Goal: Transaction & Acquisition: Purchase product/service

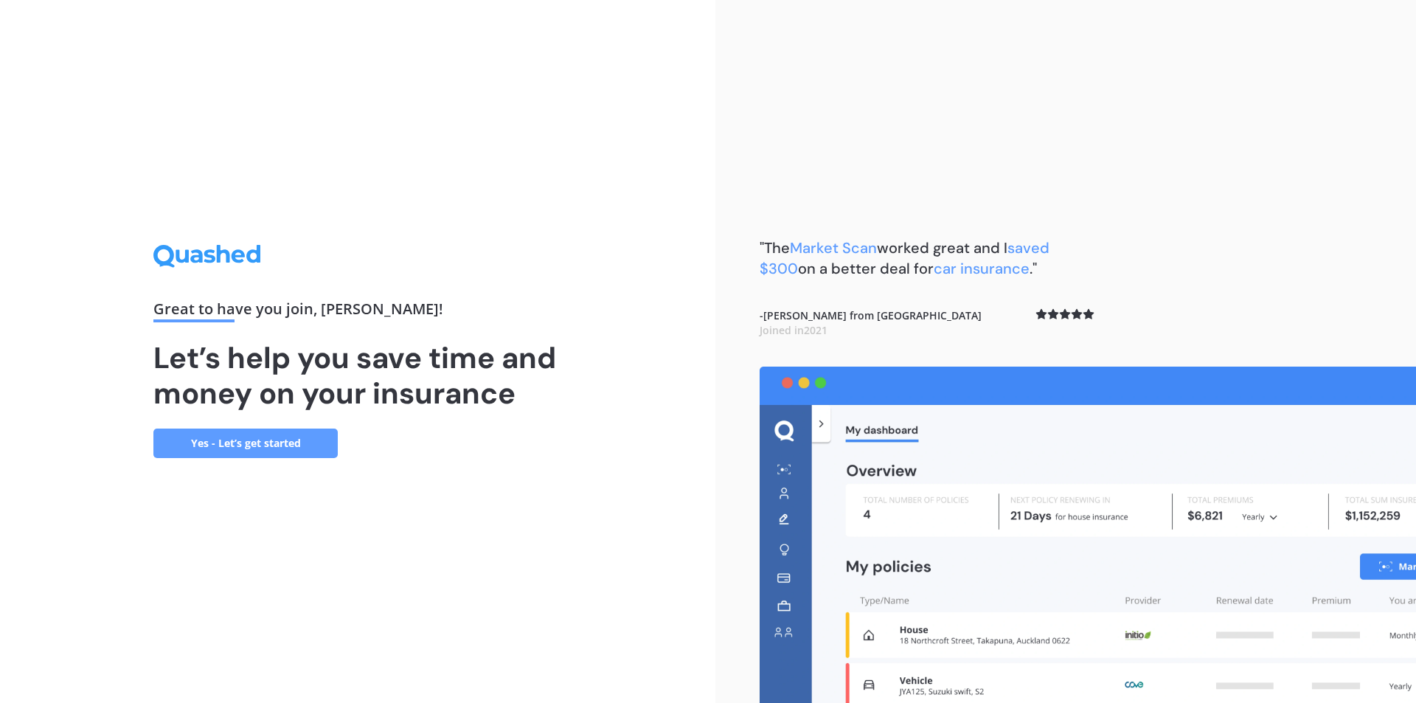
click at [260, 453] on link "Yes - Let’s get started" at bounding box center [245, 444] width 184 height 30
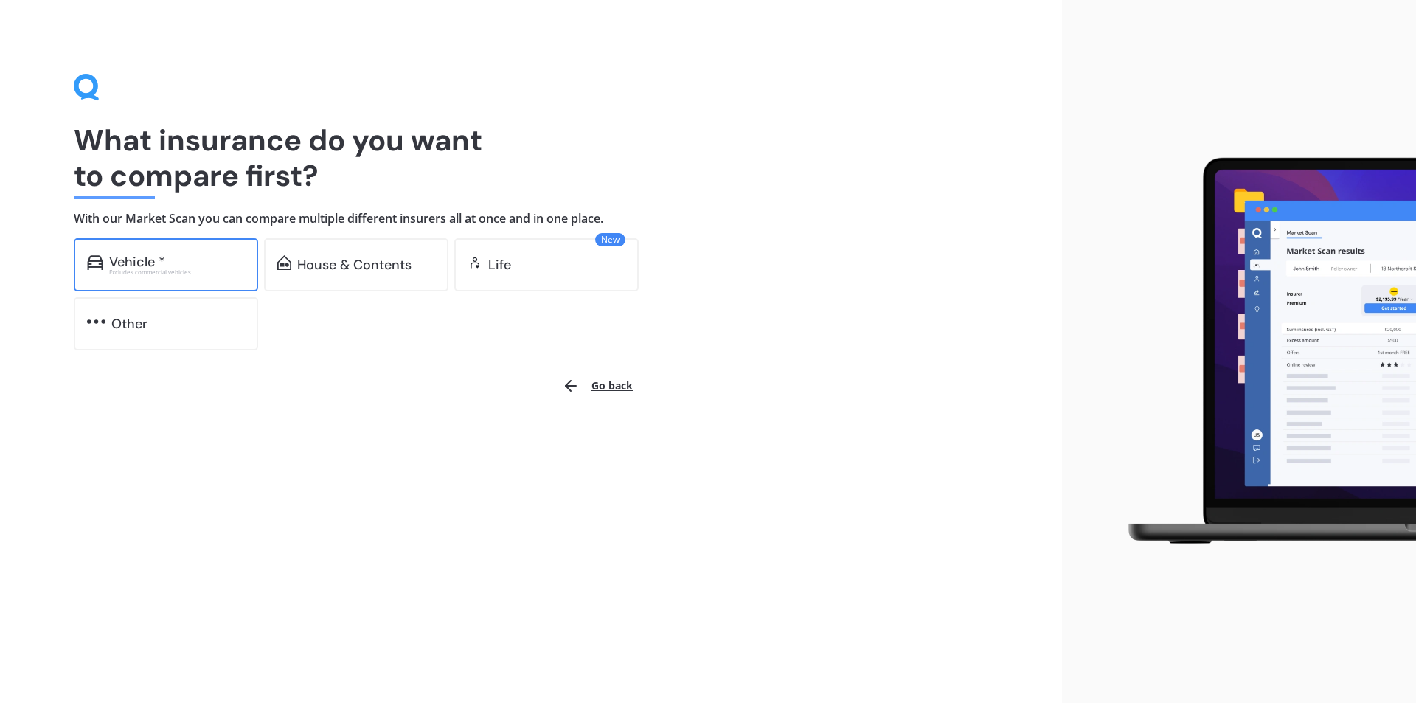
click at [214, 274] on div "Excludes commercial vehicles" at bounding box center [177, 272] width 136 height 6
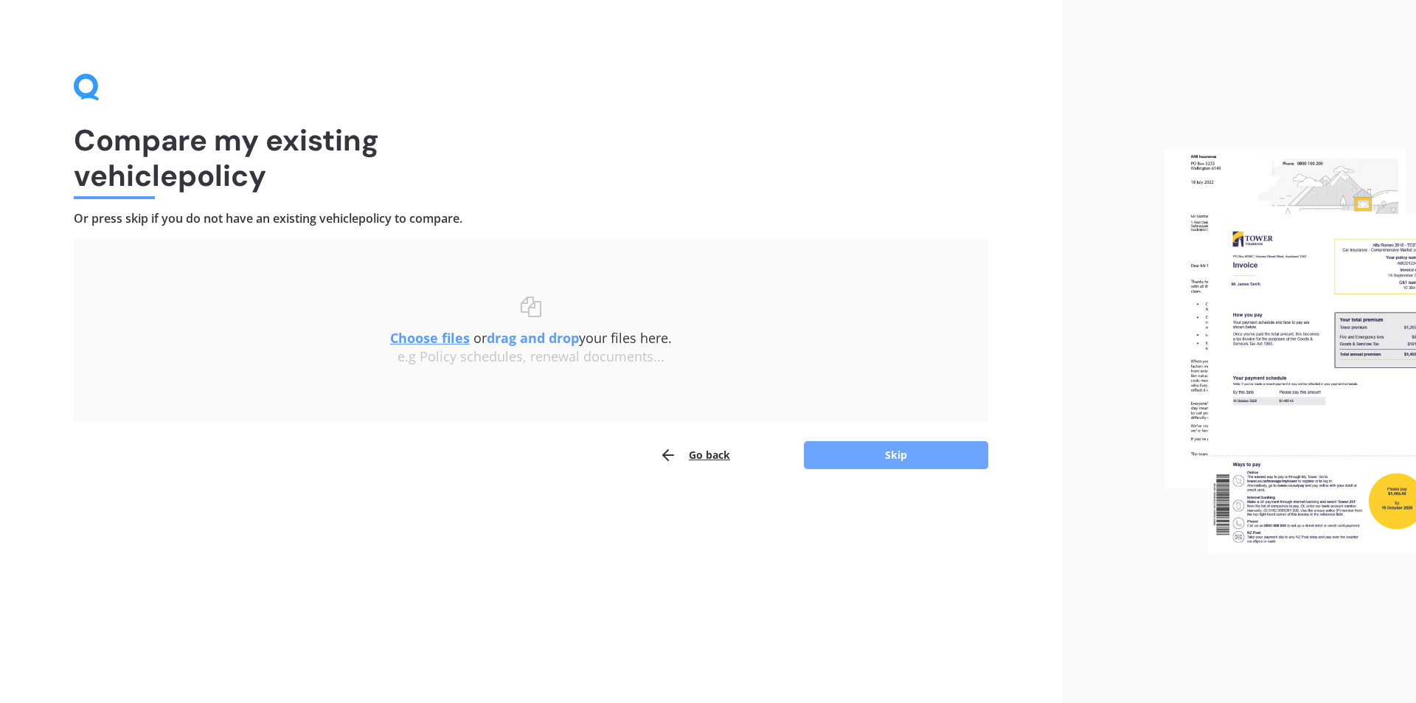
click at [917, 448] on button "Skip" at bounding box center [896, 455] width 184 height 28
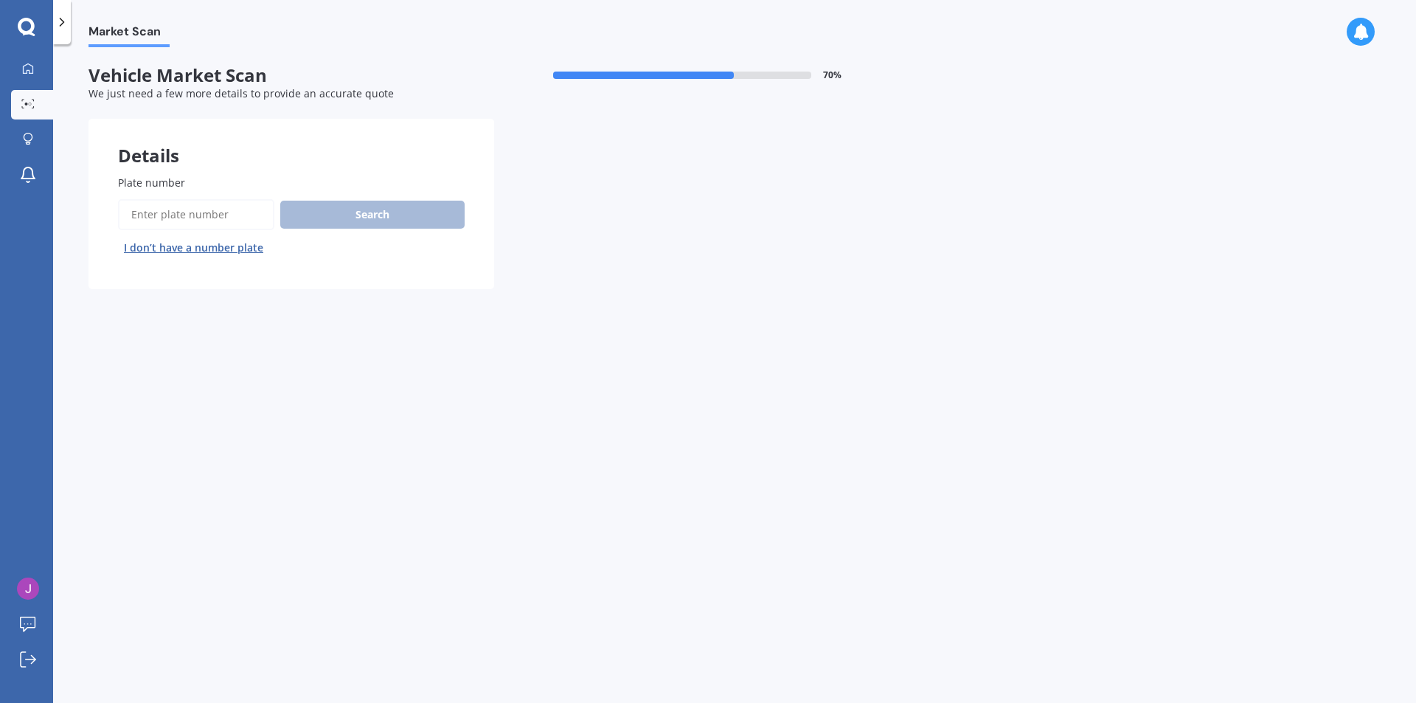
click at [221, 216] on input "Plate number" at bounding box center [196, 214] width 156 height 31
type input "d"
type input "fde627"
click at [420, 209] on button "Search" at bounding box center [372, 215] width 184 height 28
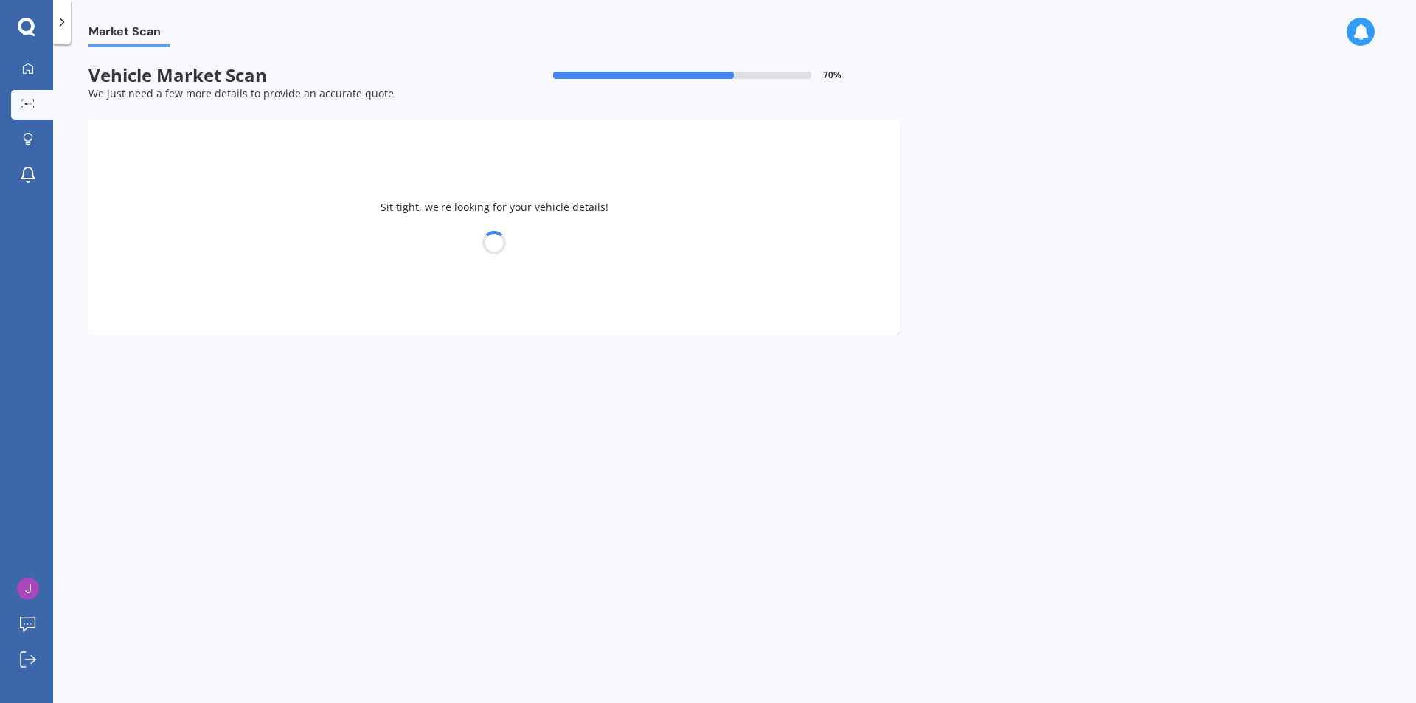
select select "TOYOTA"
select select "LANDCRUISER"
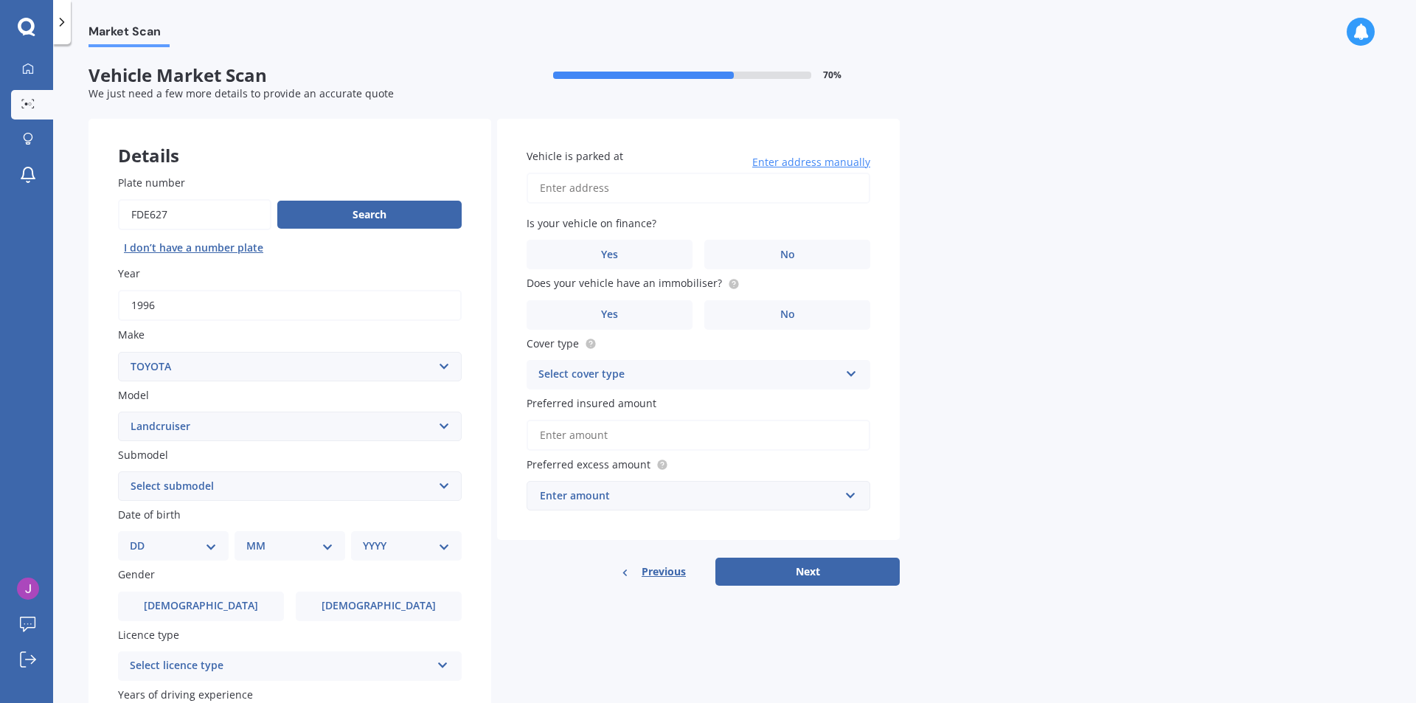
click at [364, 487] on select "Select submodel (All other) 4WD SWB Hard Top Diesel Diesel 4.2 4WD Diesel 4.5 4…" at bounding box center [290, 486] width 344 height 30
select select "PRADO 2.8 TURBO DIESEL"
click at [118, 471] on select "Select submodel (All other) 4WD SWB Hard Top Diesel Diesel 4.2 4WD Diesel 4.5 4…" at bounding box center [290, 486] width 344 height 30
click at [220, 552] on div "DD 01 02 03 04 05 06 07 08 09 10 11 12 13 14 15 16 17 18 19 20 21 22 23 24 25 2…" at bounding box center [173, 546] width 111 height 30
click at [212, 548] on select "DD 01 02 03 04 05 06 07 08 09 10 11 12 13 14 15 16 17 18 19 20 21 22 23 24 25 2…" at bounding box center [173, 546] width 87 height 16
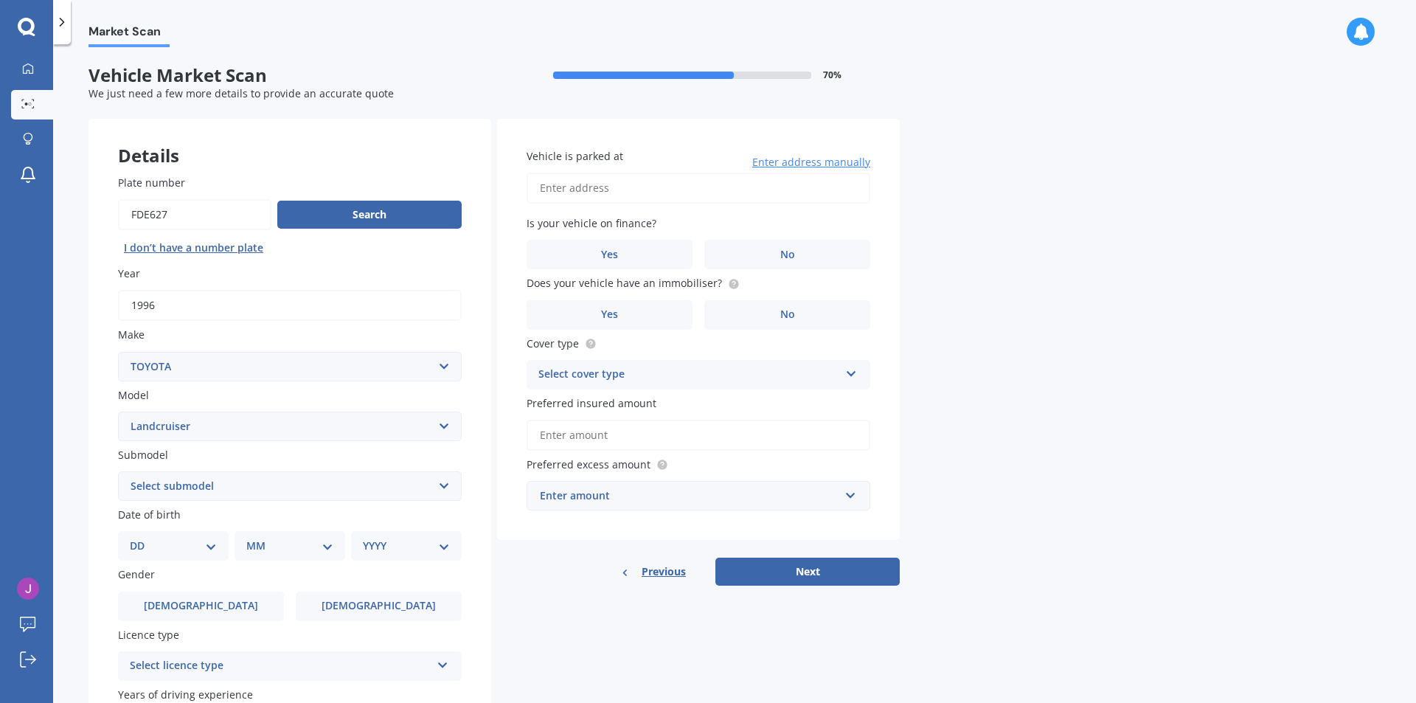
select select "27"
click at [142, 538] on select "DD 01 02 03 04 05 06 07 08 09 10 11 12 13 14 15 16 17 18 19 20 21 22 23 24 25 2…" at bounding box center [173, 546] width 87 height 16
click at [301, 544] on select "MM 01 02 03 04 05 06 07 08 09 10 11 12" at bounding box center [292, 546] width 81 height 16
select select "11"
click at [252, 538] on select "MM 01 02 03 04 05 06 07 08 09 10 11 12" at bounding box center [292, 546] width 81 height 16
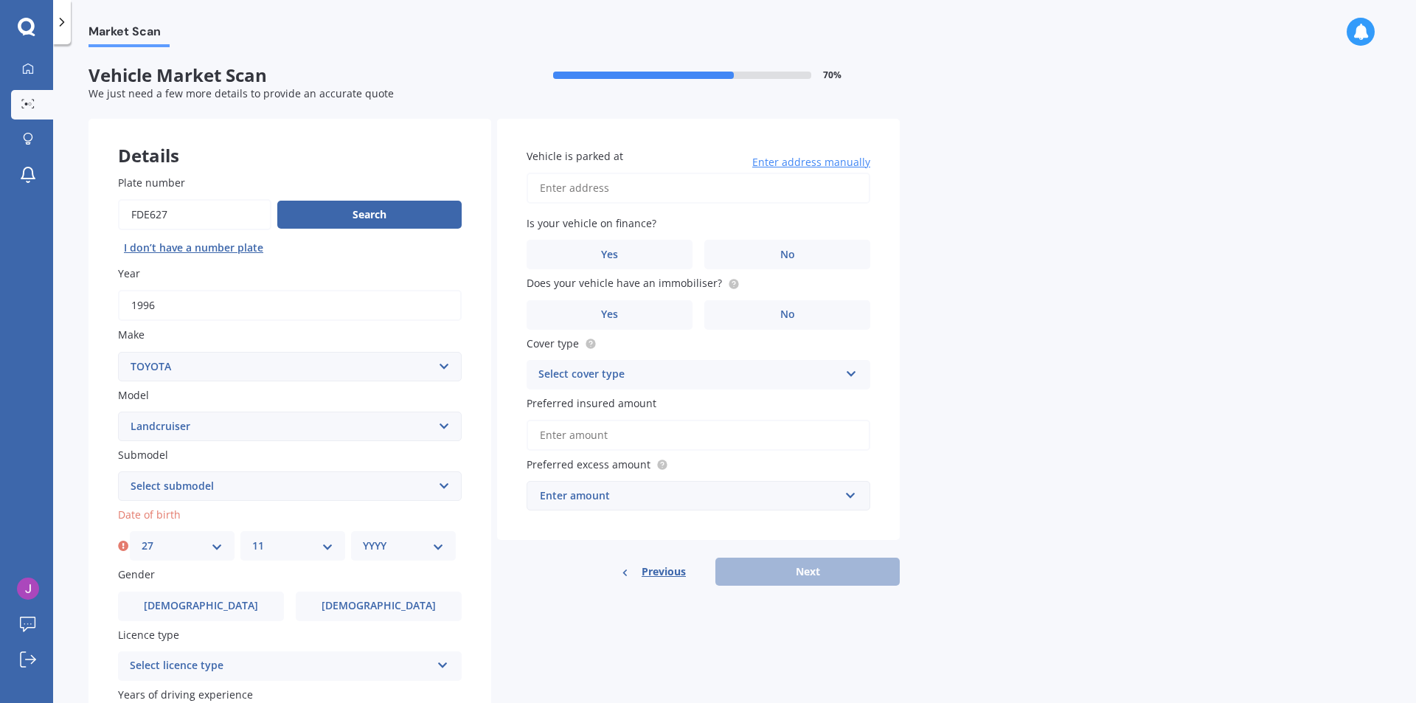
click at [384, 552] on select "YYYY 2025 2024 2023 2022 2021 2020 2019 2018 2017 2016 2015 2014 2013 2012 2011…" at bounding box center [403, 546] width 81 height 16
select select "1991"
click at [363, 538] on select "YYYY 2025 2024 2023 2022 2021 2020 2019 2018 2017 2016 2015 2014 2013 2012 2011…" at bounding box center [403, 546] width 81 height 16
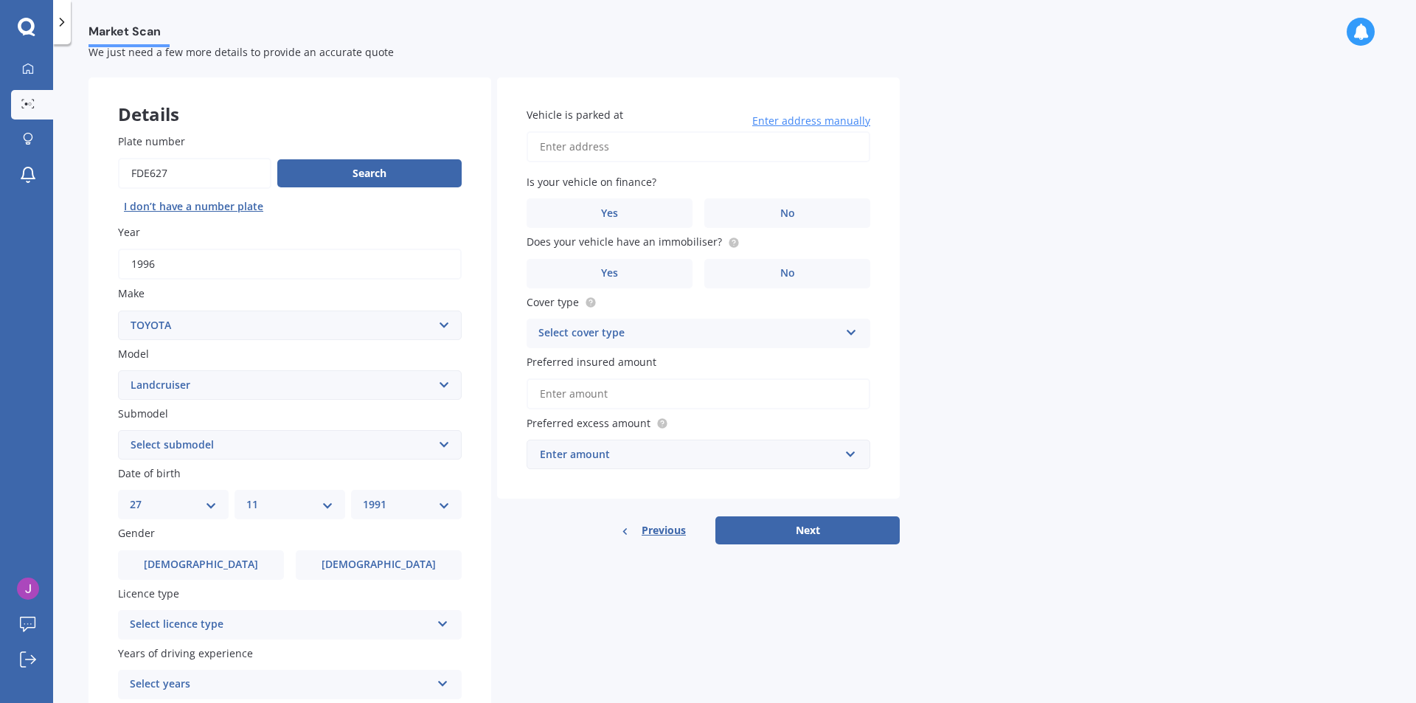
scroll to position [74, 0]
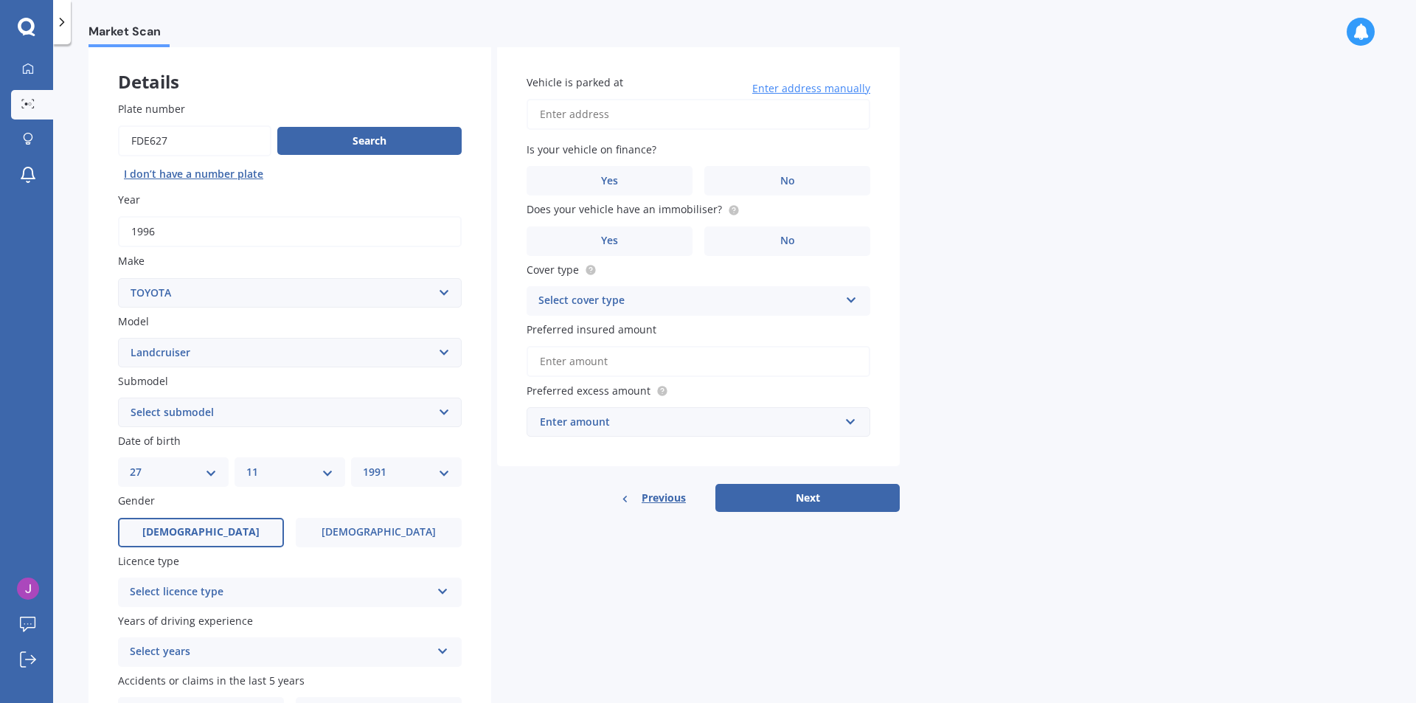
click at [259, 530] on label "[DEMOGRAPHIC_DATA]" at bounding box center [201, 533] width 166 height 30
click at [0, 0] on input "[DEMOGRAPHIC_DATA]" at bounding box center [0, 0] width 0 height 0
click at [273, 586] on div "Select licence type" at bounding box center [280, 592] width 301 height 18
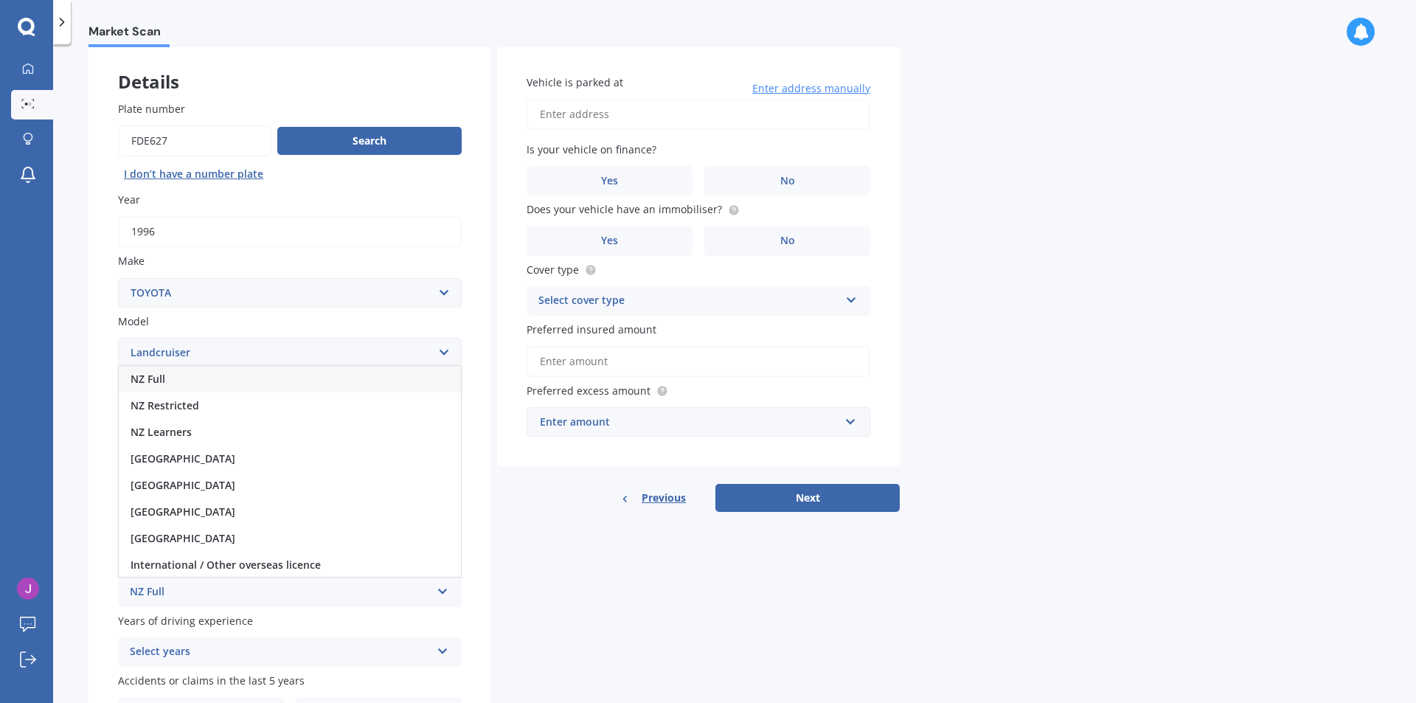
click at [174, 373] on div "NZ Full" at bounding box center [290, 379] width 342 height 27
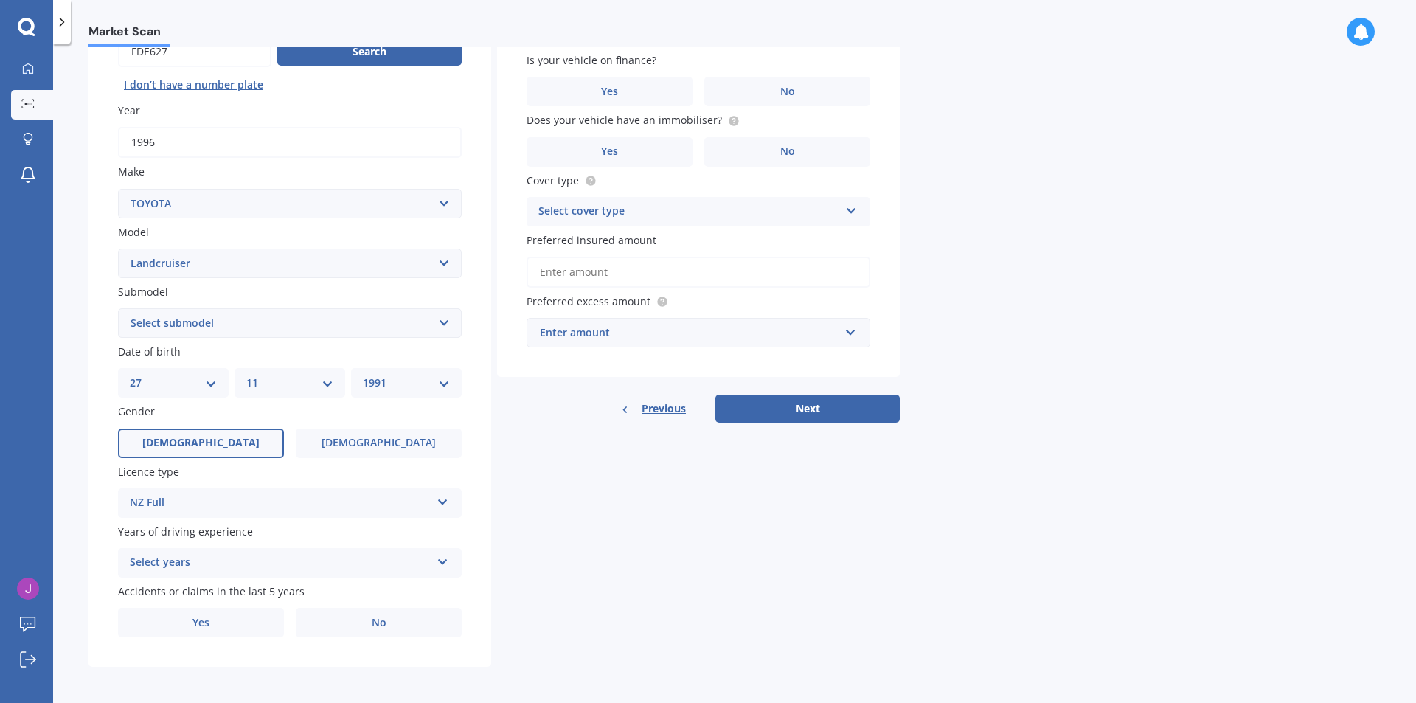
scroll to position [165, 0]
click at [218, 564] on div "Select years" at bounding box center [280, 561] width 301 height 18
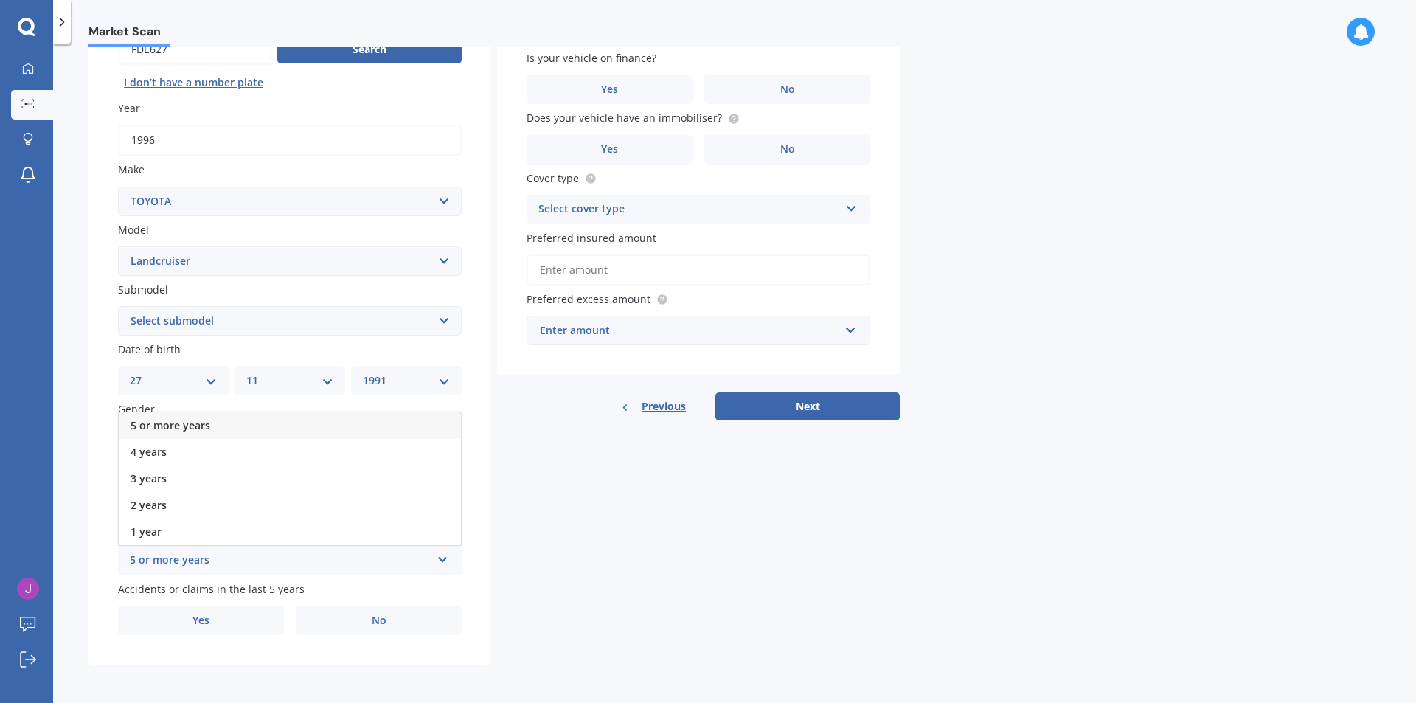
click at [181, 426] on span "5 or more years" at bounding box center [171, 425] width 80 height 14
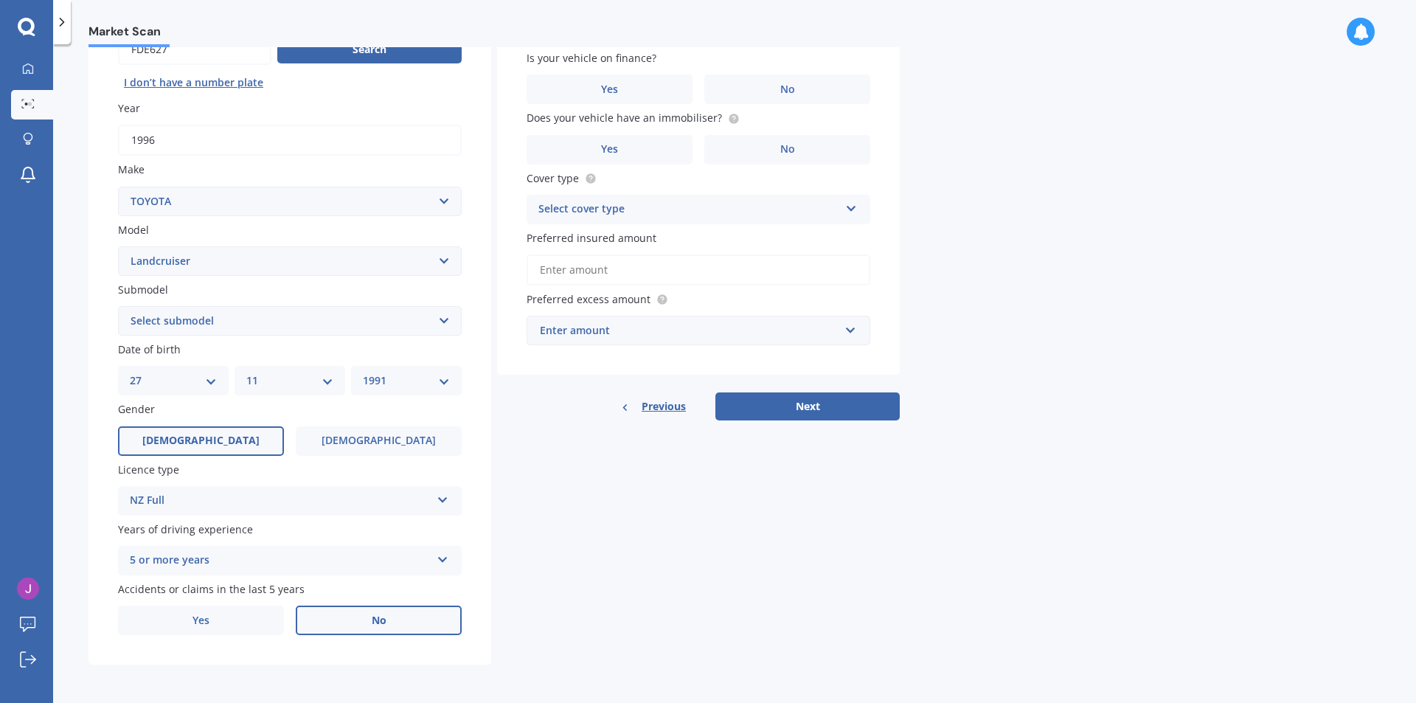
click at [361, 623] on label "No" at bounding box center [379, 621] width 166 height 30
click at [0, 0] on input "No" at bounding box center [0, 0] width 0 height 0
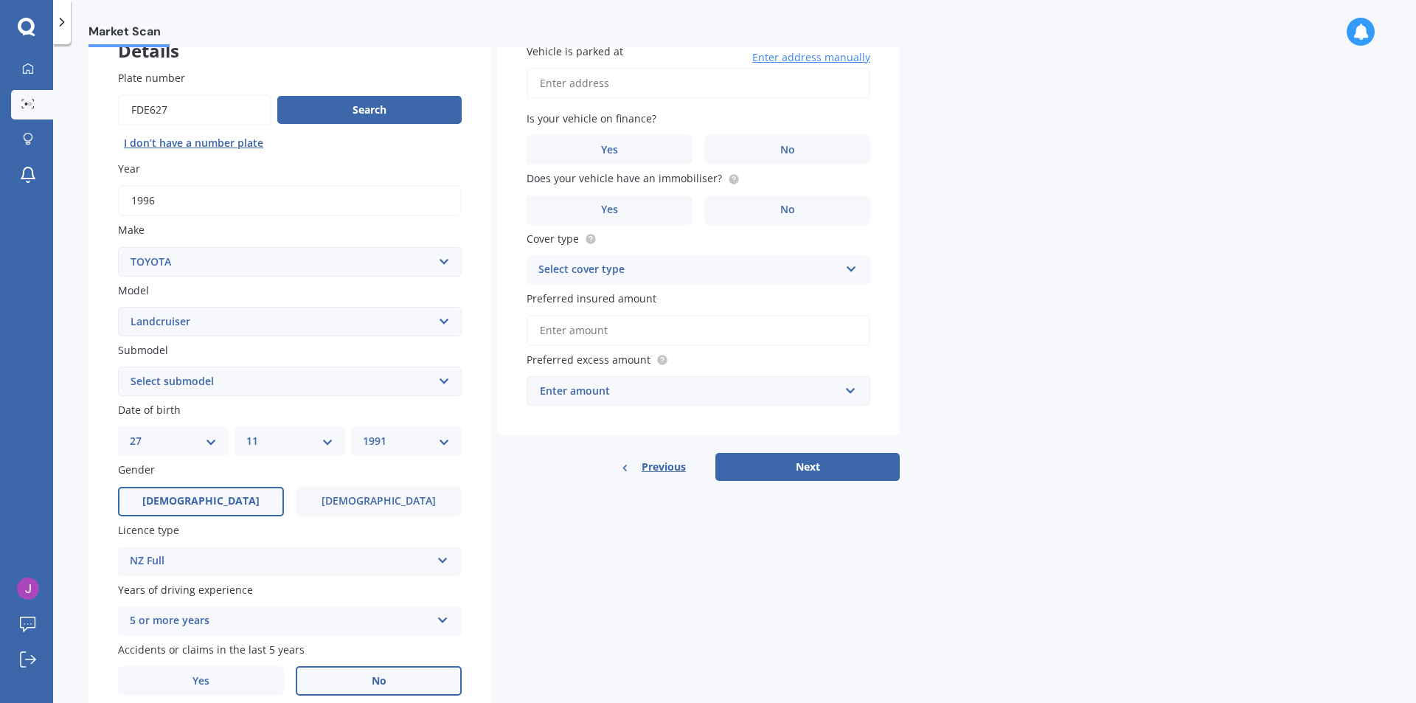
scroll to position [18, 0]
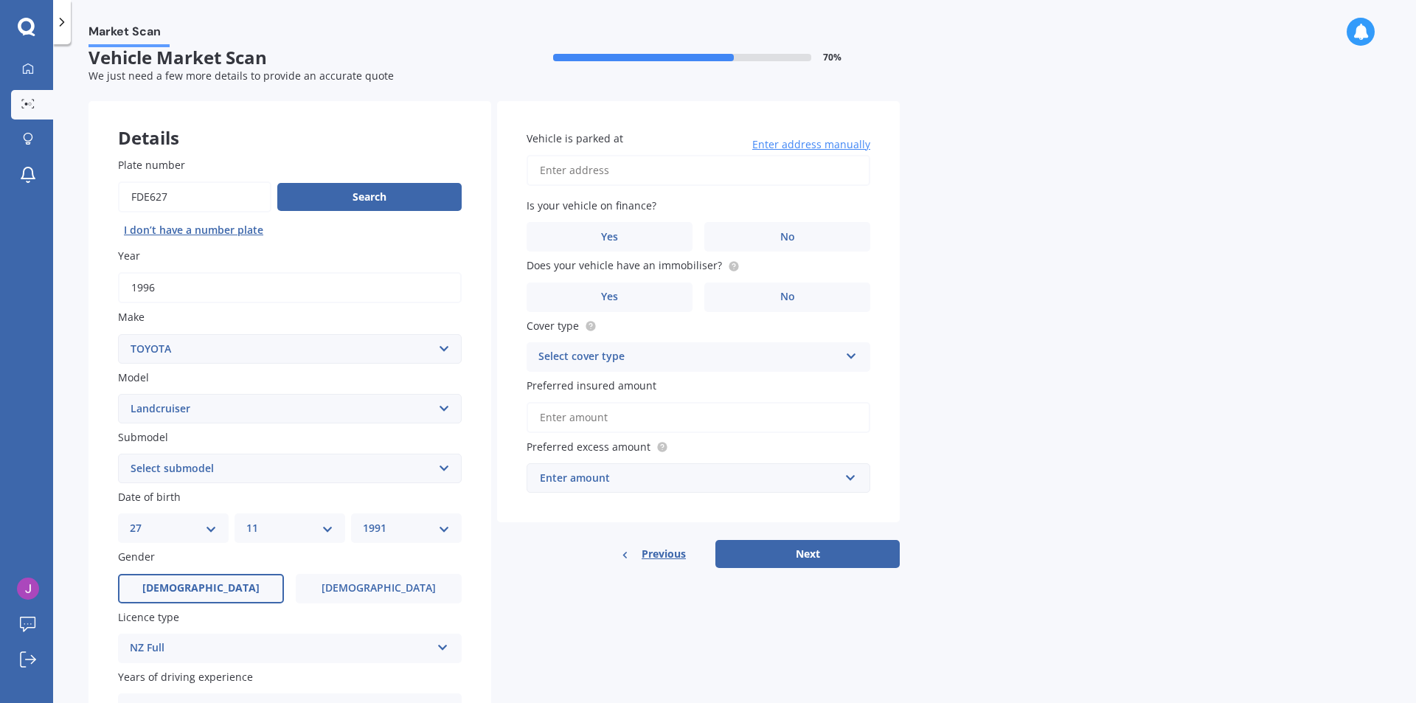
click at [659, 179] on input "Vehicle is parked at" at bounding box center [699, 170] width 344 height 31
type input "109 abraham heights, washington valleyNelson 7010"
click at [766, 251] on label "No" at bounding box center [787, 237] width 166 height 30
click at [0, 0] on input "No" at bounding box center [0, 0] width 0 height 0
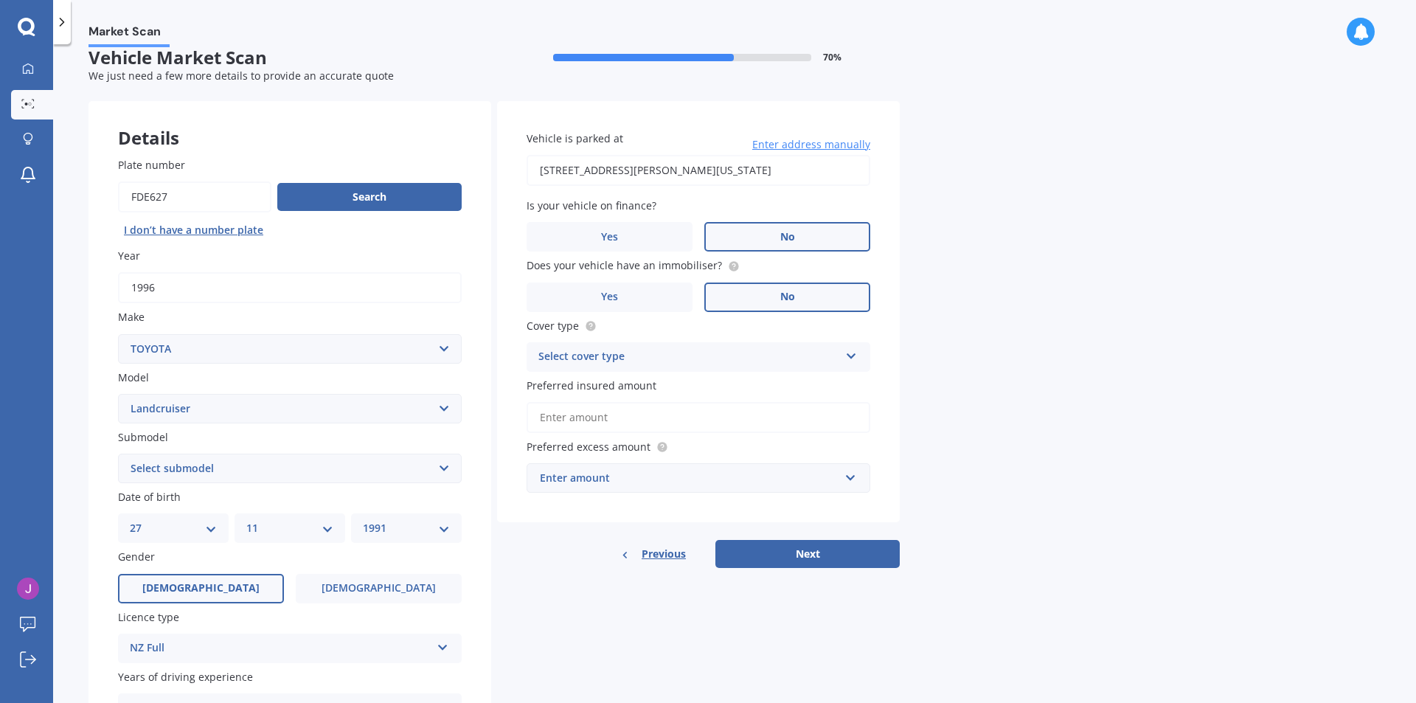
click at [758, 302] on label "No" at bounding box center [787, 298] width 166 height 30
click at [0, 0] on input "No" at bounding box center [0, 0] width 0 height 0
click at [729, 358] on div "Select cover type" at bounding box center [688, 357] width 301 height 18
click at [679, 410] on div "Third Party, Fire & Theft" at bounding box center [698, 412] width 342 height 27
click at [702, 416] on input "Preferred insured amount" at bounding box center [699, 417] width 344 height 31
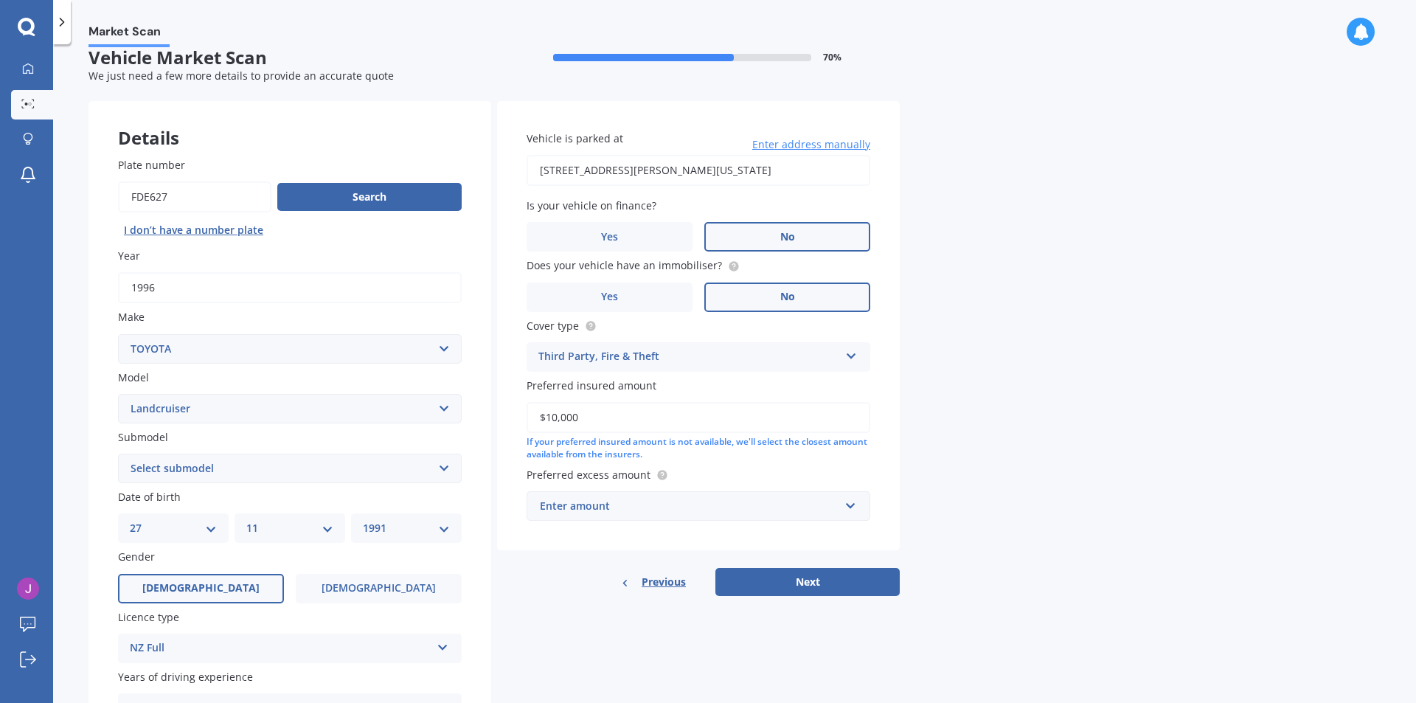
type input "$10,000"
click at [691, 505] on div "Enter amount" at bounding box center [689, 506] width 299 height 16
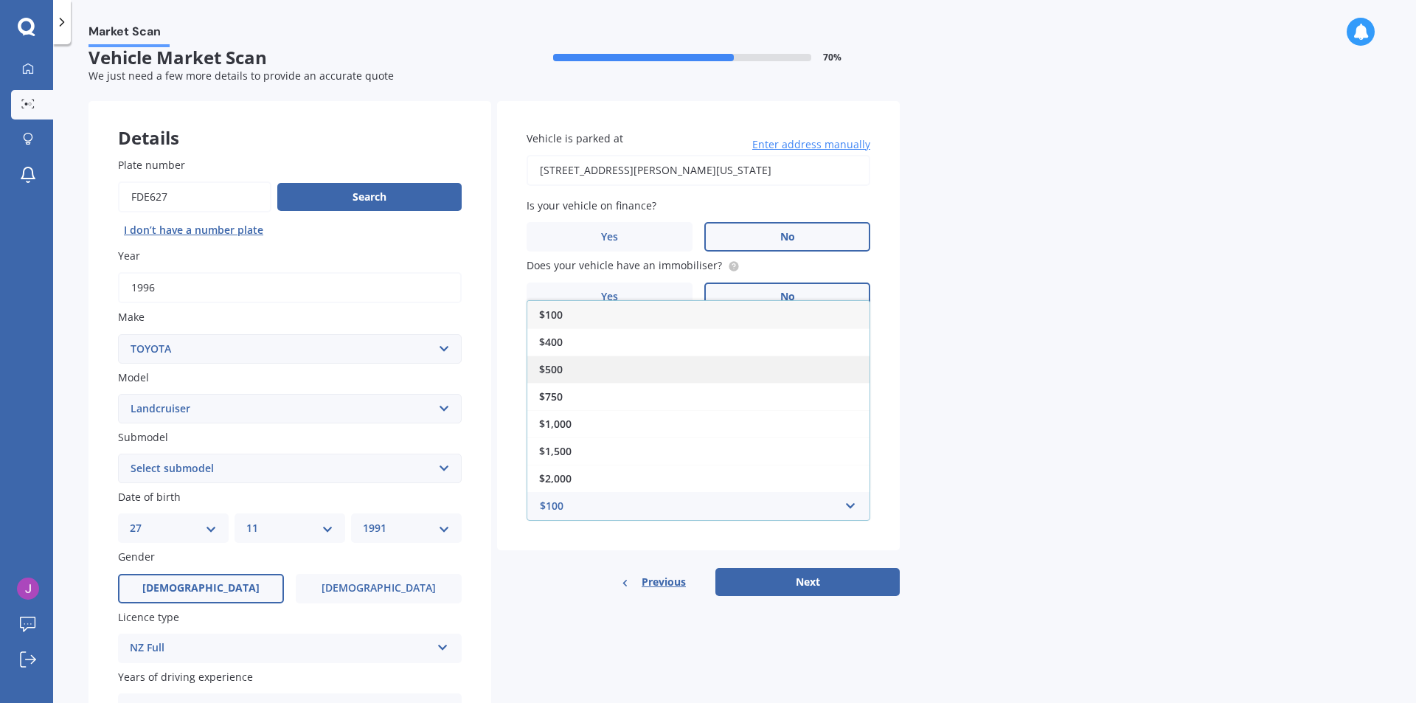
click at [596, 364] on div "$500" at bounding box center [698, 369] width 342 height 27
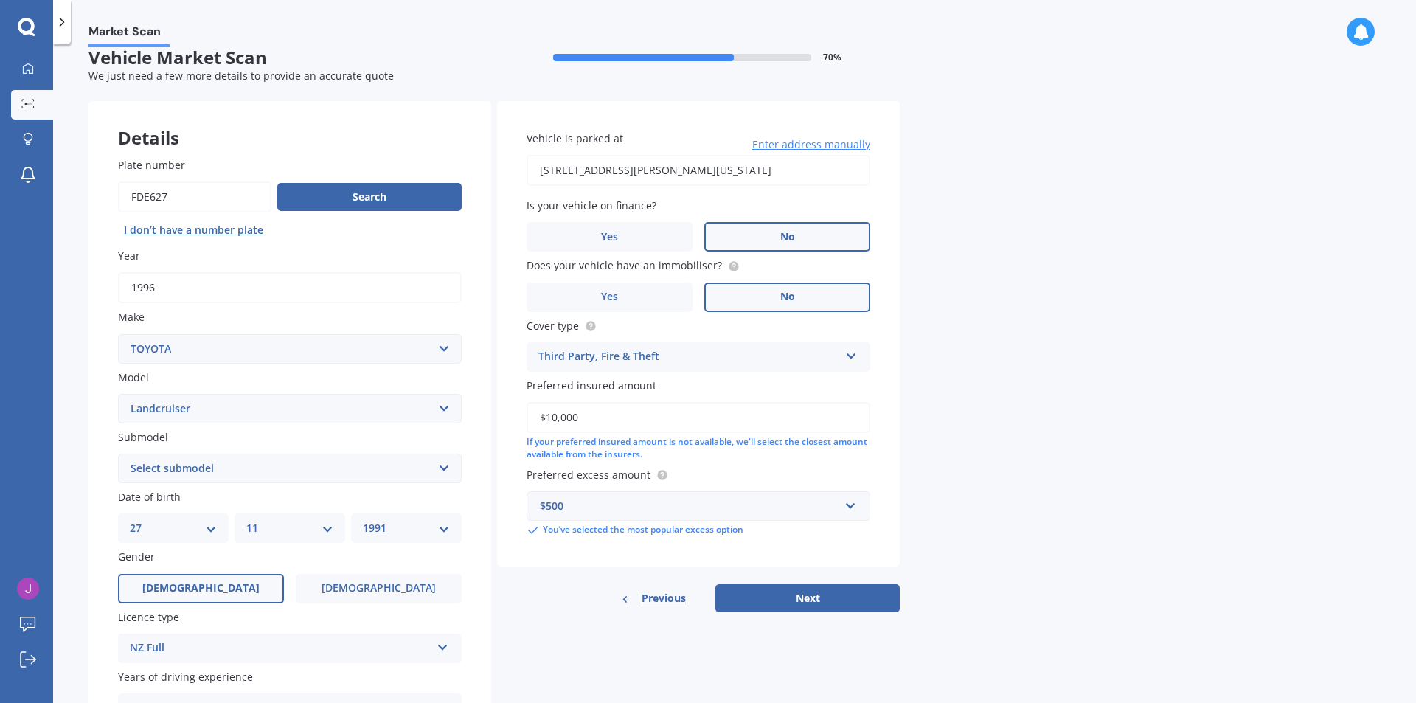
click at [1031, 515] on div "Market Scan Vehicle Market Scan 70 % We just need a few more details to provide…" at bounding box center [734, 376] width 1363 height 659
click at [804, 598] on button "Next" at bounding box center [808, 598] width 184 height 28
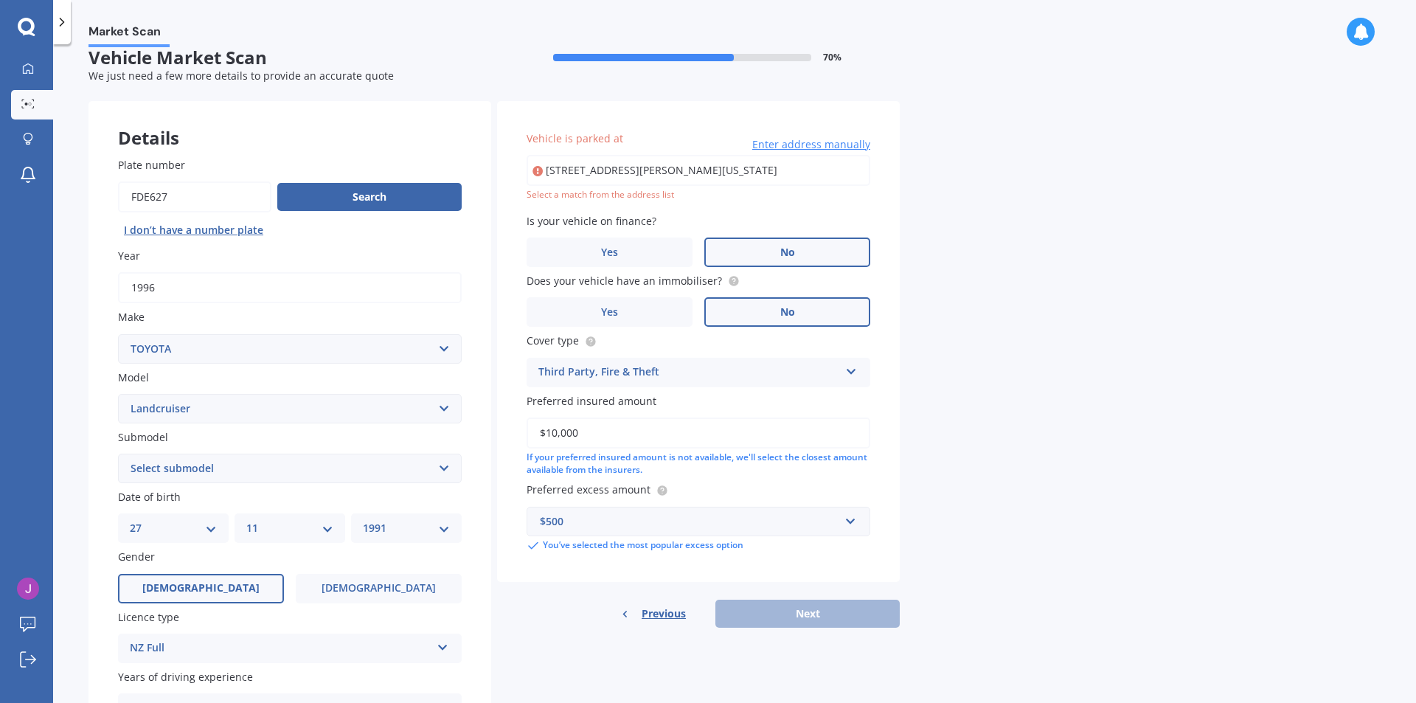
click at [738, 169] on input "109 abraham heights, washington valleyNelson 7010" at bounding box center [699, 170] width 344 height 31
type input "[STREET_ADDRESS][PERSON_NAME][US_STATE][PERSON_NAME]"
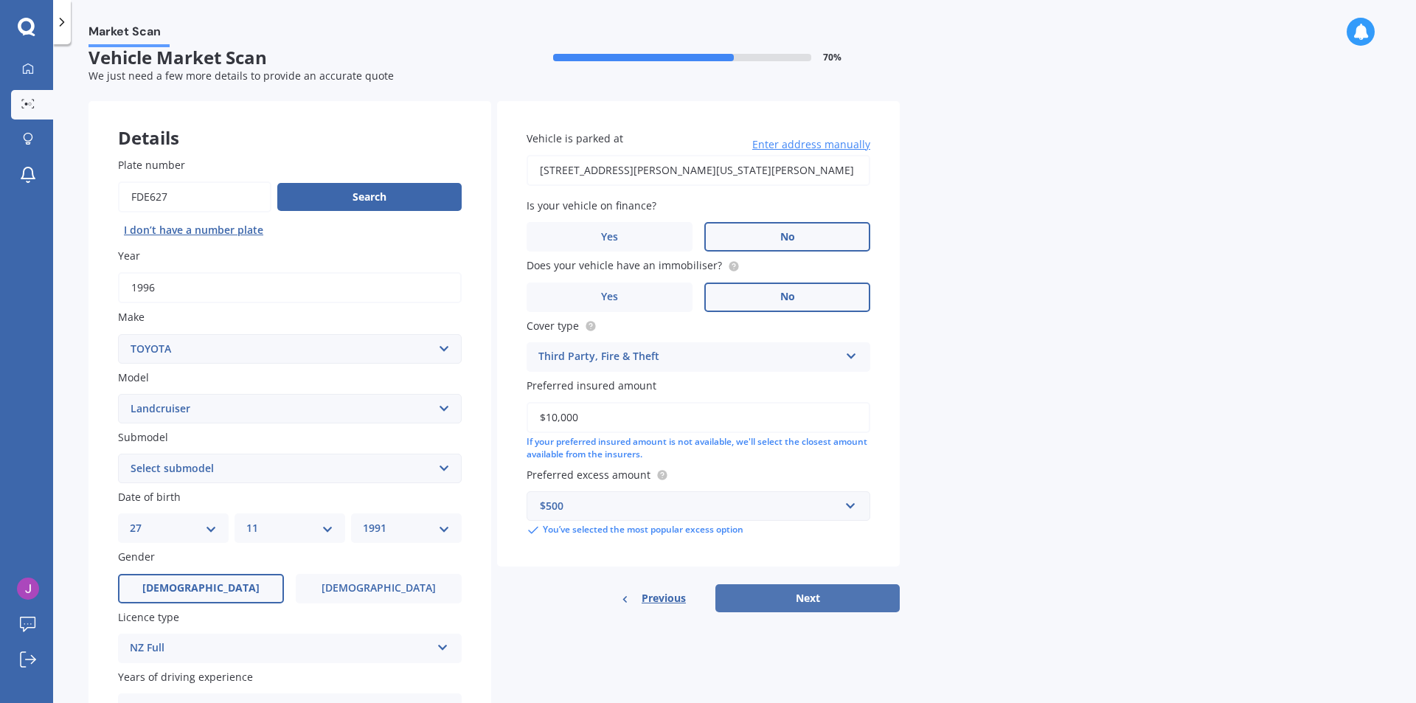
click at [776, 603] on button "Next" at bounding box center [808, 598] width 184 height 28
select select "27"
select select "11"
select select "1991"
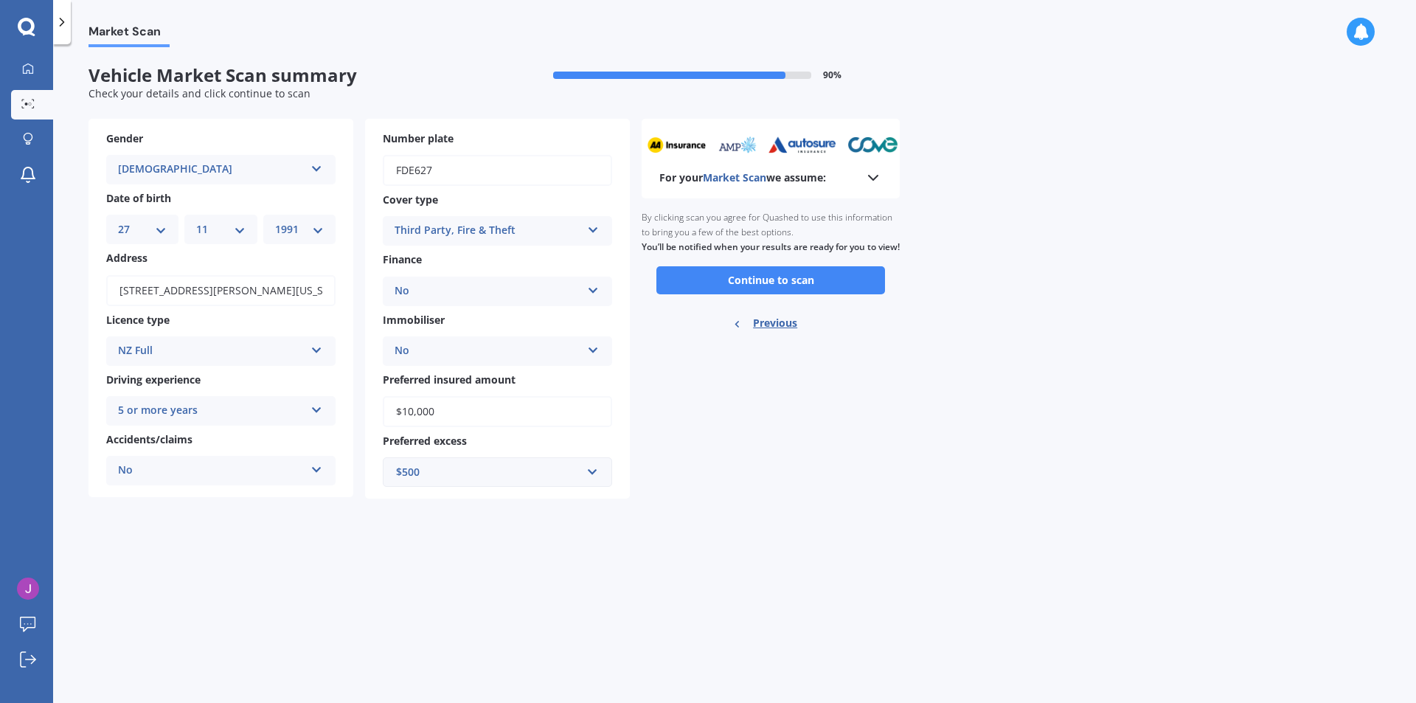
scroll to position [0, 0]
click at [842, 291] on button "Continue to scan" at bounding box center [770, 280] width 229 height 28
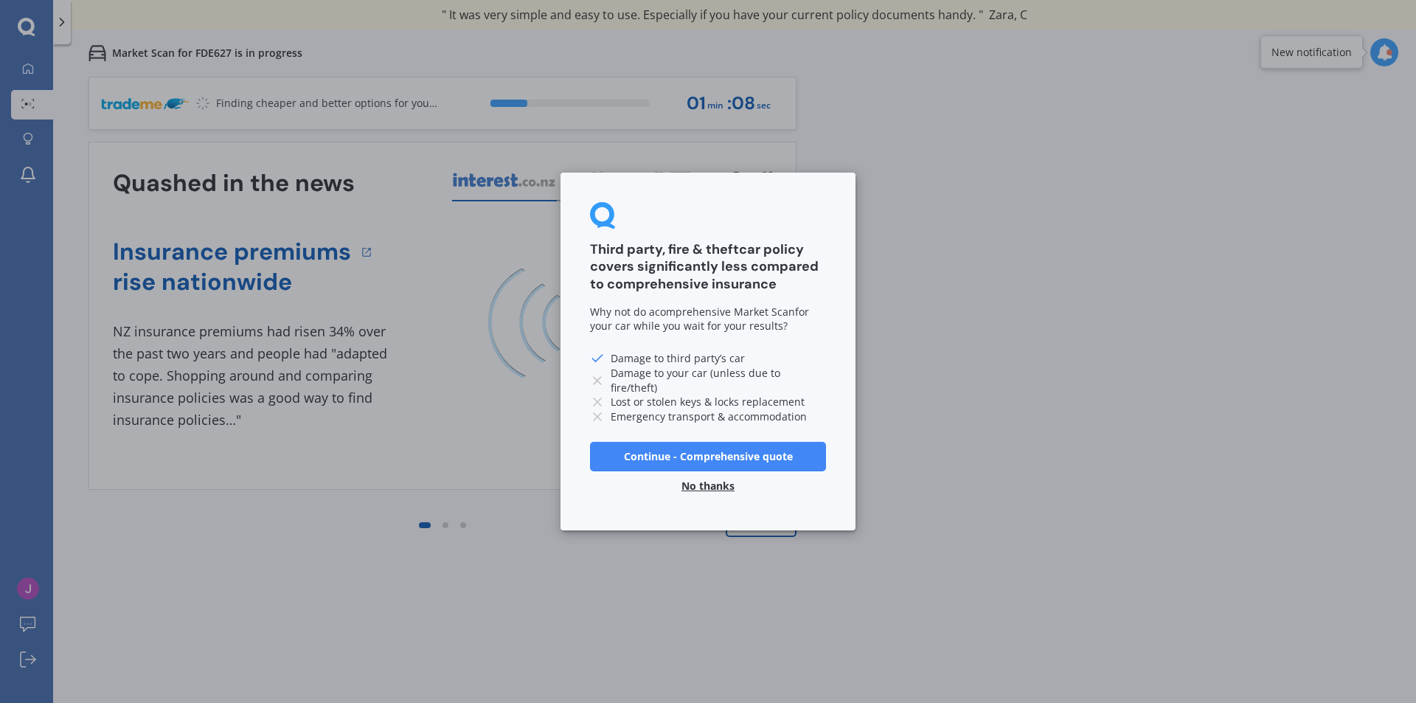
click at [734, 488] on button "No thanks" at bounding box center [708, 486] width 71 height 30
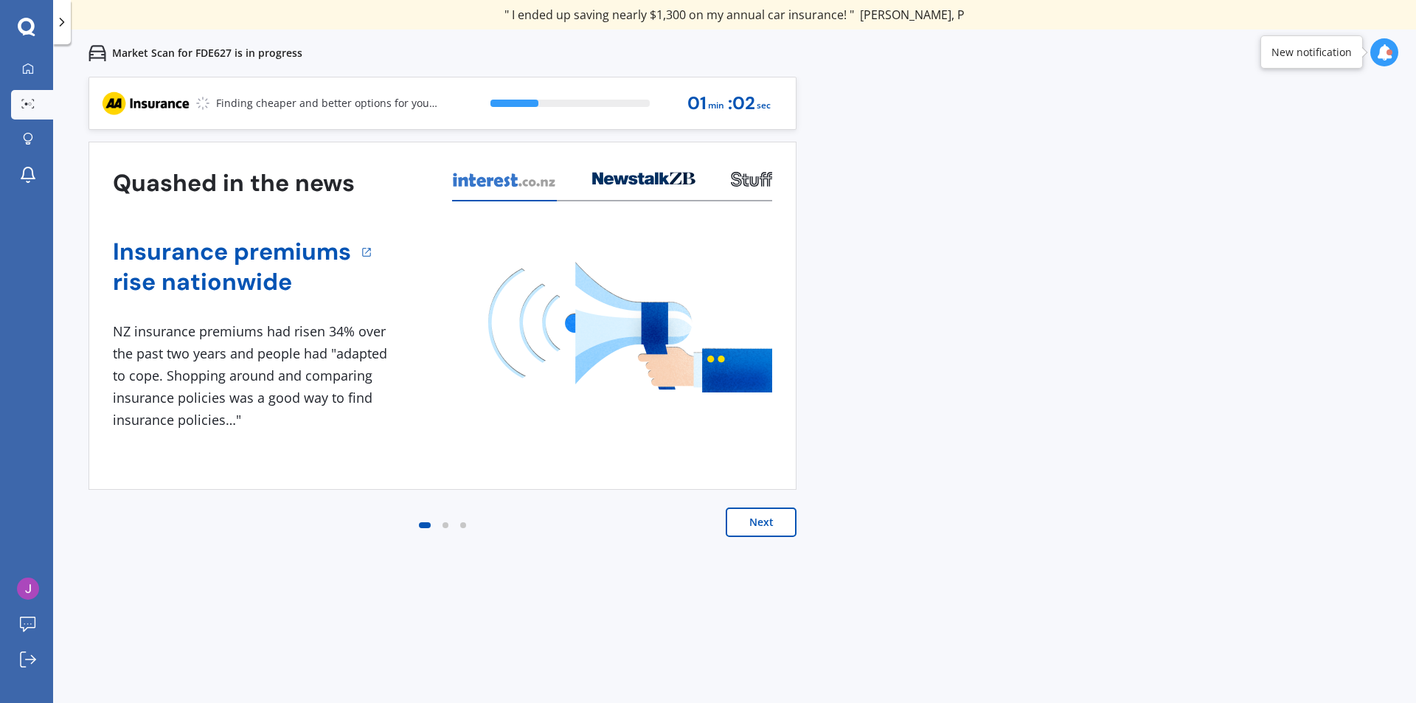
click at [752, 530] on button "Next" at bounding box center [761, 522] width 71 height 30
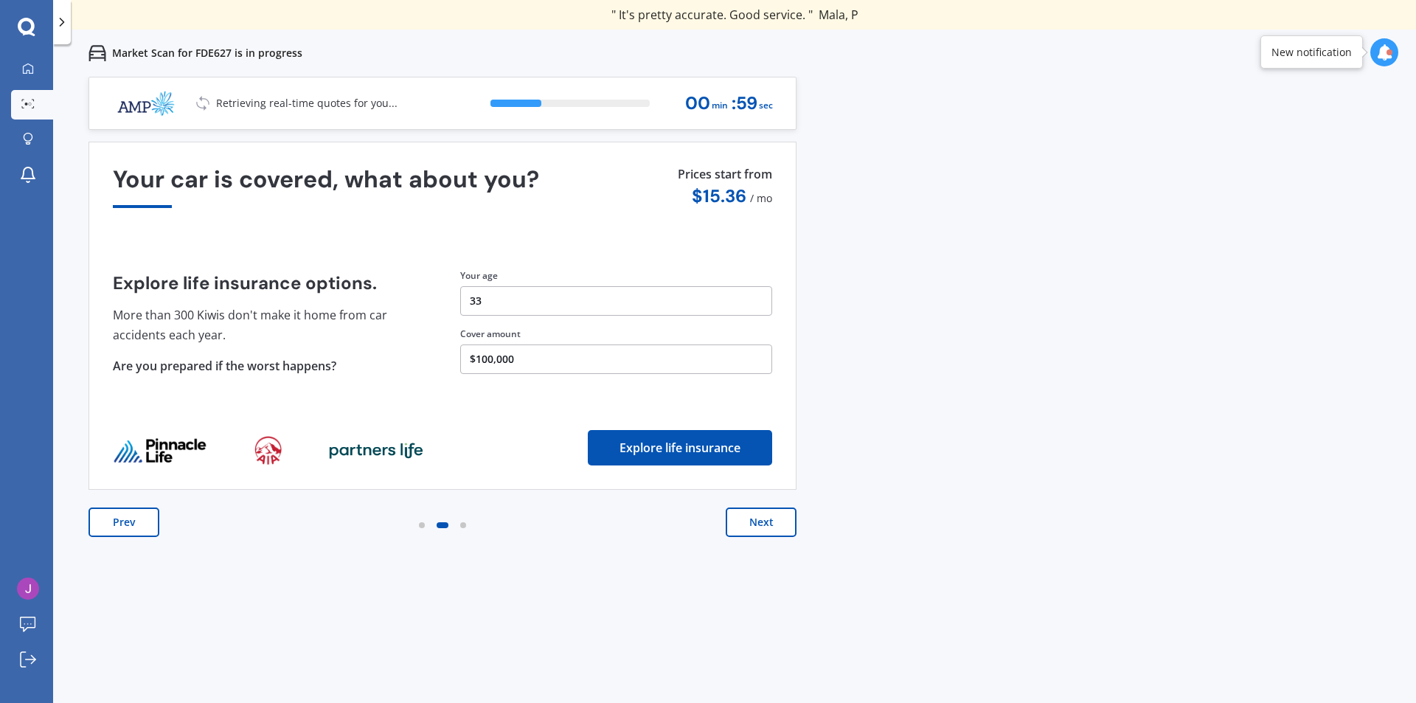
click at [752, 530] on button "Next" at bounding box center [761, 522] width 71 height 30
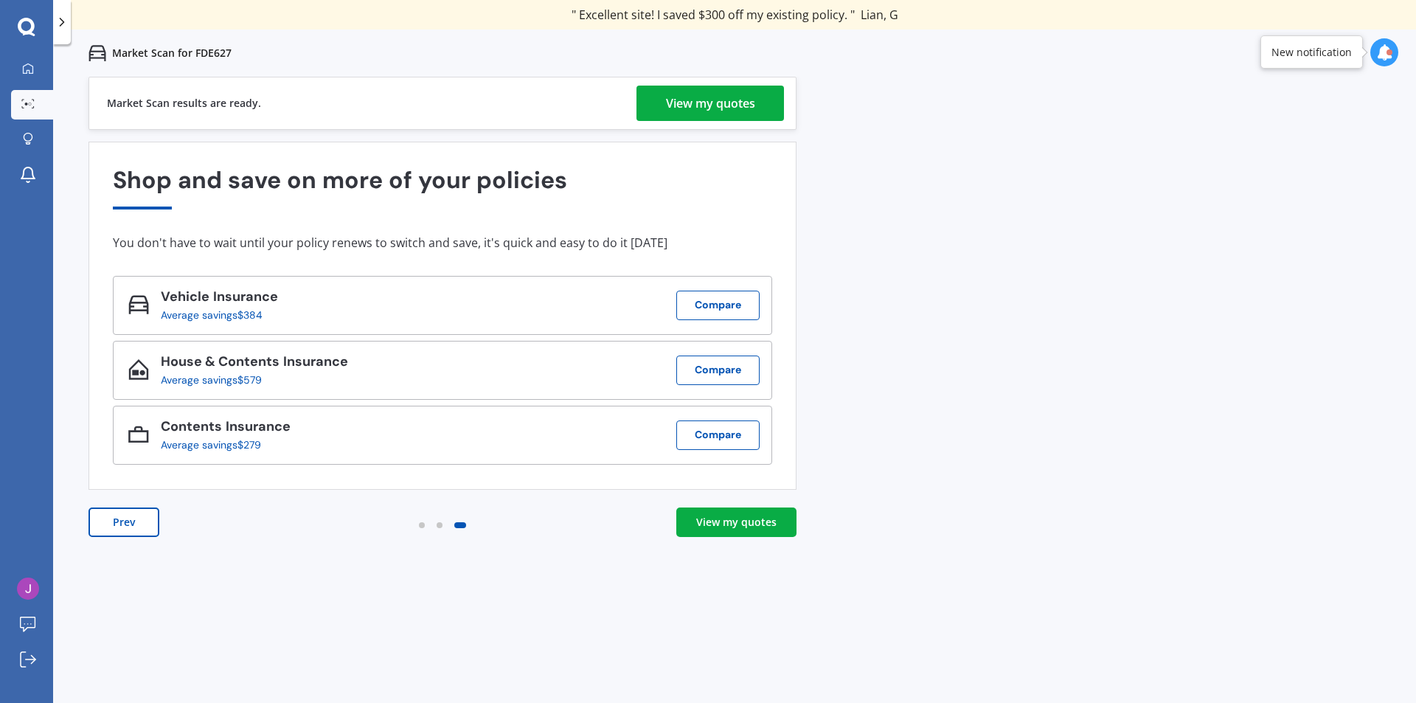
click at [738, 106] on div "View my quotes" at bounding box center [710, 103] width 89 height 35
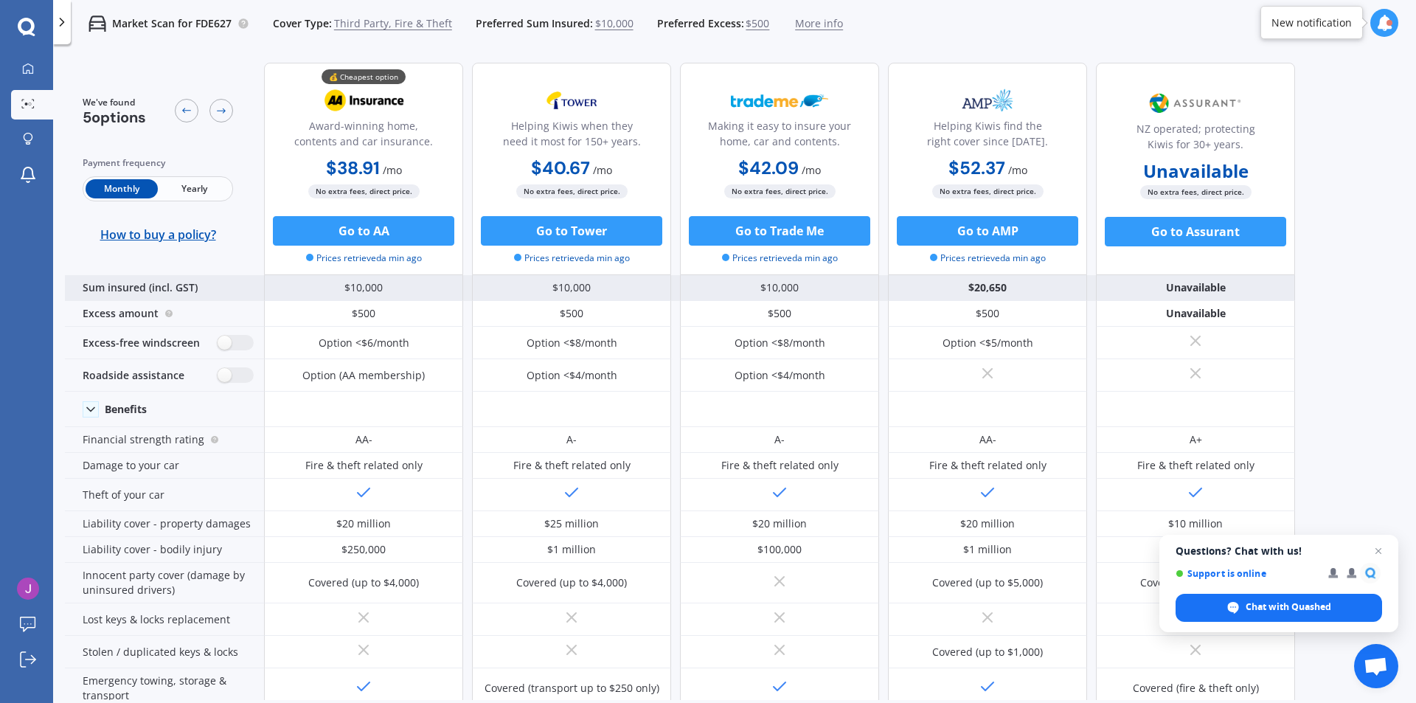
click at [996, 285] on div "$20,650" at bounding box center [987, 288] width 199 height 26
click at [977, 288] on div "$20,650" at bounding box center [987, 288] width 199 height 26
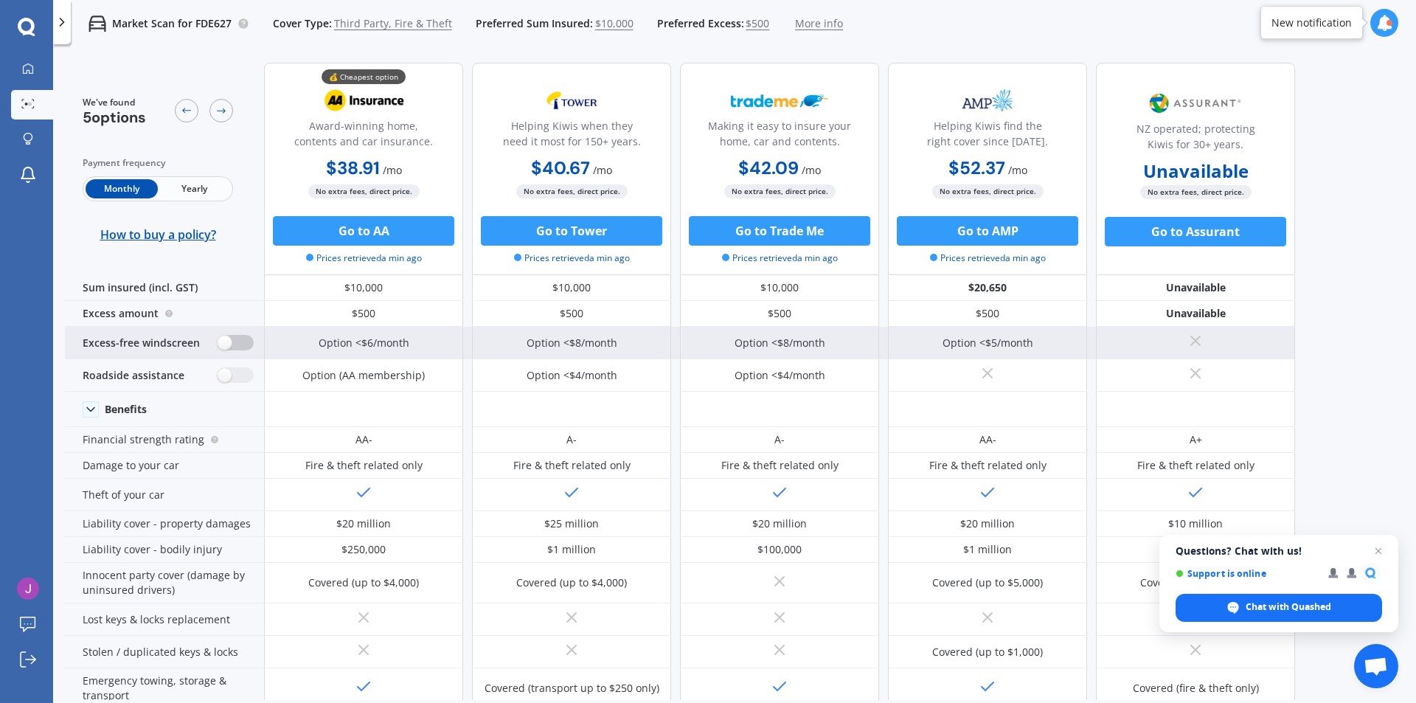
click at [240, 345] on label at bounding box center [236, 342] width 36 height 15
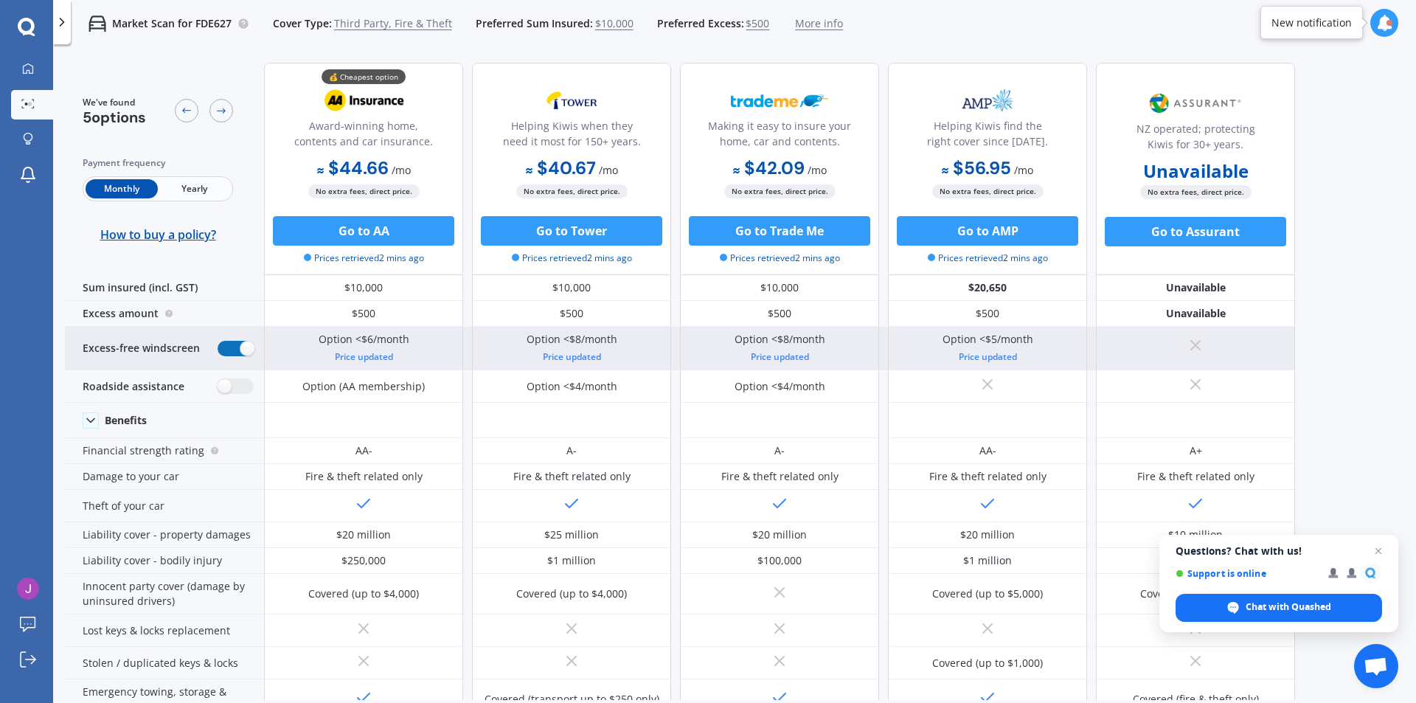
click at [240, 345] on label at bounding box center [236, 348] width 36 height 15
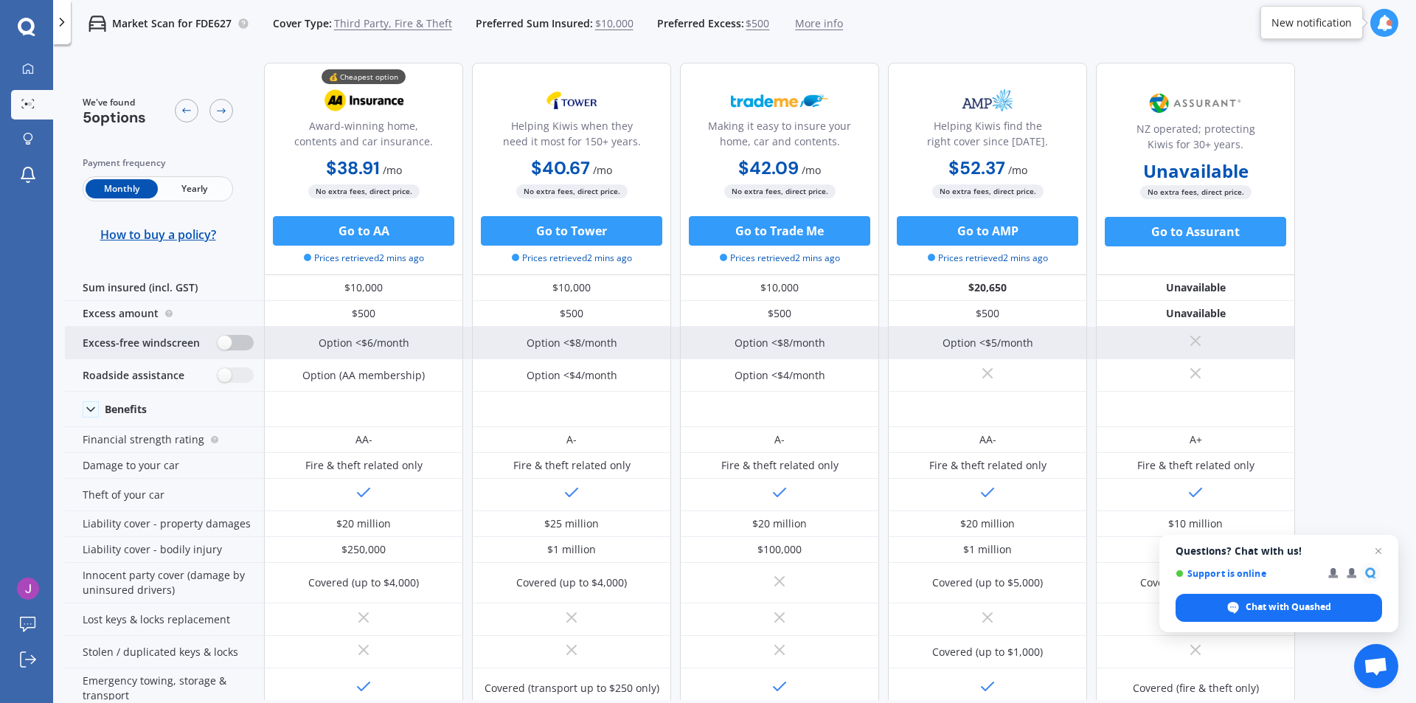
click at [240, 345] on label at bounding box center [236, 342] width 36 height 15
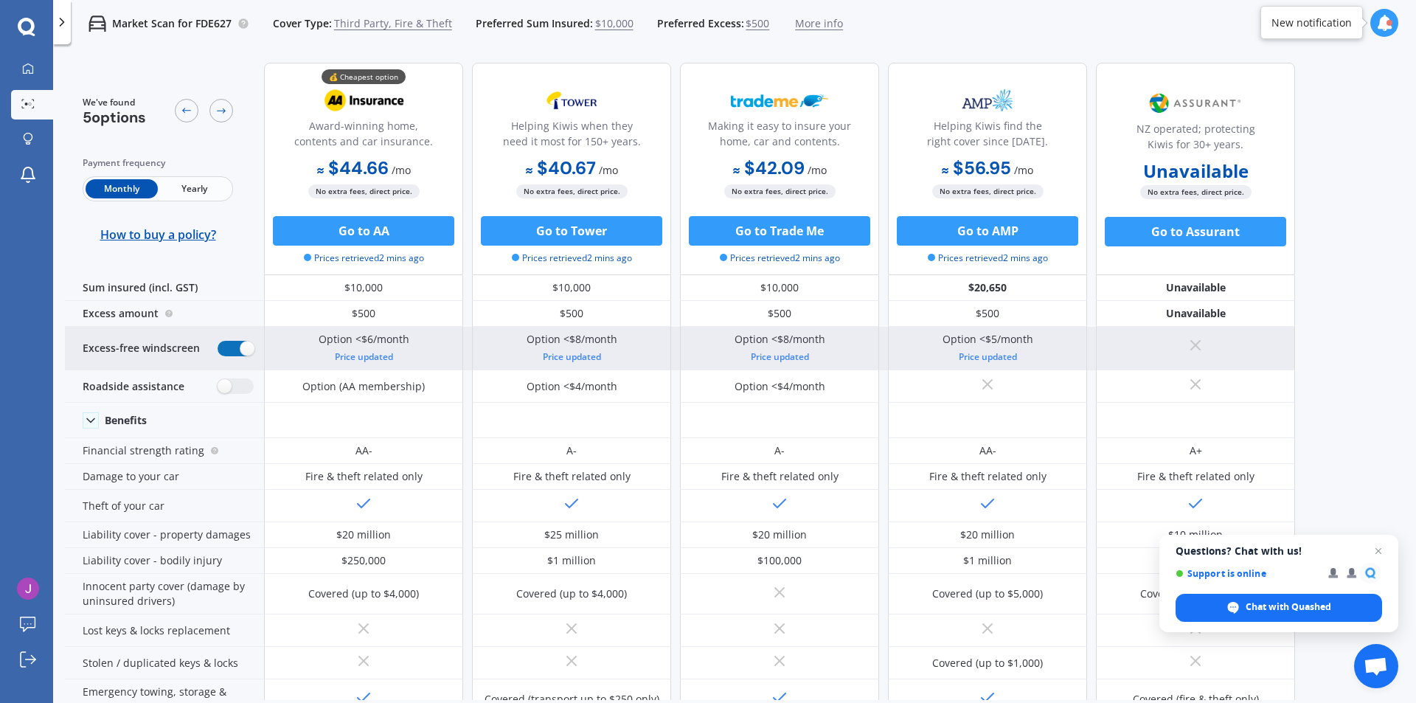
click at [240, 345] on label at bounding box center [236, 348] width 36 height 15
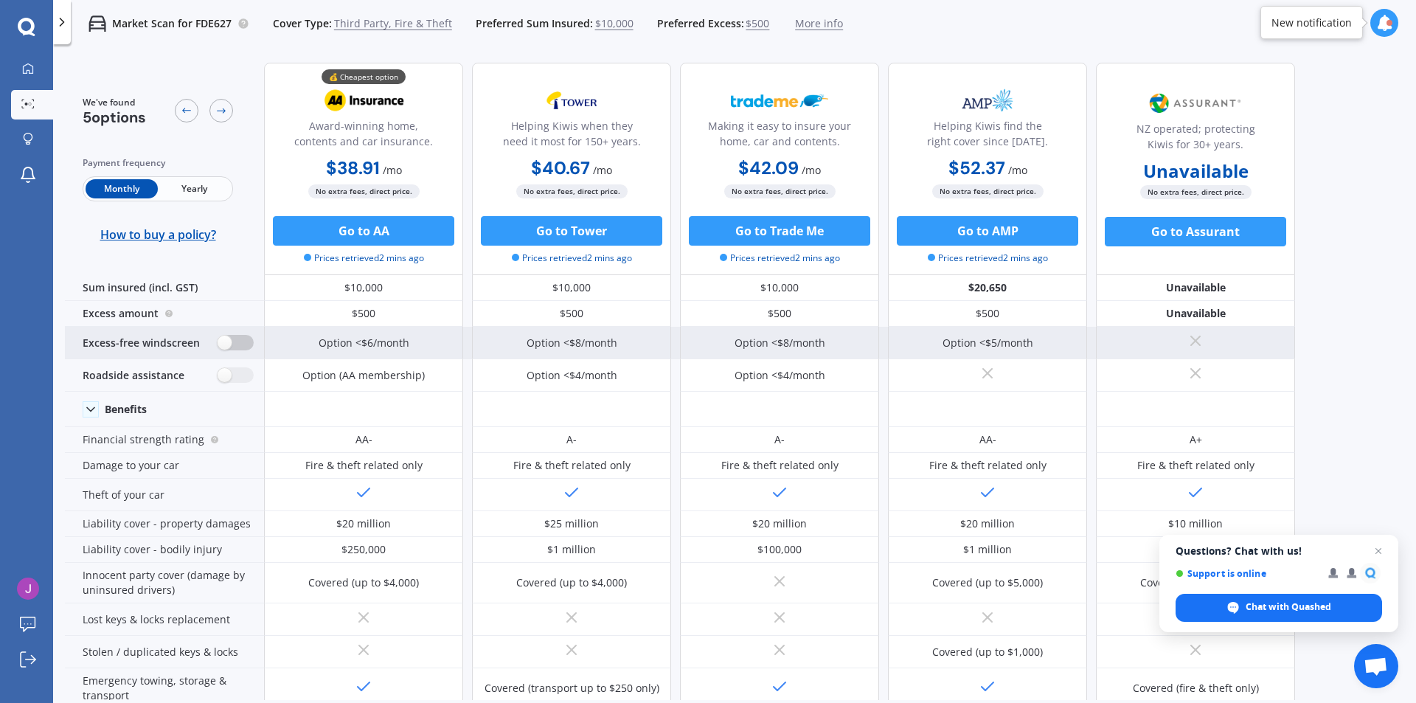
click at [240, 345] on label at bounding box center [236, 342] width 36 height 15
radio input "true"
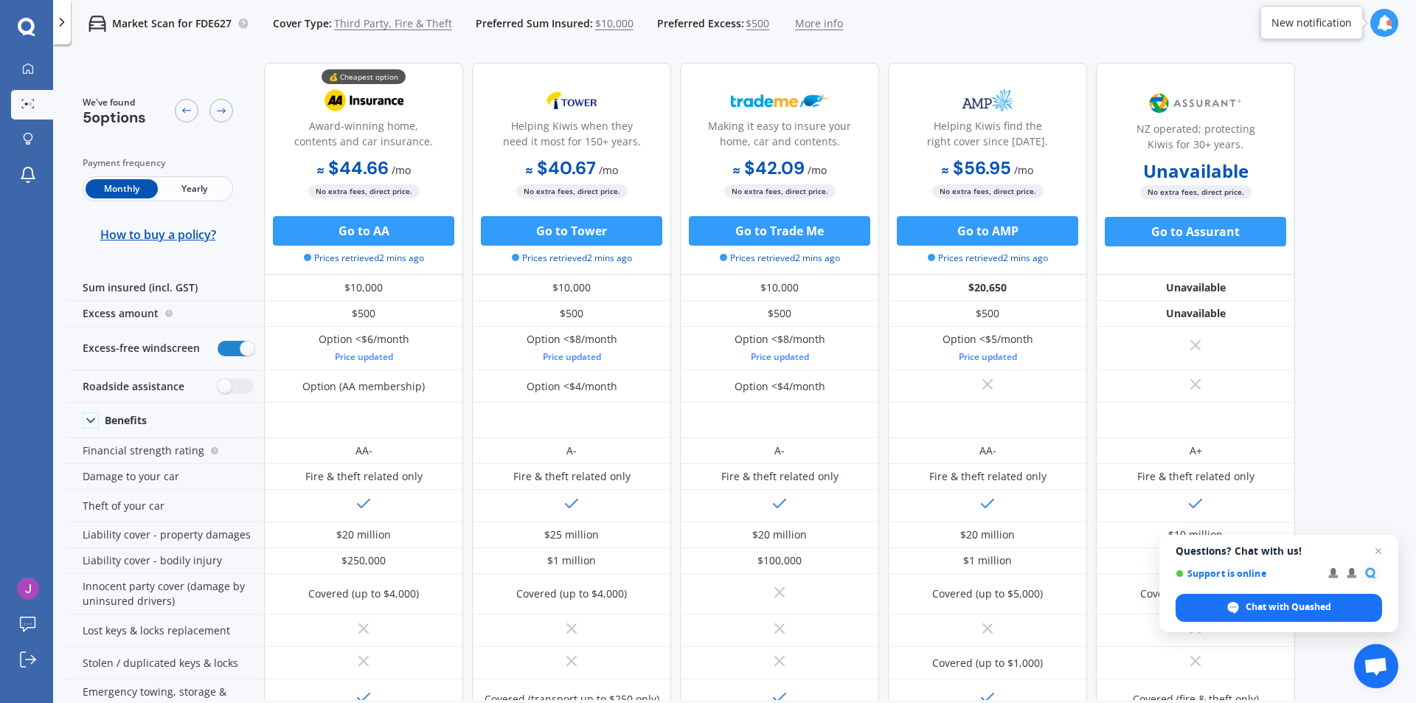
drag, startPoint x: 1003, startPoint y: 226, endPoint x: 1071, endPoint y: 176, distance: 84.0
click at [1071, 176] on div "$56.95 / mo $627.36 / yr $56.95 / mo" at bounding box center [987, 169] width 199 height 29
drag, startPoint x: 1038, startPoint y: 226, endPoint x: 1036, endPoint y: 162, distance: 64.2
click at [1036, 162] on div "$56.95 / mo $627.36 / yr $56.95 / mo" at bounding box center [987, 169] width 199 height 29
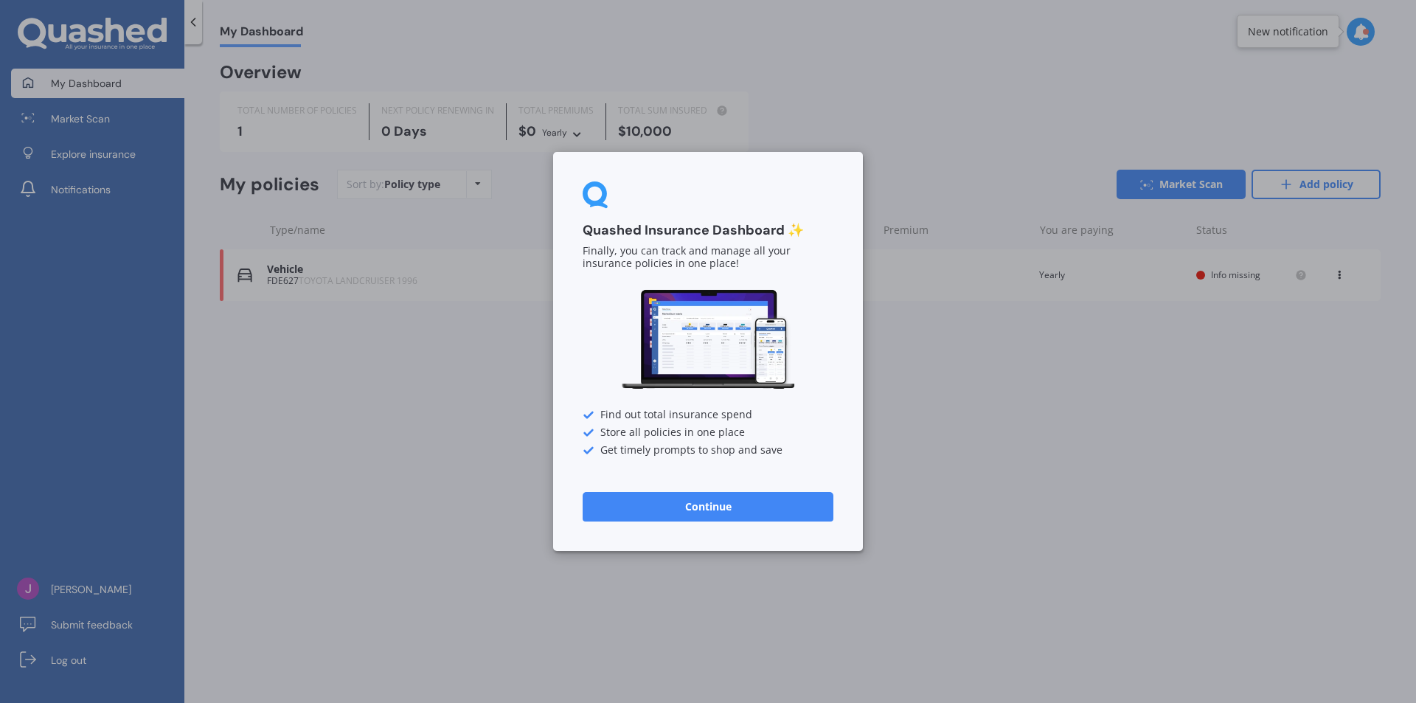
click at [758, 513] on button "Continue" at bounding box center [708, 507] width 251 height 30
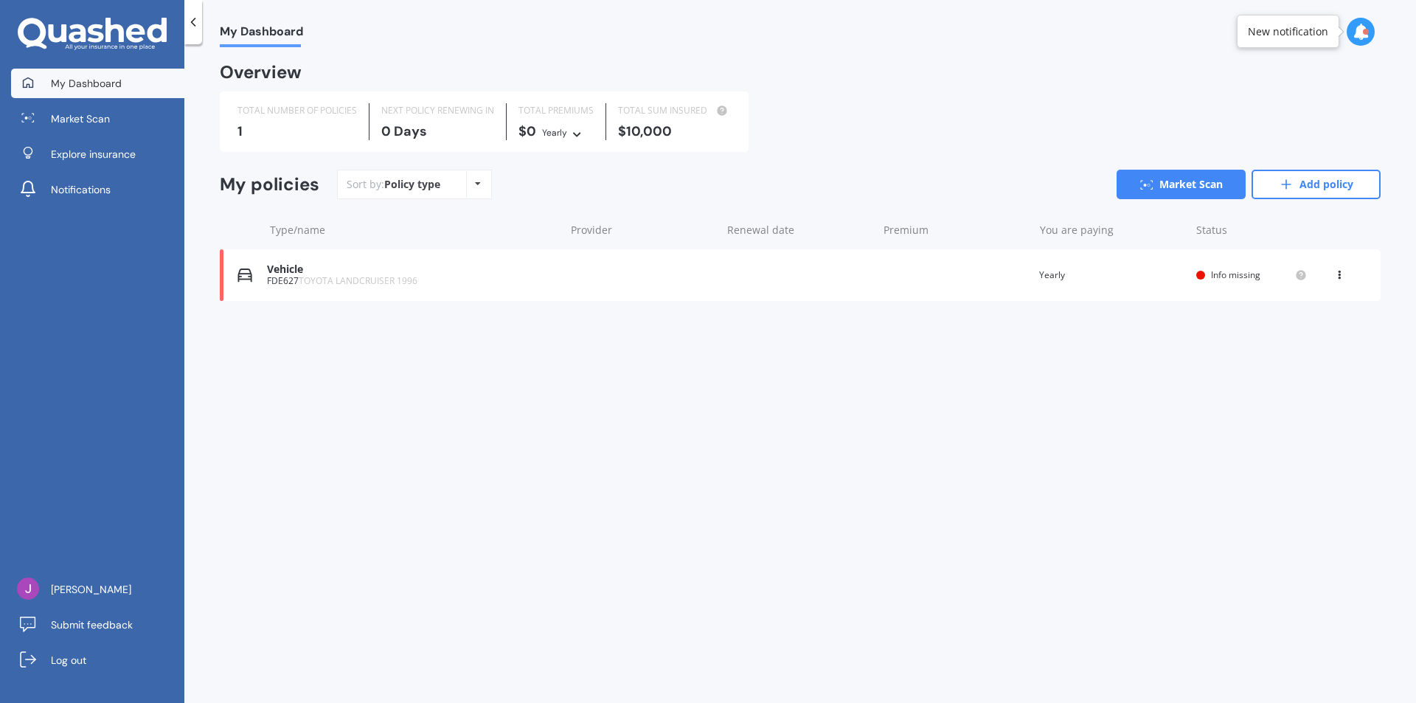
click at [114, 89] on span "My Dashboard" at bounding box center [86, 83] width 71 height 15
click at [1347, 283] on div "Vehicle FDE627 TOYOTA LANDCRUISER 1996 Renewal date Premium You are paying Year…" at bounding box center [800, 275] width 1161 height 52
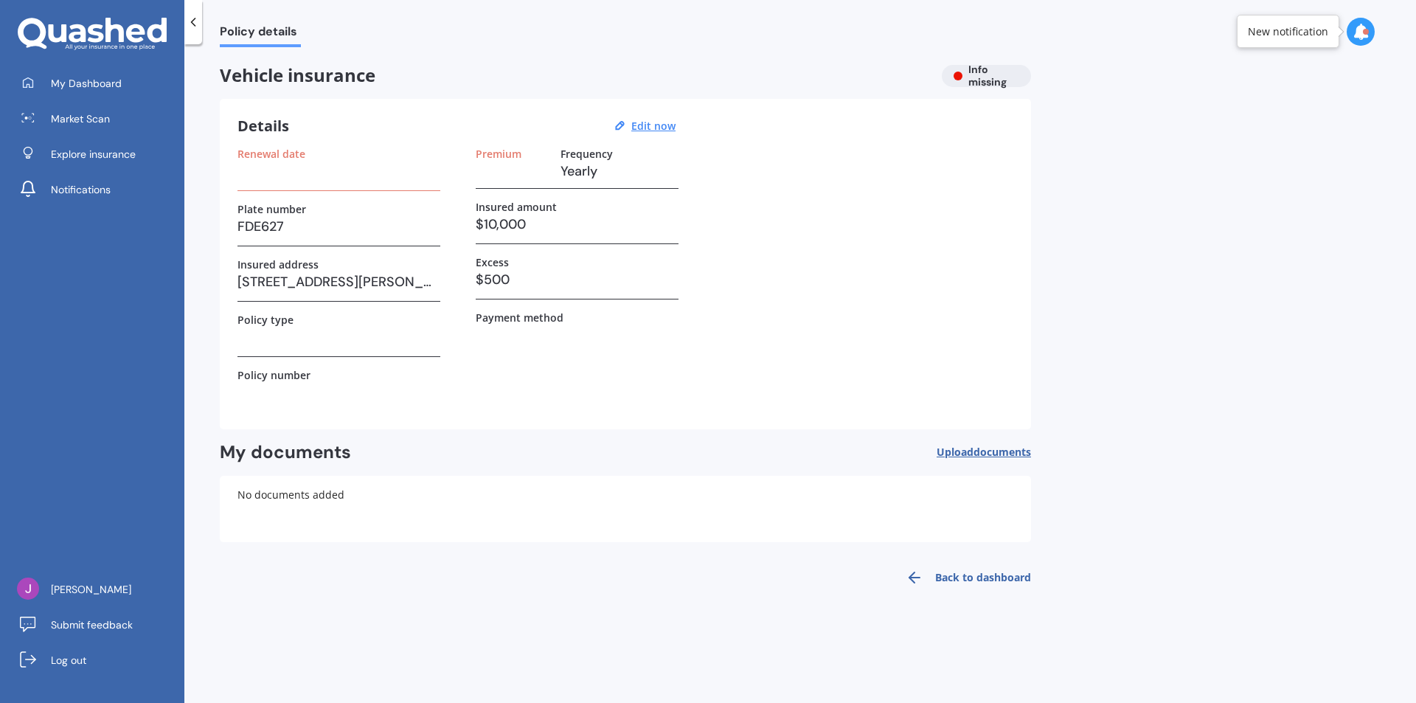
click at [195, 33] on div at bounding box center [193, 22] width 18 height 44
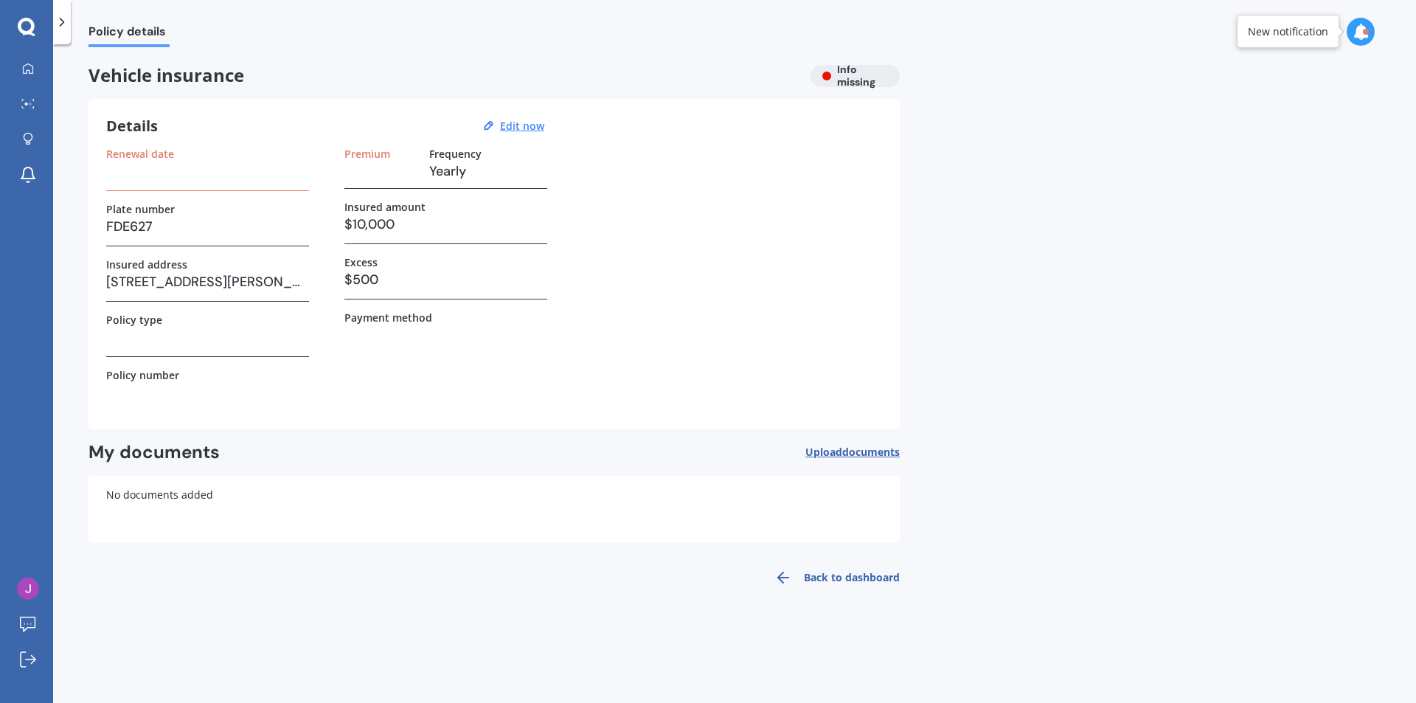
click at [55, 32] on div at bounding box center [62, 22] width 18 height 44
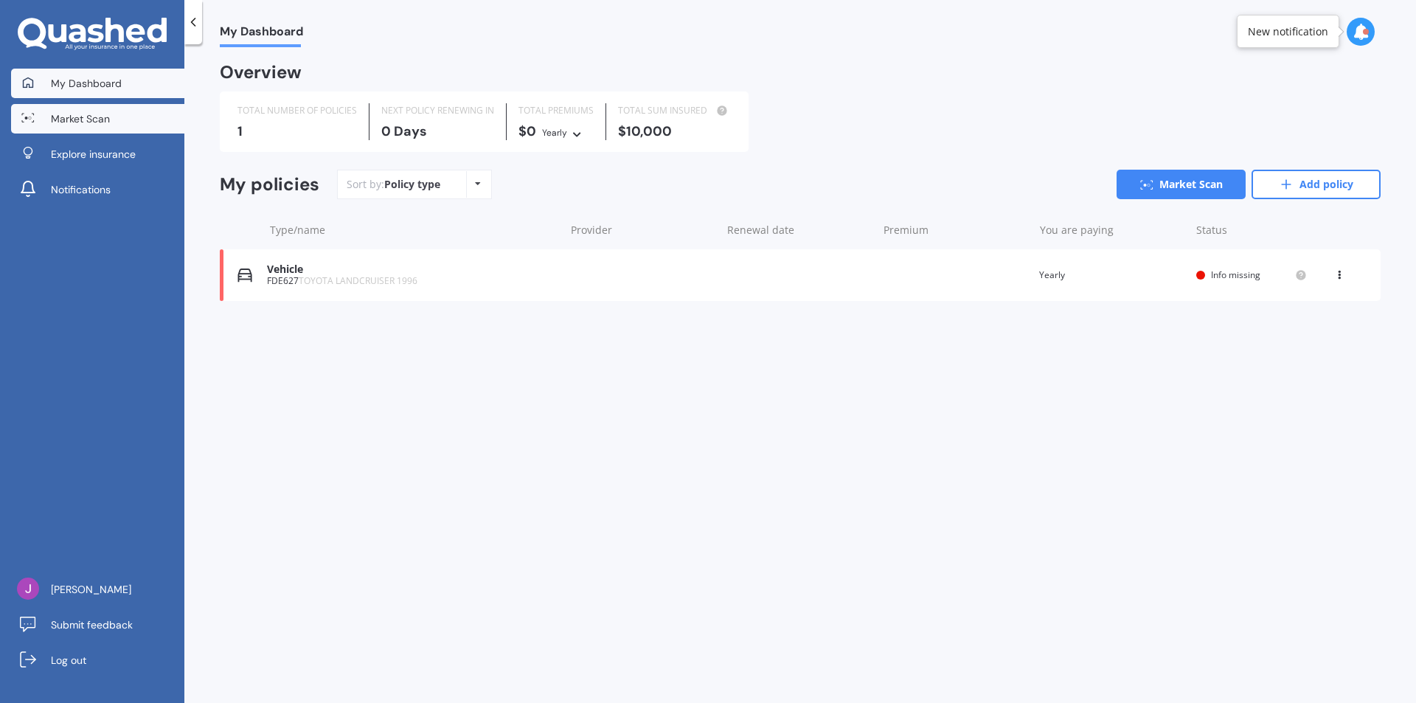
click at [102, 124] on span "Market Scan" at bounding box center [80, 118] width 59 height 15
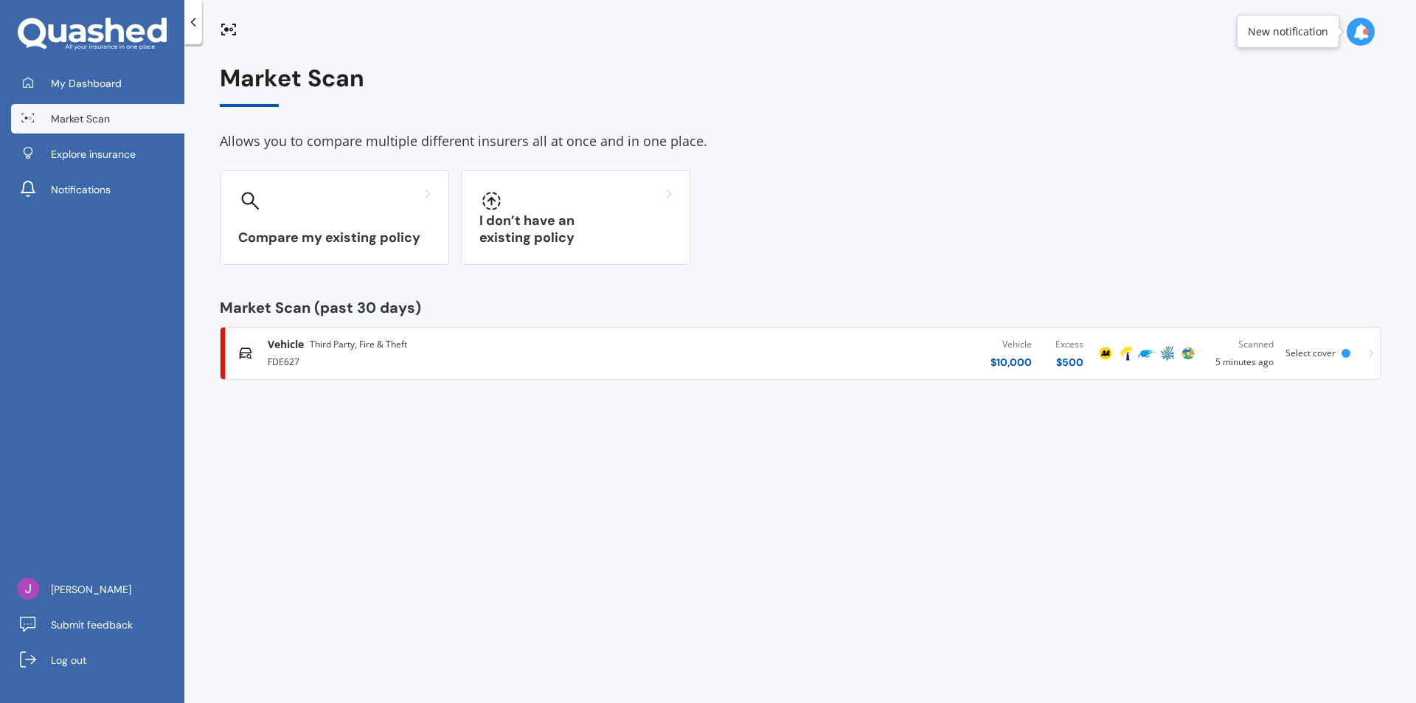
click at [1364, 353] on div "Vehicle Third Party, Fire & Theft FDE627 Vehicle $ 10,000 Excess $ 500 Scanned …" at bounding box center [800, 353] width 1148 height 44
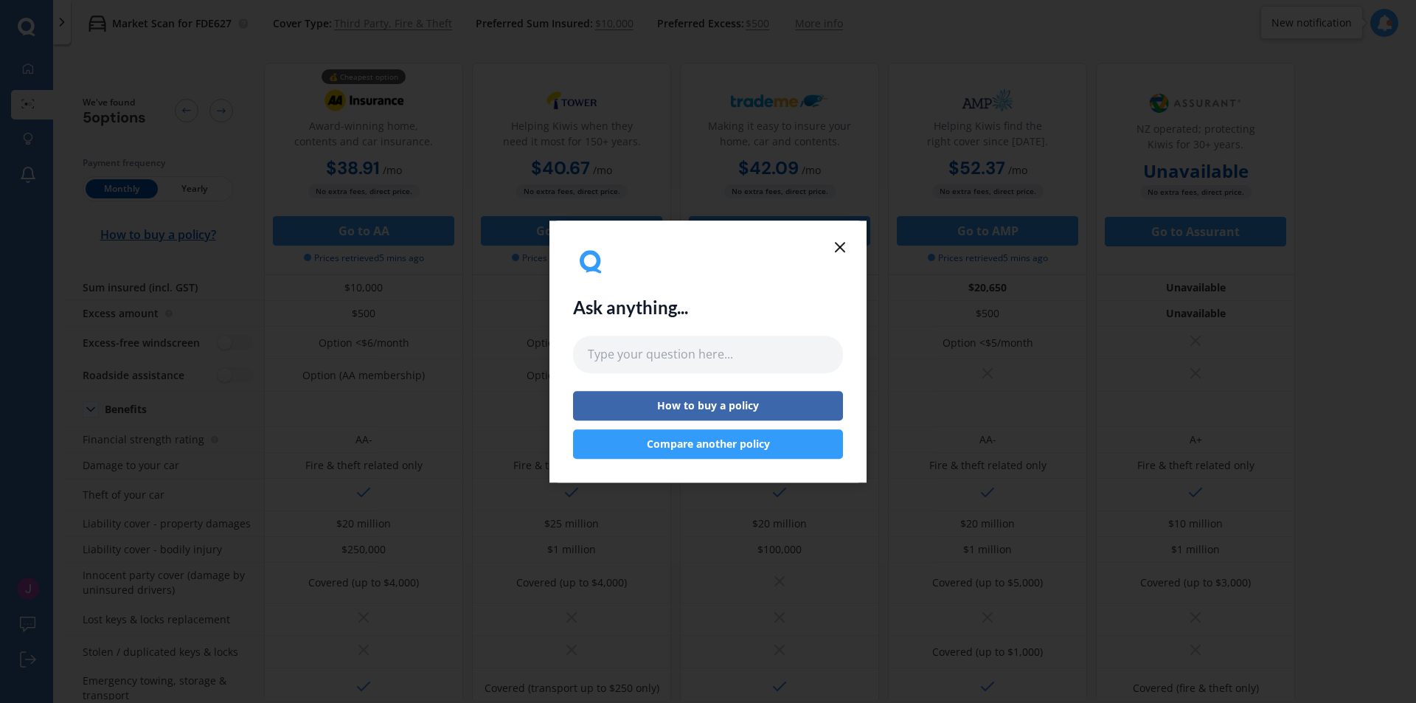
click at [850, 244] on div "Ask anything... How to buy a policy Compare another policy" at bounding box center [708, 352] width 317 height 262
click at [842, 246] on line at bounding box center [840, 247] width 9 height 9
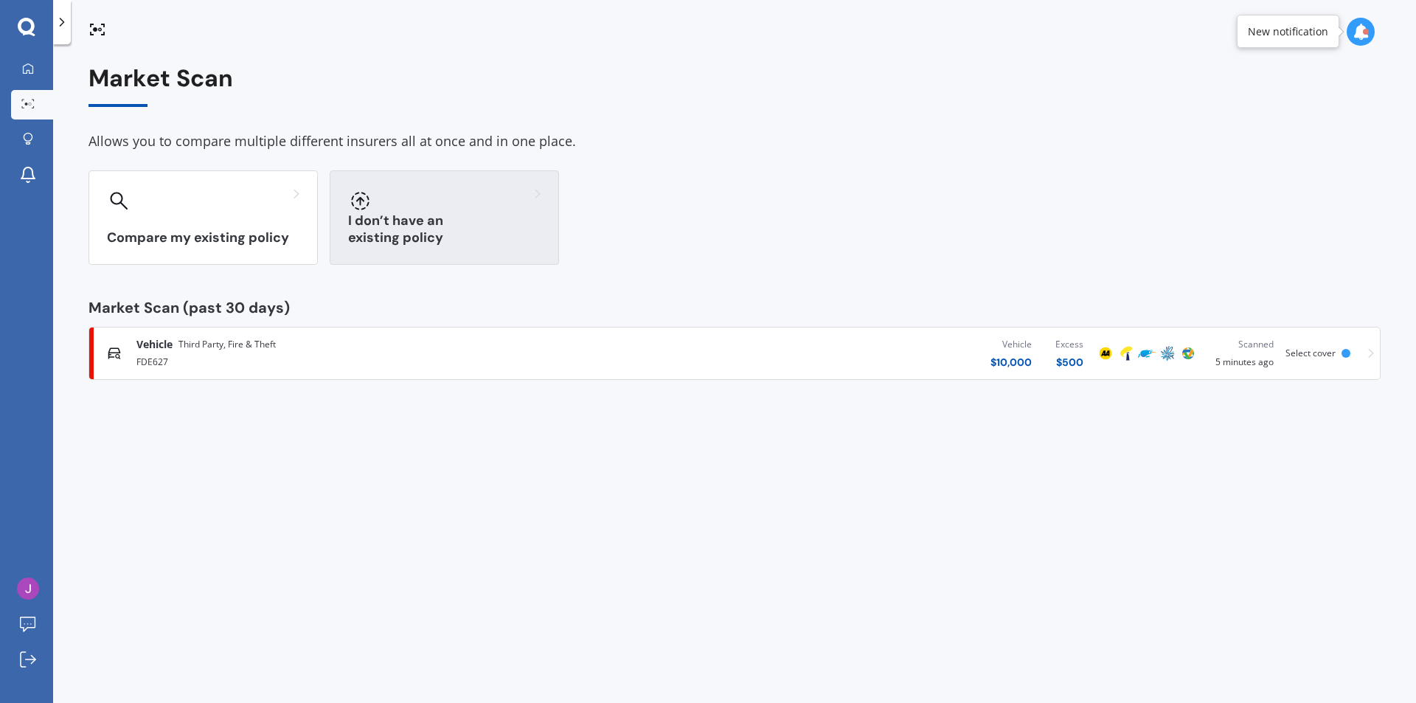
click at [451, 238] on h3 "I don’t have an existing policy" at bounding box center [444, 229] width 193 height 34
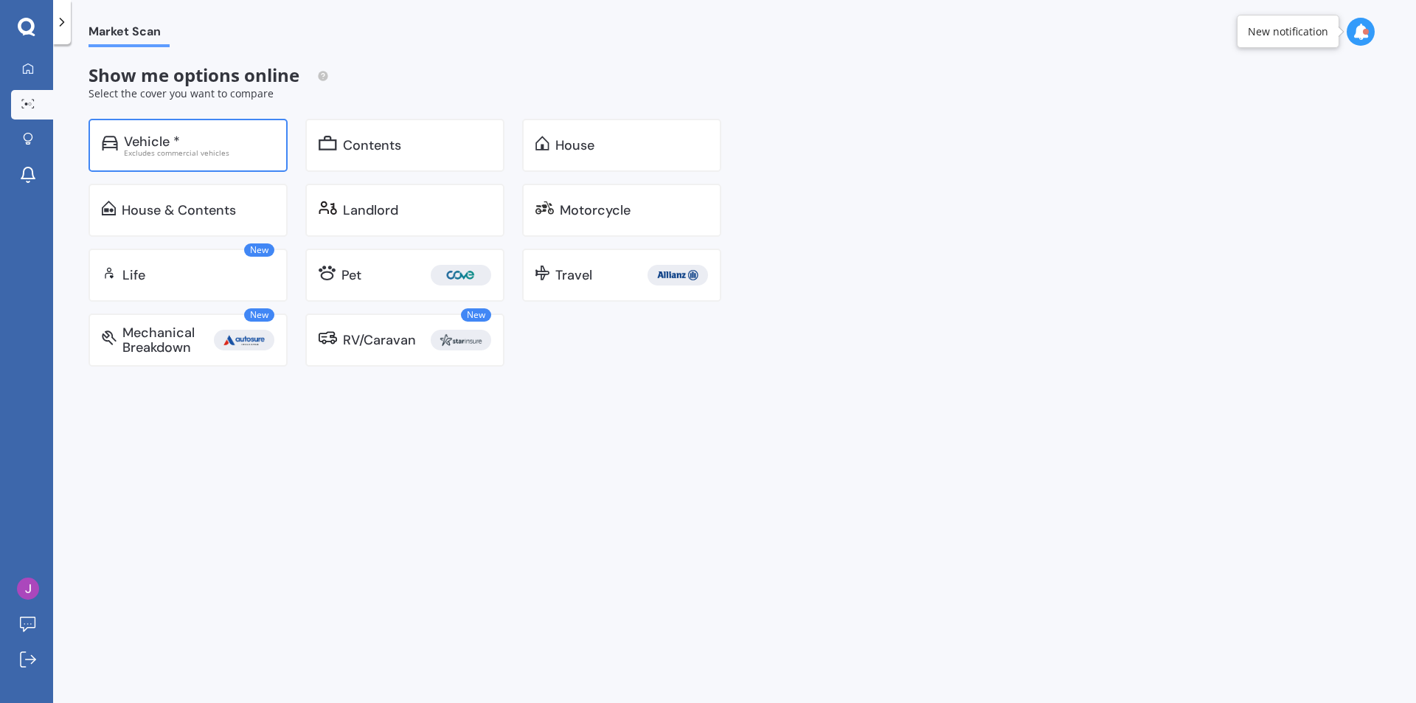
click at [266, 150] on div "Excludes commercial vehicles" at bounding box center [199, 152] width 150 height 7
click at [165, 204] on div "House & Contents" at bounding box center [179, 210] width 114 height 15
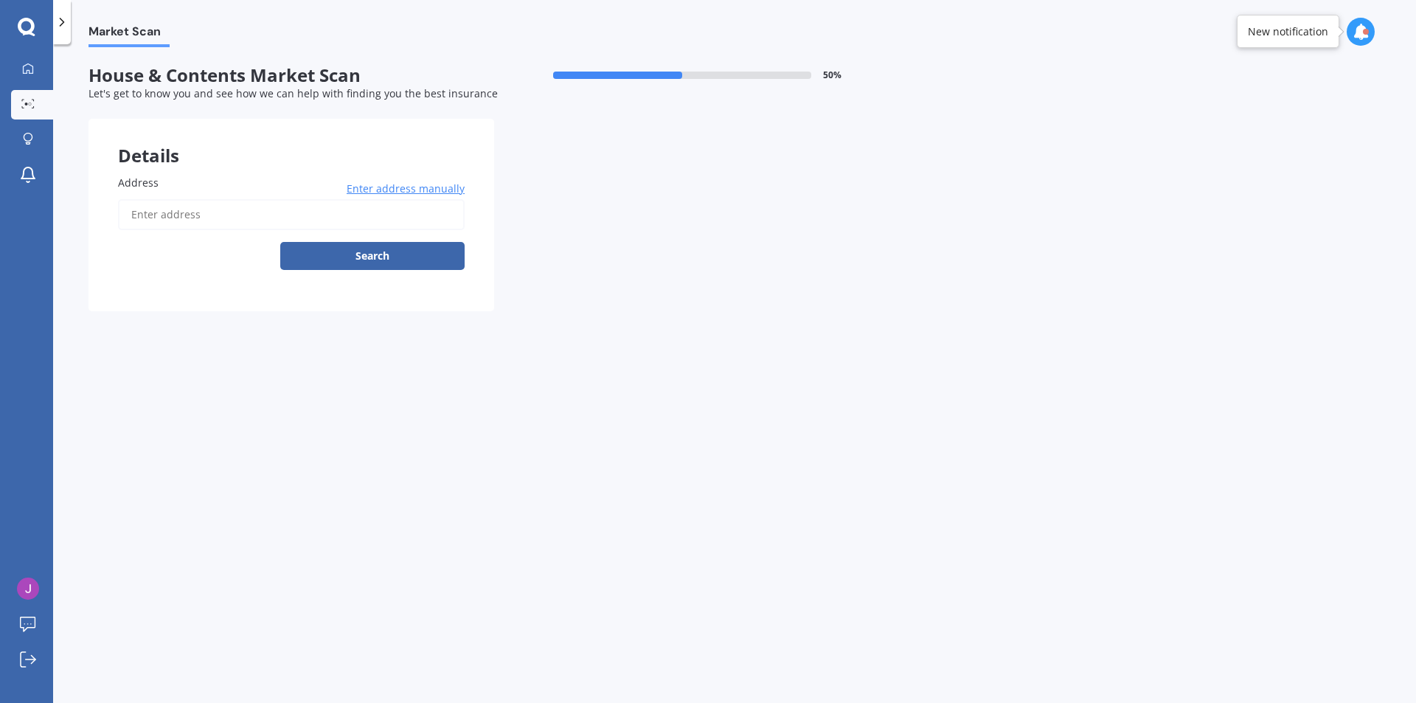
click at [200, 210] on input "Address" at bounding box center [291, 214] width 347 height 31
type input "[STREET_ADDRESS][PERSON_NAME][US_STATE][PERSON_NAME]"
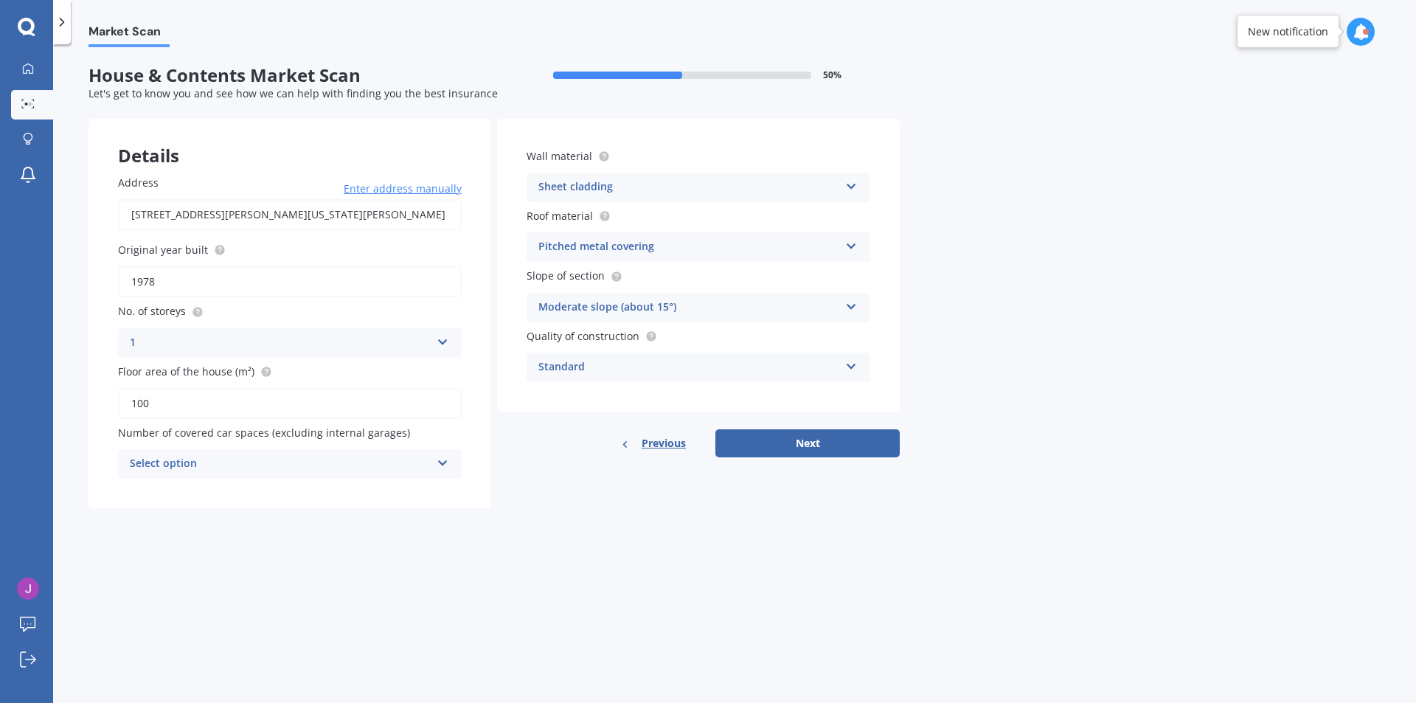
click at [243, 473] on div "Select option" at bounding box center [280, 464] width 301 height 18
click at [306, 456] on div "0" at bounding box center [280, 464] width 301 height 18
click at [306, 456] on div "Select option" at bounding box center [283, 464] width 294 height 16
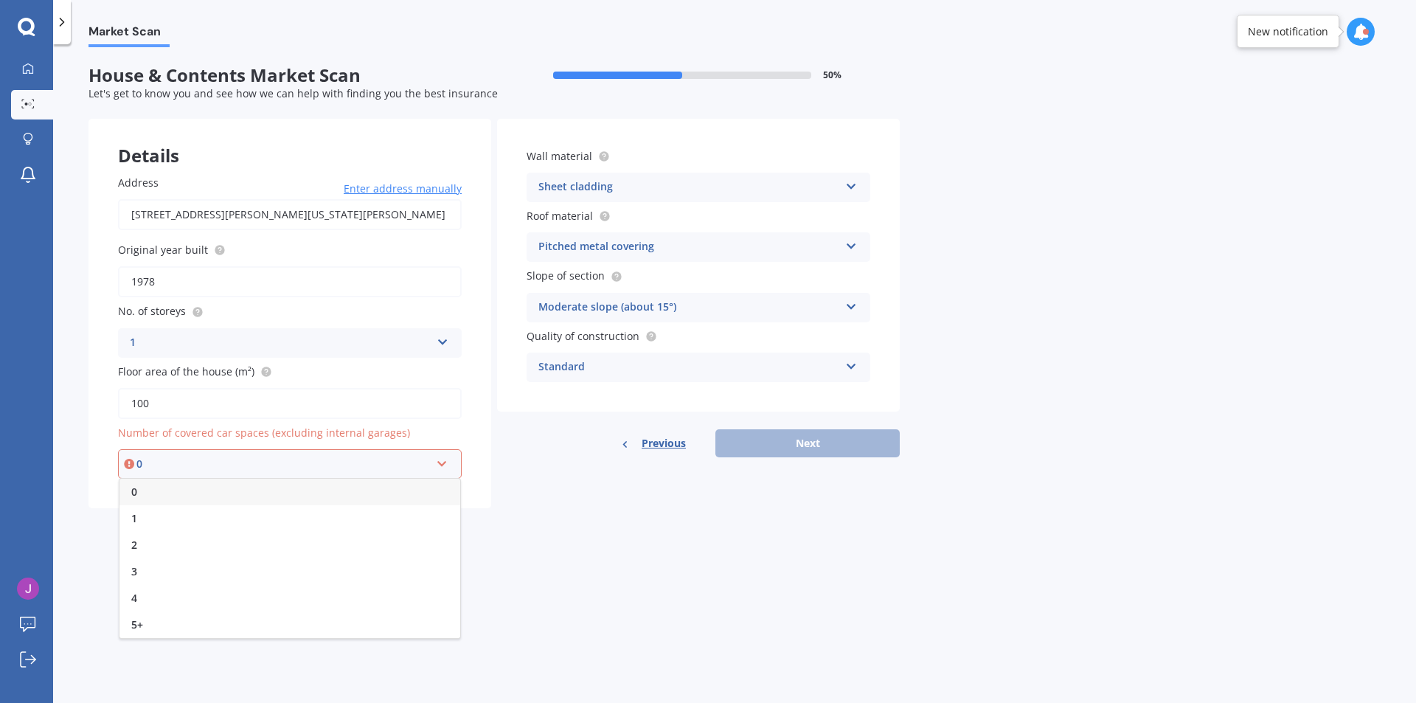
click at [629, 524] on div "Market Scan House & Contents Market Scan 50 % Let's get to know you and see how…" at bounding box center [734, 376] width 1363 height 659
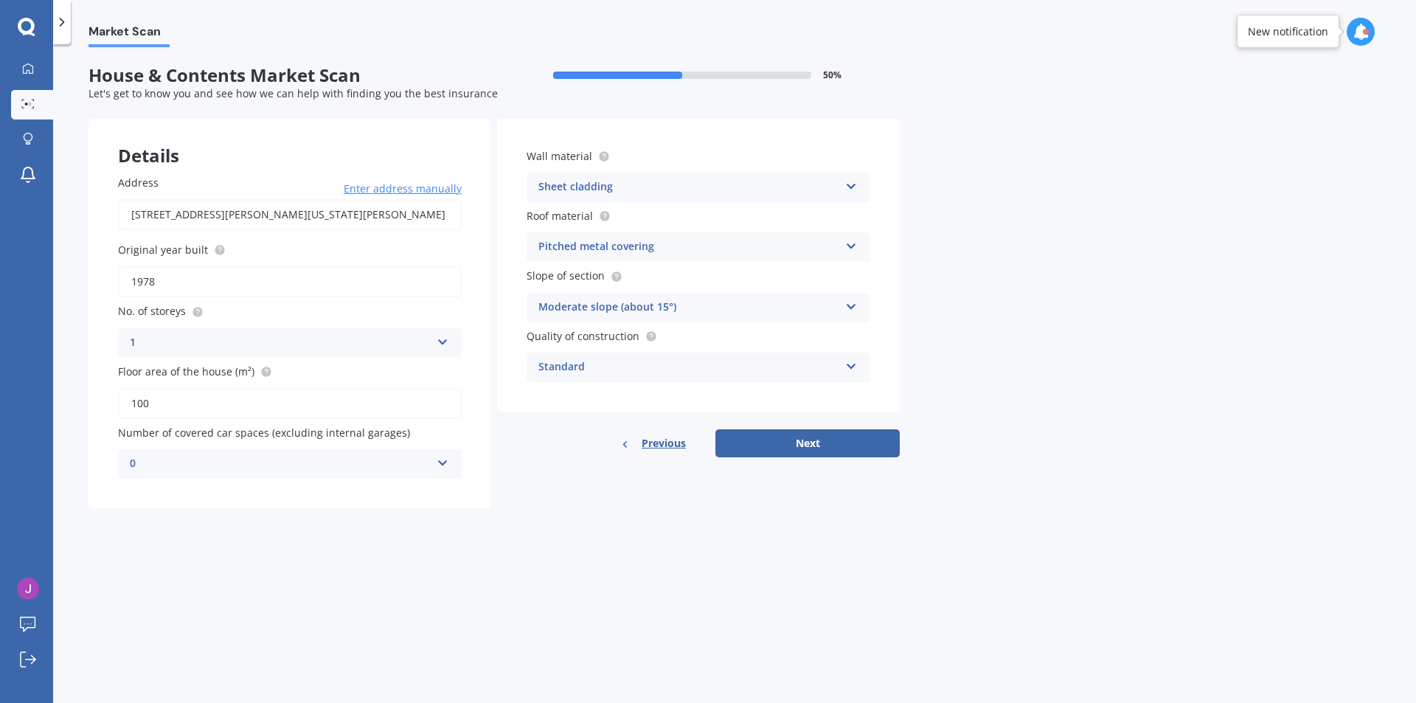
click at [445, 469] on div "0 0 1 2 3 4 5+" at bounding box center [290, 464] width 344 height 30
click at [718, 195] on div "Sheet cladding" at bounding box center [688, 188] width 301 height 18
click at [417, 462] on div "0" at bounding box center [280, 464] width 301 height 18
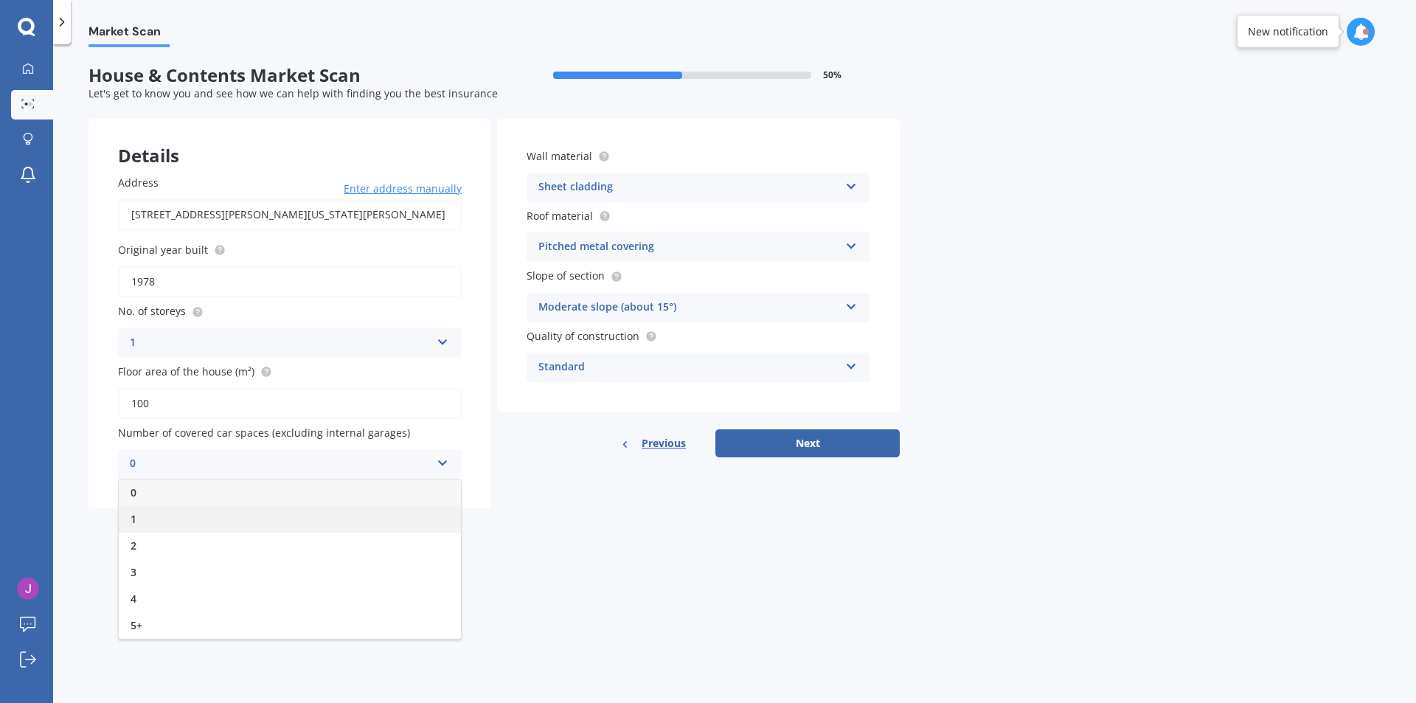
click at [278, 523] on div "1" at bounding box center [290, 519] width 342 height 27
drag, startPoint x: 614, startPoint y: 556, endPoint x: 597, endPoint y: 517, distance: 42.6
click at [611, 553] on div "Market Scan House & Contents Market Scan 50 % Let's get to know you and see how…" at bounding box center [734, 376] width 1363 height 659
click at [640, 179] on div "Sheet cladding" at bounding box center [688, 188] width 301 height 18
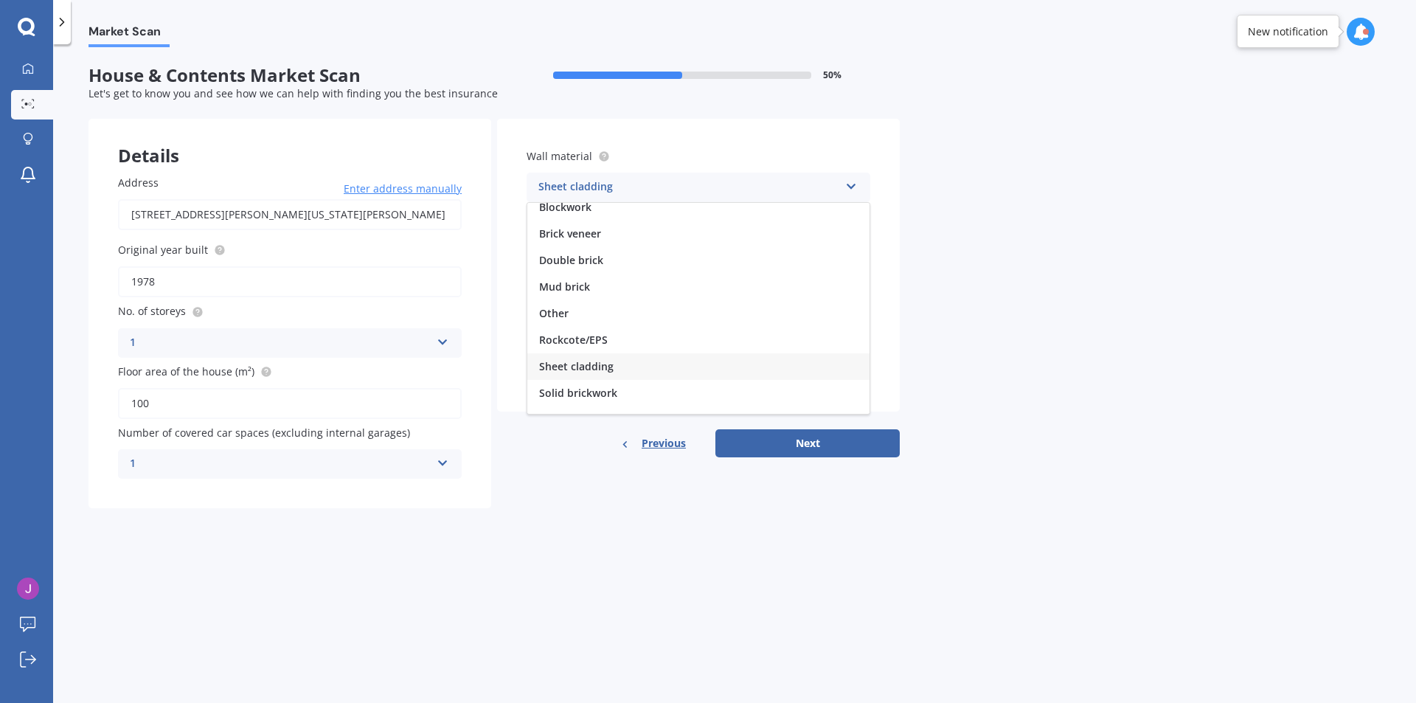
scroll to position [0, 0]
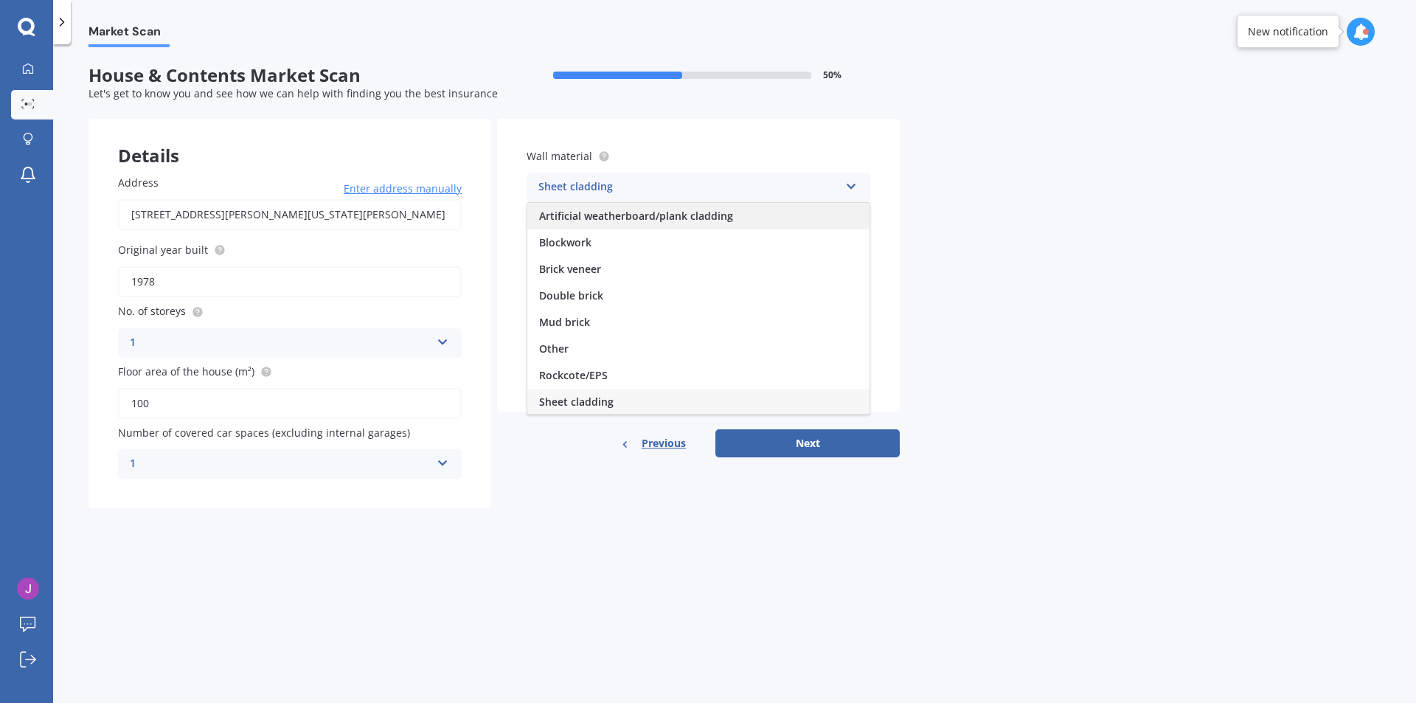
click at [567, 224] on div "Artificial weatherboard/plank cladding" at bounding box center [698, 216] width 342 height 27
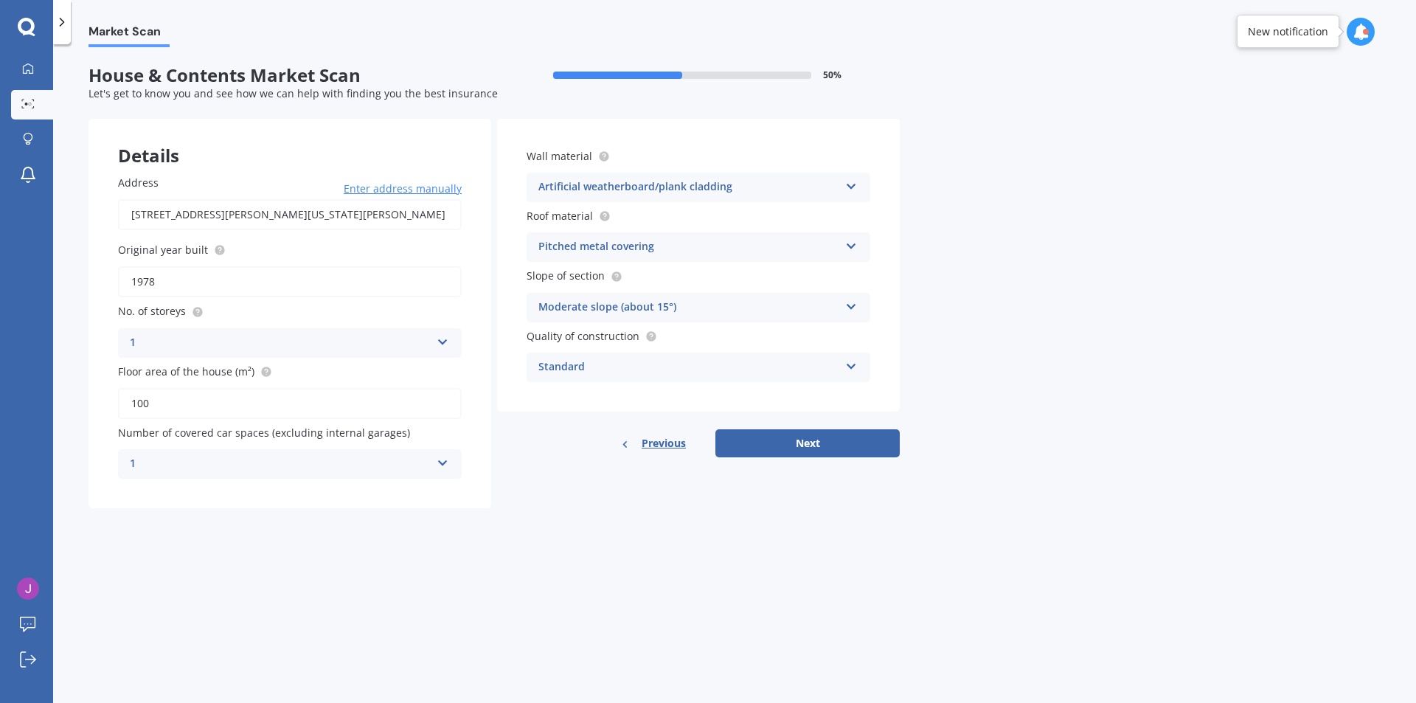
click at [671, 249] on div "Pitched metal covering" at bounding box center [688, 247] width 301 height 18
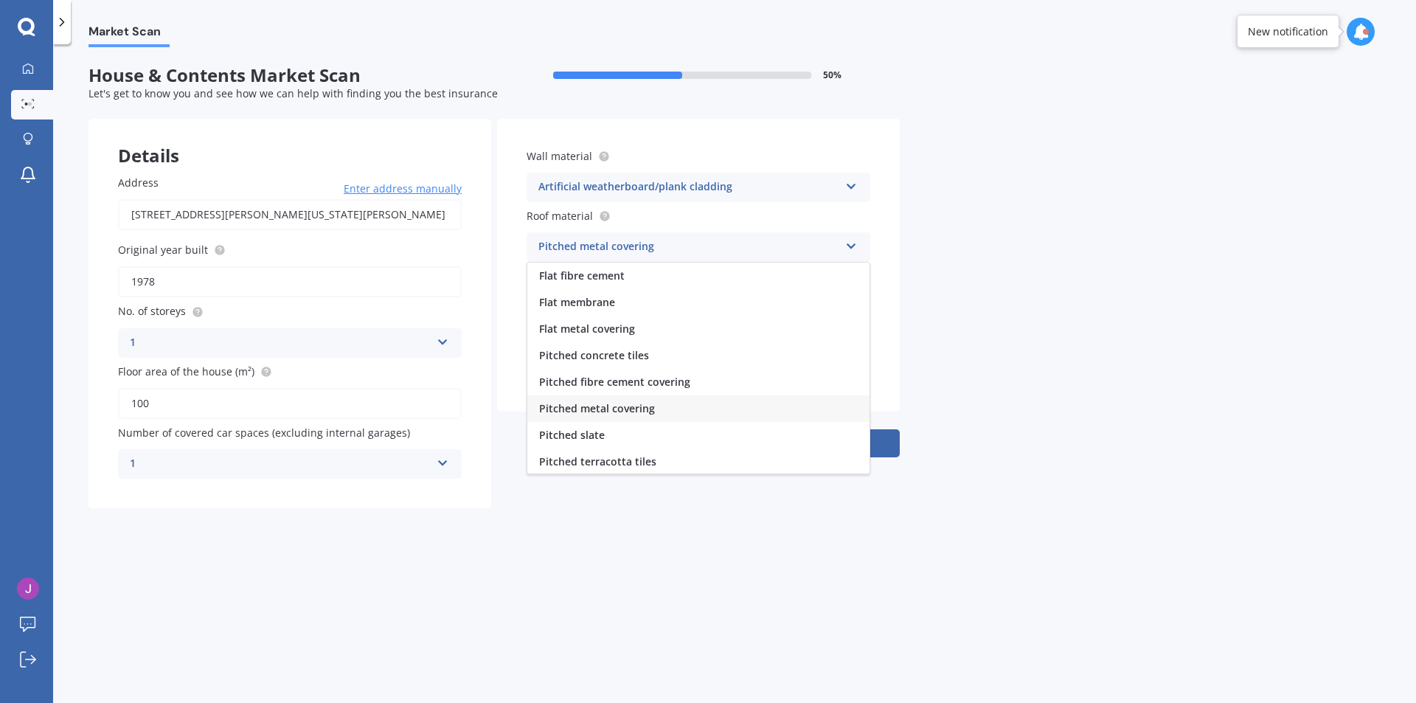
click at [658, 410] on div "Pitched metal covering" at bounding box center [698, 408] width 342 height 27
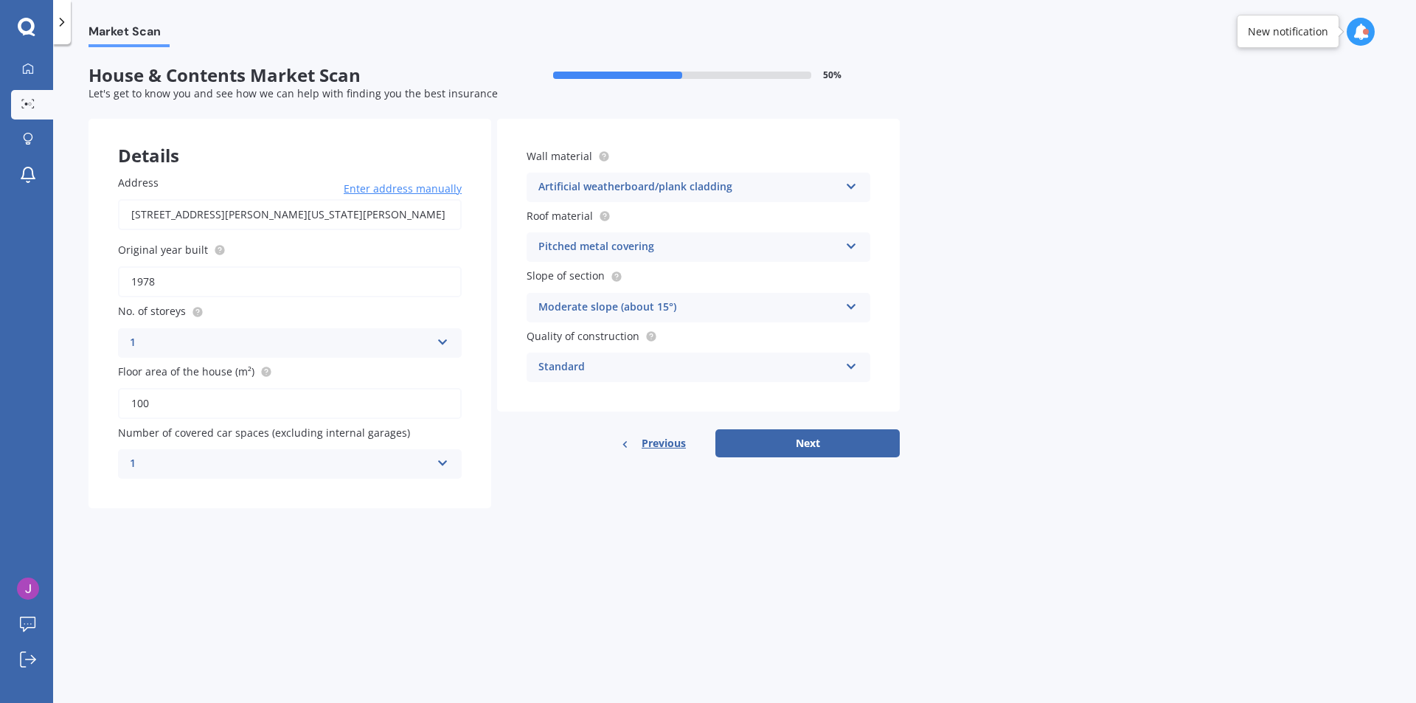
click at [681, 369] on div "Standard" at bounding box center [688, 367] width 301 height 18
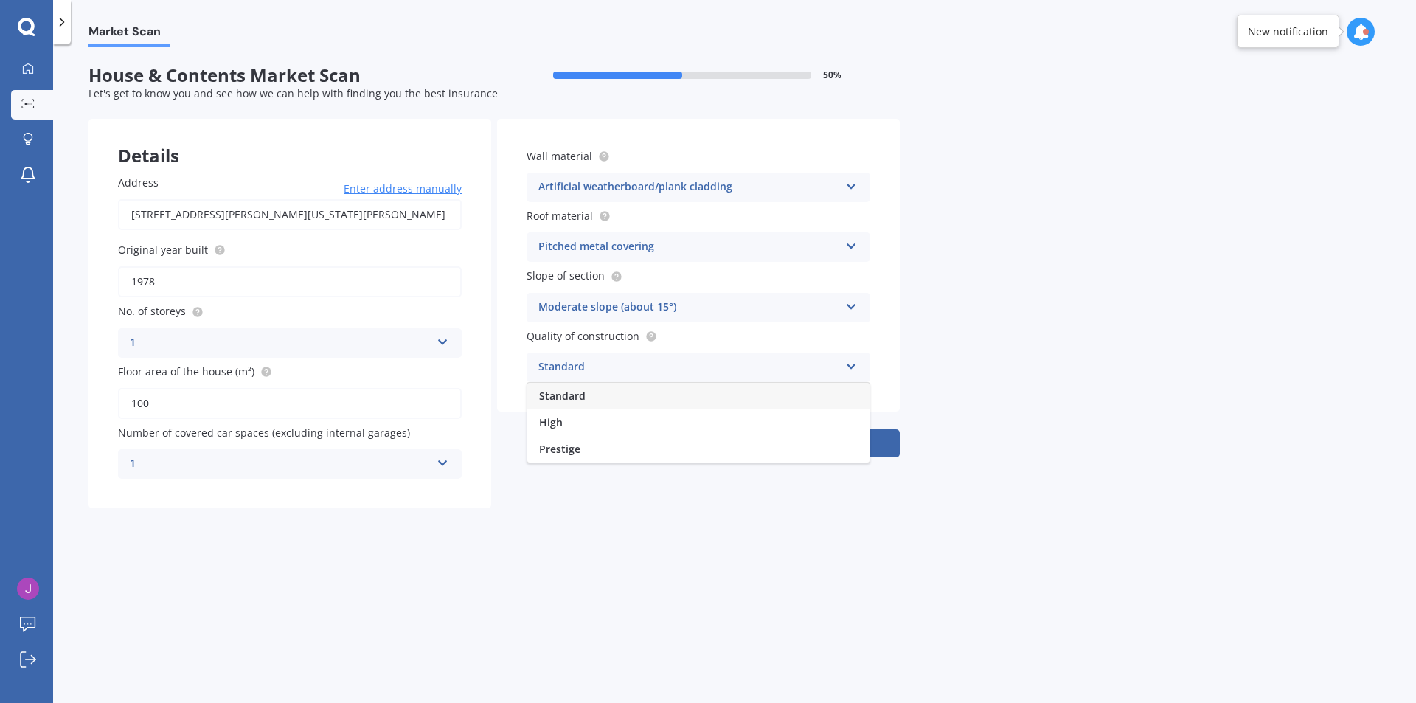
click at [681, 391] on div "Standard" at bounding box center [698, 396] width 342 height 27
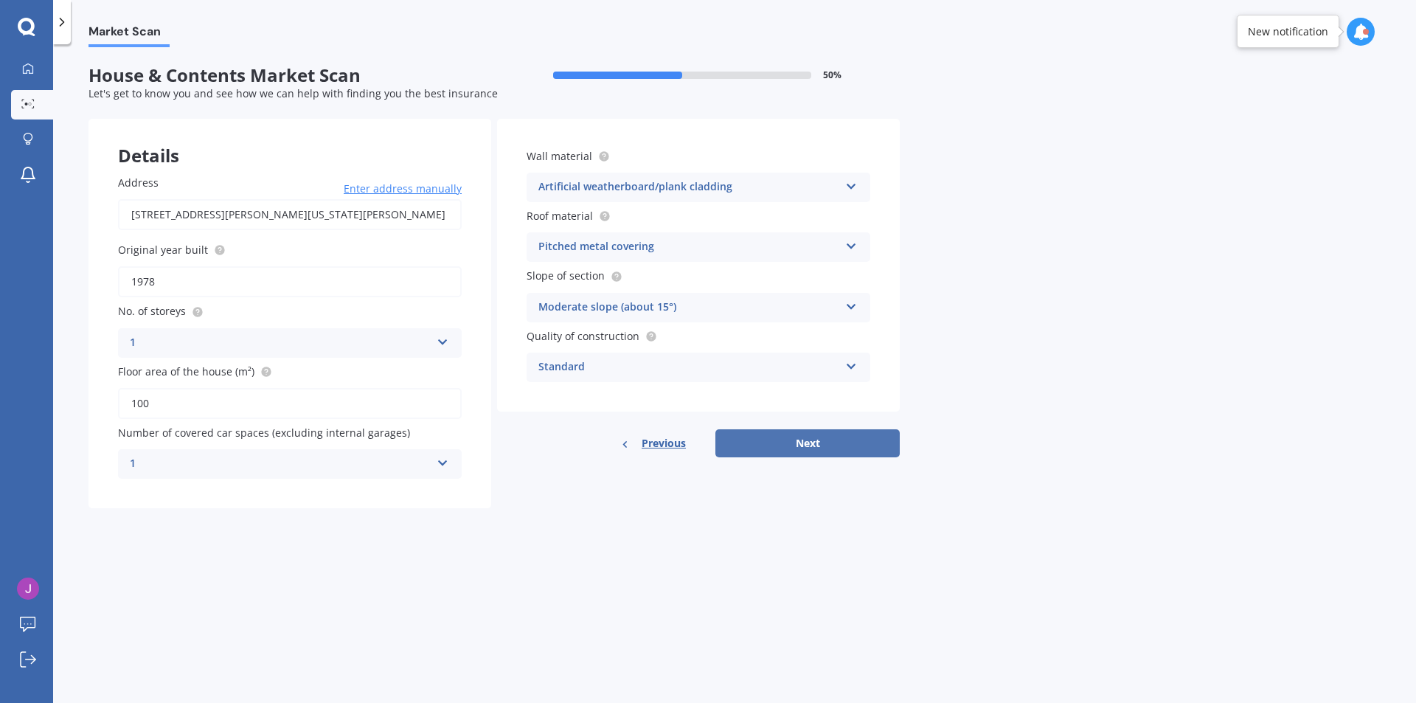
click at [805, 438] on button "Next" at bounding box center [808, 443] width 184 height 28
select select "27"
select select "11"
select select "1991"
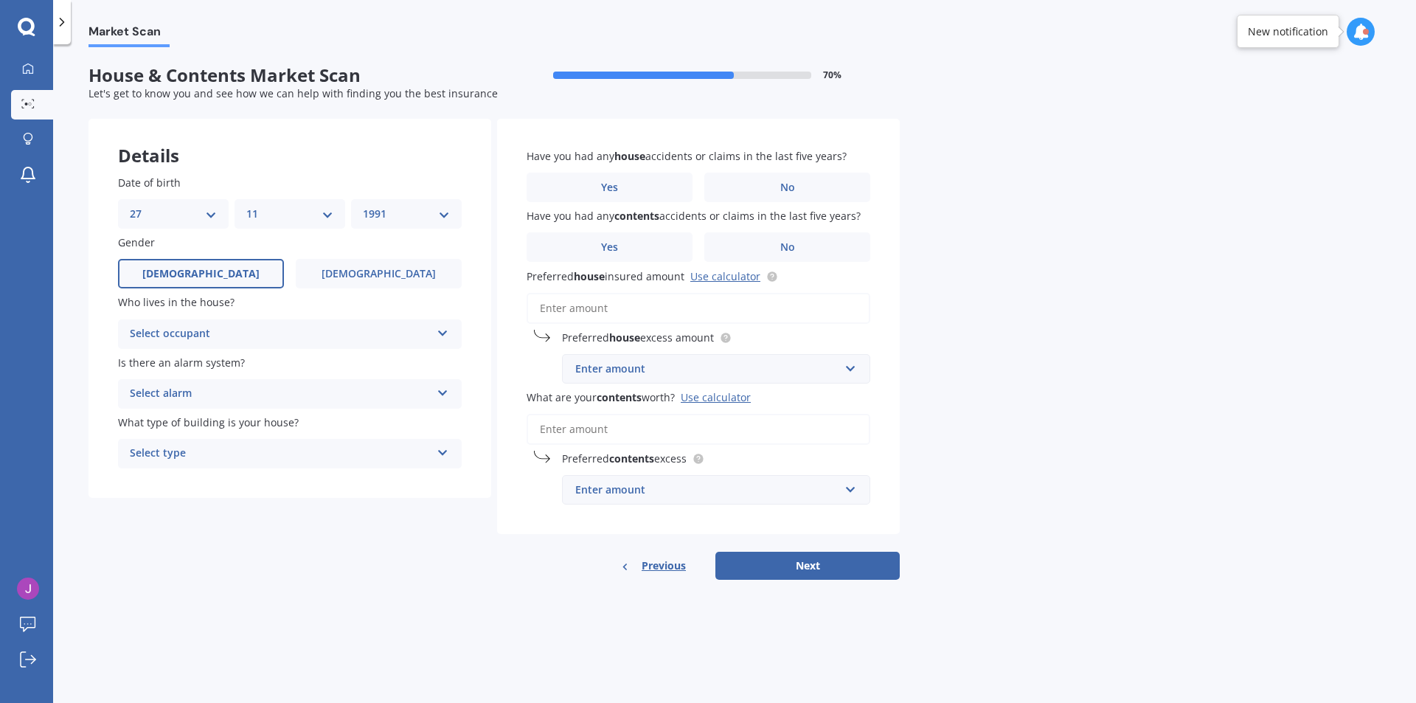
click at [257, 336] on div "Select occupant" at bounding box center [280, 334] width 301 height 18
click at [235, 367] on div "Owner" at bounding box center [290, 363] width 342 height 27
click at [280, 398] on div "Select alarm" at bounding box center [280, 394] width 301 height 18
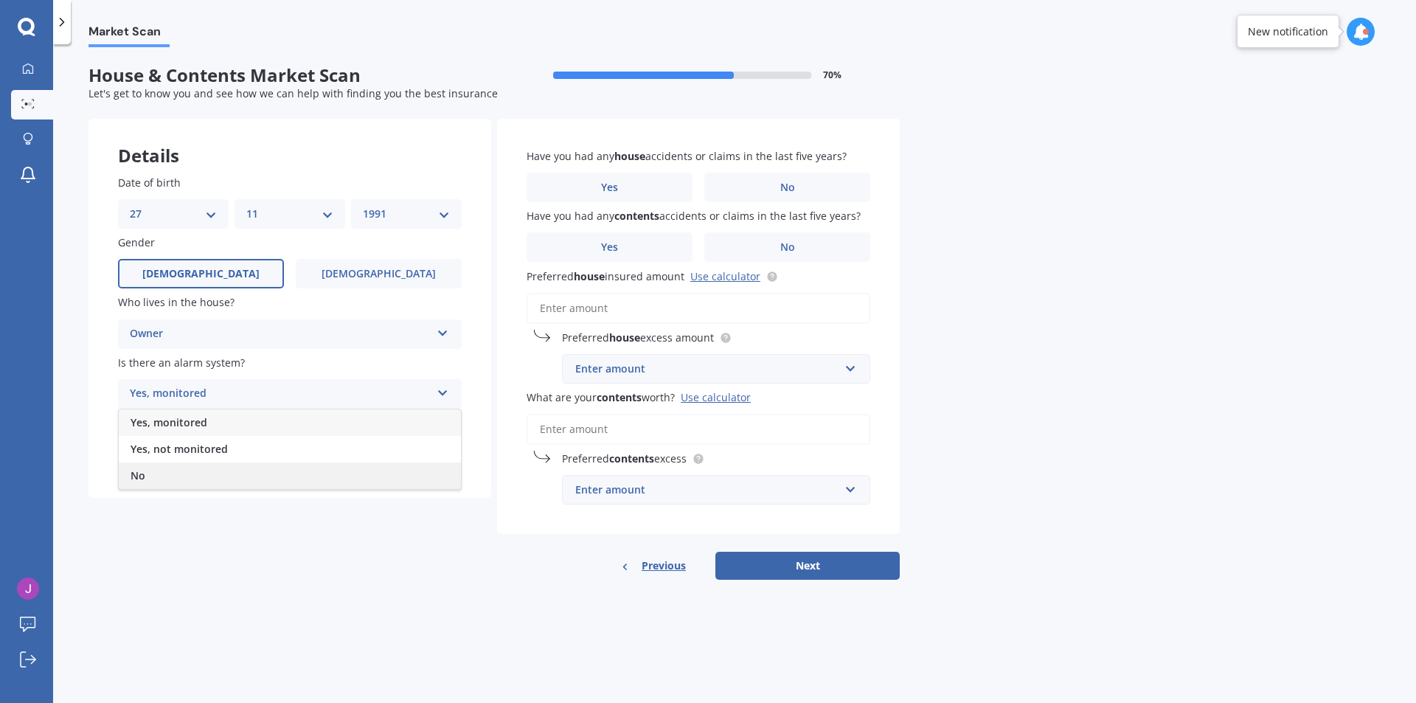
click at [207, 465] on div "No" at bounding box center [290, 475] width 342 height 27
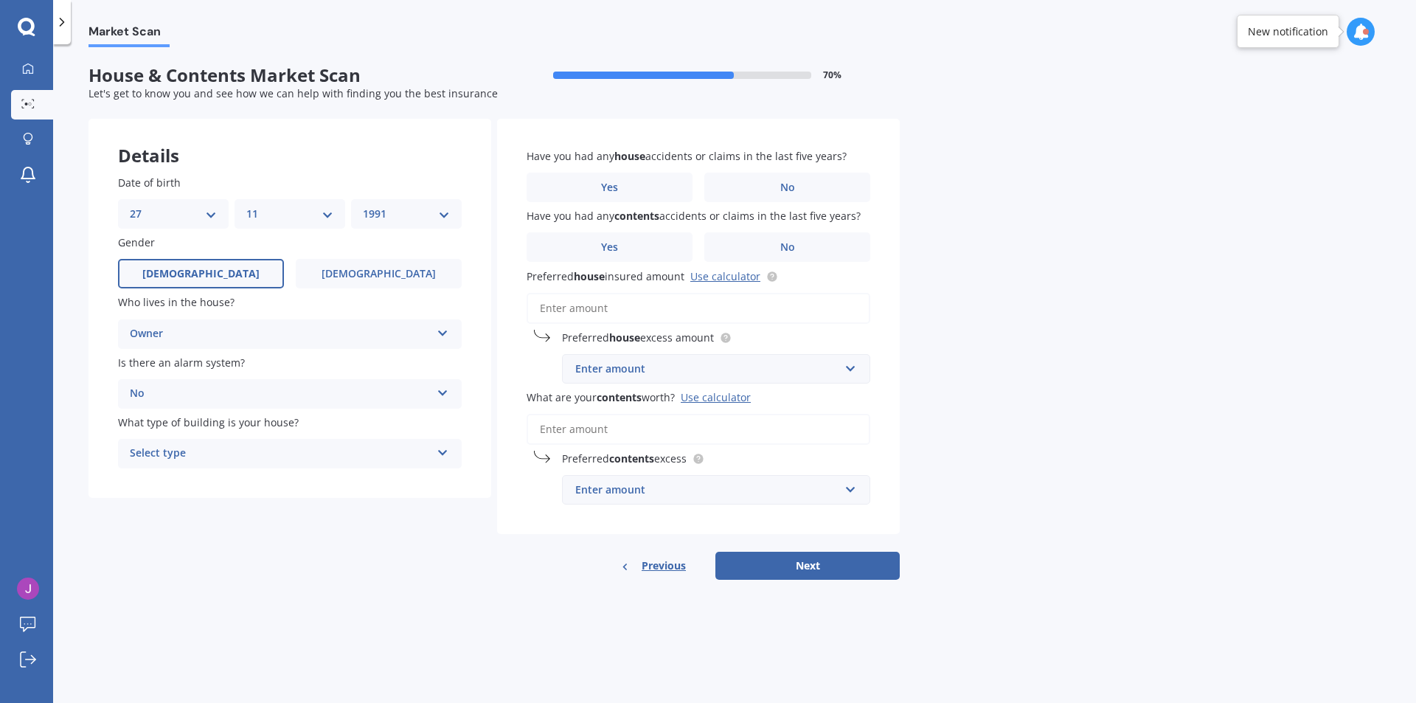
click at [279, 457] on div "Select type" at bounding box center [280, 454] width 301 height 18
click at [260, 488] on div "Freestanding" at bounding box center [290, 482] width 342 height 27
click at [755, 176] on label "No" at bounding box center [787, 188] width 166 height 30
click at [0, 0] on input "No" at bounding box center [0, 0] width 0 height 0
click at [843, 255] on label "No" at bounding box center [787, 247] width 166 height 30
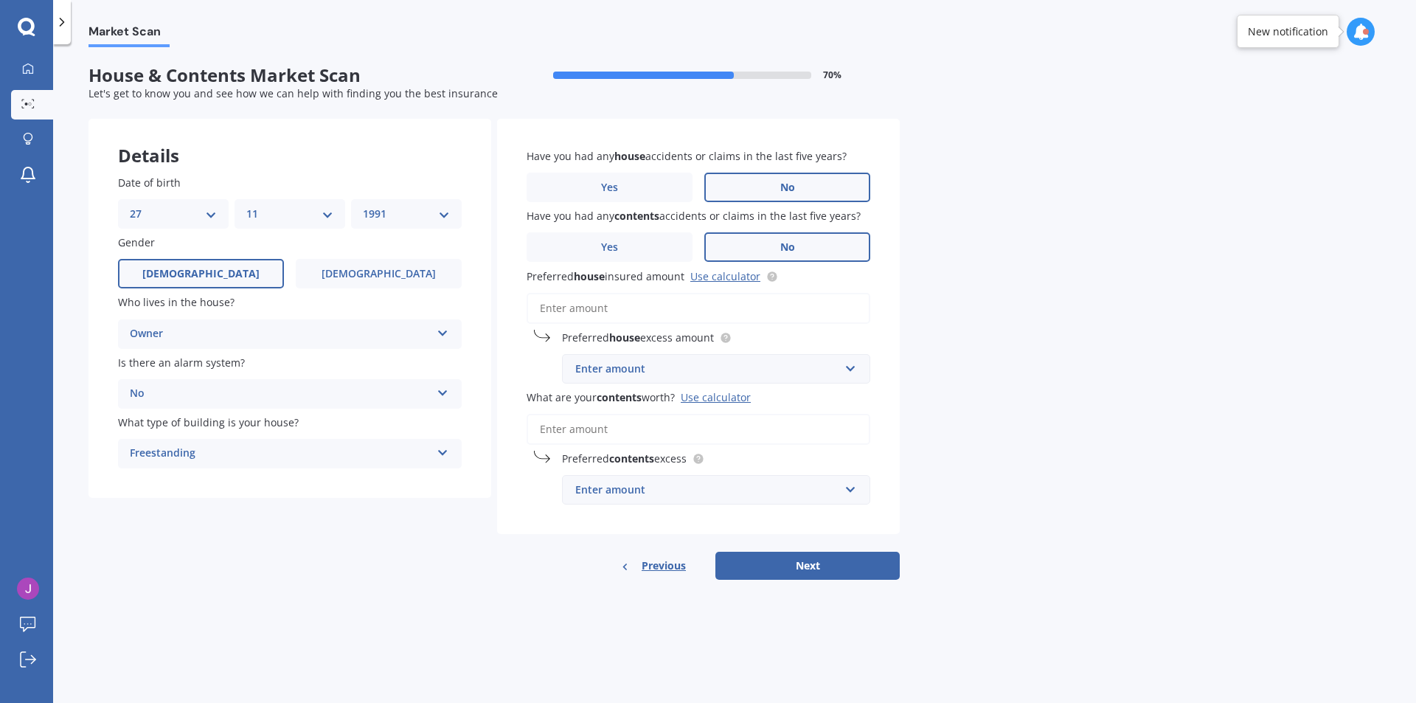
click at [0, 0] on input "No" at bounding box center [0, 0] width 0 height 0
click at [687, 315] on input "Preferred house insured amount Use calculator" at bounding box center [699, 308] width 344 height 31
click at [755, 378] on input "text" at bounding box center [711, 369] width 295 height 28
click at [990, 365] on div "Market Scan House & Contents Market Scan 70 % Let's get to know you and see how…" at bounding box center [734, 376] width 1363 height 659
click at [661, 308] on input "Preferred house insured amount Use calculator" at bounding box center [699, 308] width 344 height 31
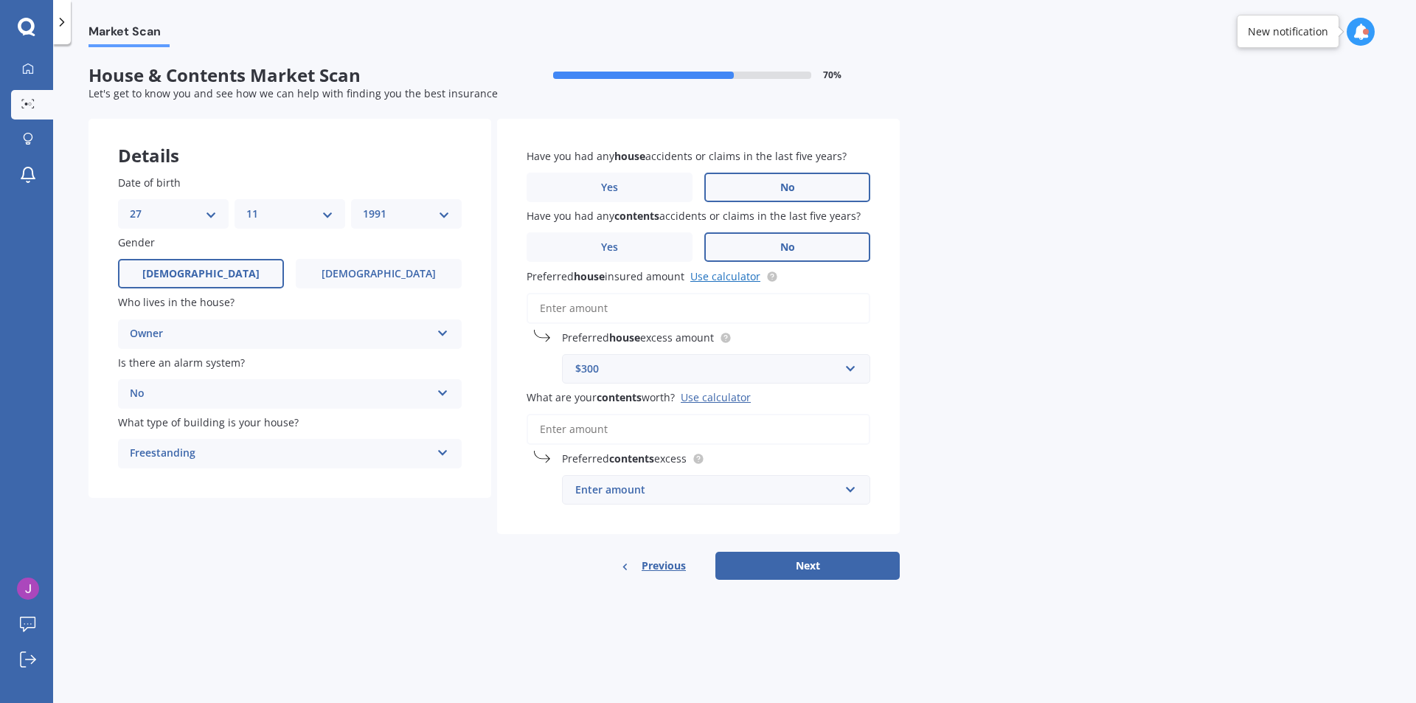
click at [719, 276] on link "Use calculator" at bounding box center [725, 276] width 70 height 14
click at [640, 311] on input "Preferred house insured amount Use calculator" at bounding box center [699, 308] width 344 height 31
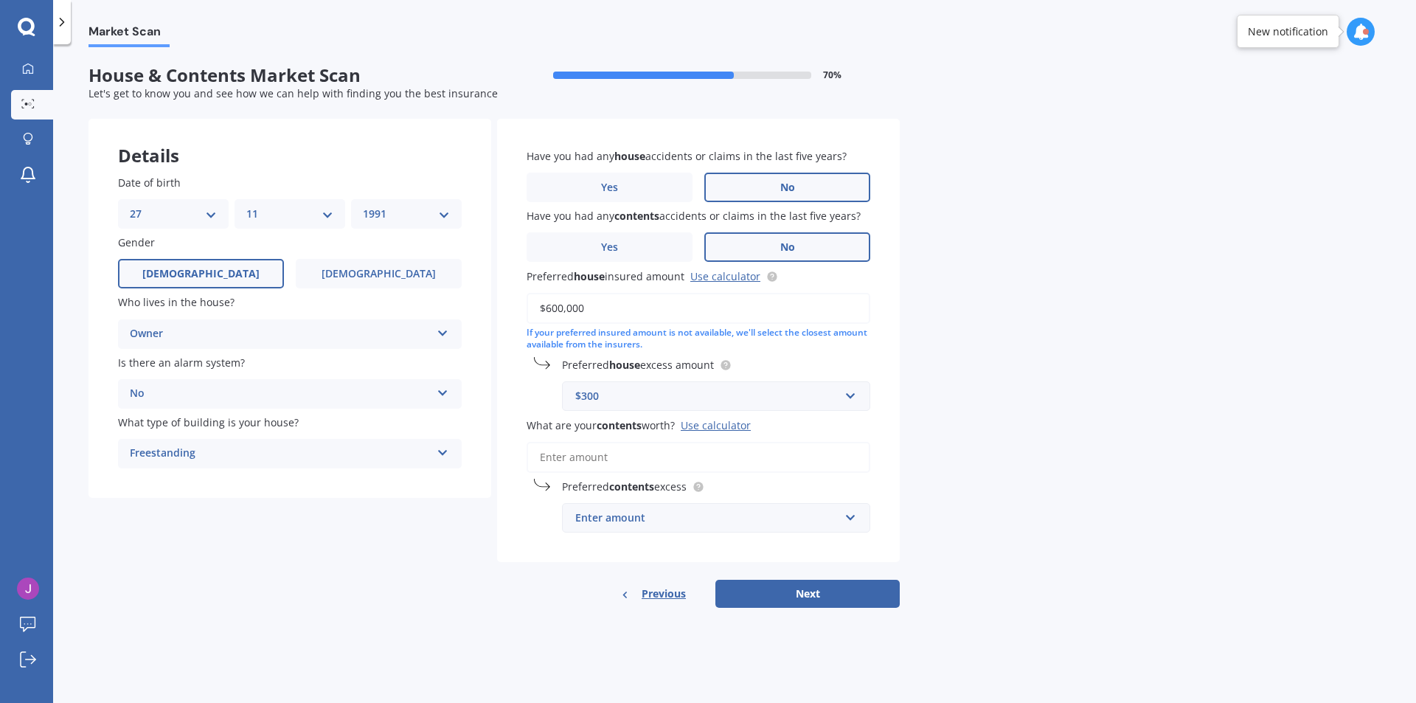
type input "$600,000"
click at [917, 468] on div "Market Scan House & Contents Market Scan 70 % Let's get to know you and see how…" at bounding box center [734, 376] width 1363 height 659
click at [850, 402] on input "text" at bounding box center [711, 396] width 295 height 28
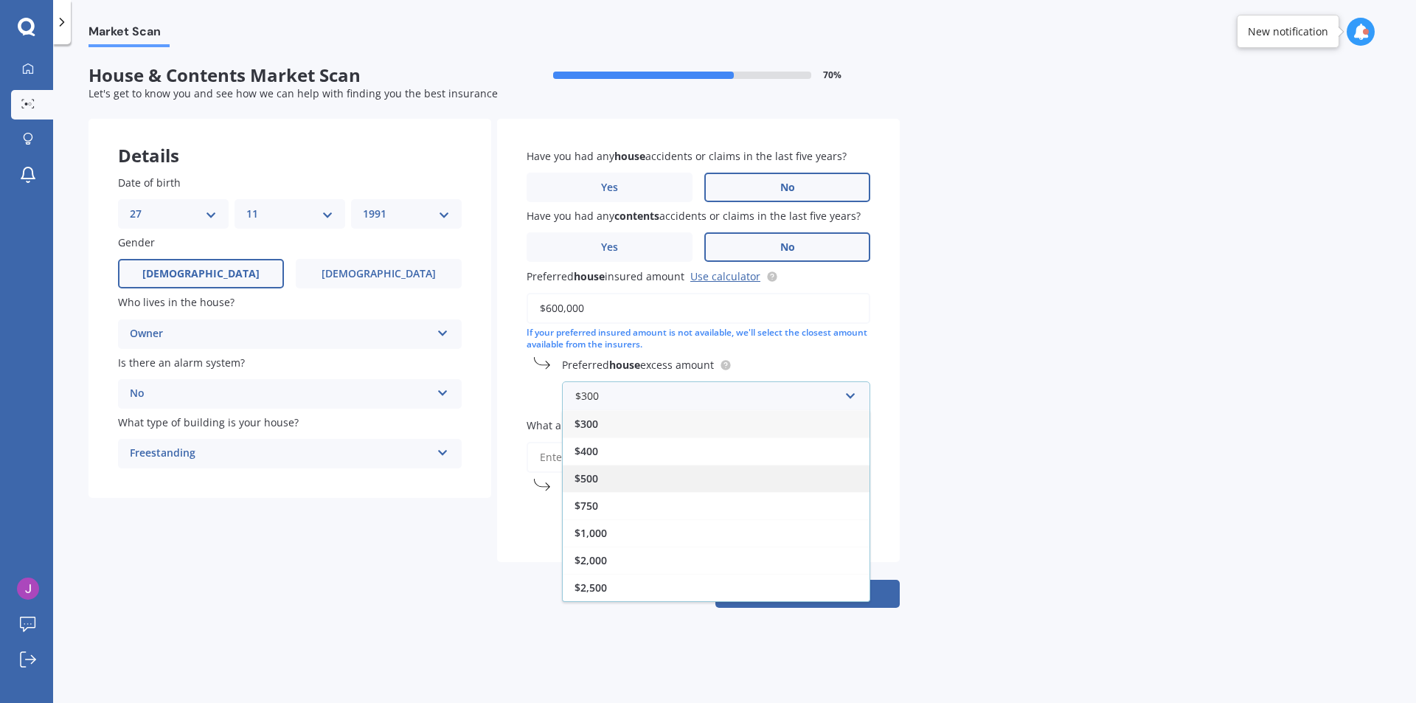
click at [586, 485] on span "$500" at bounding box center [587, 478] width 24 height 14
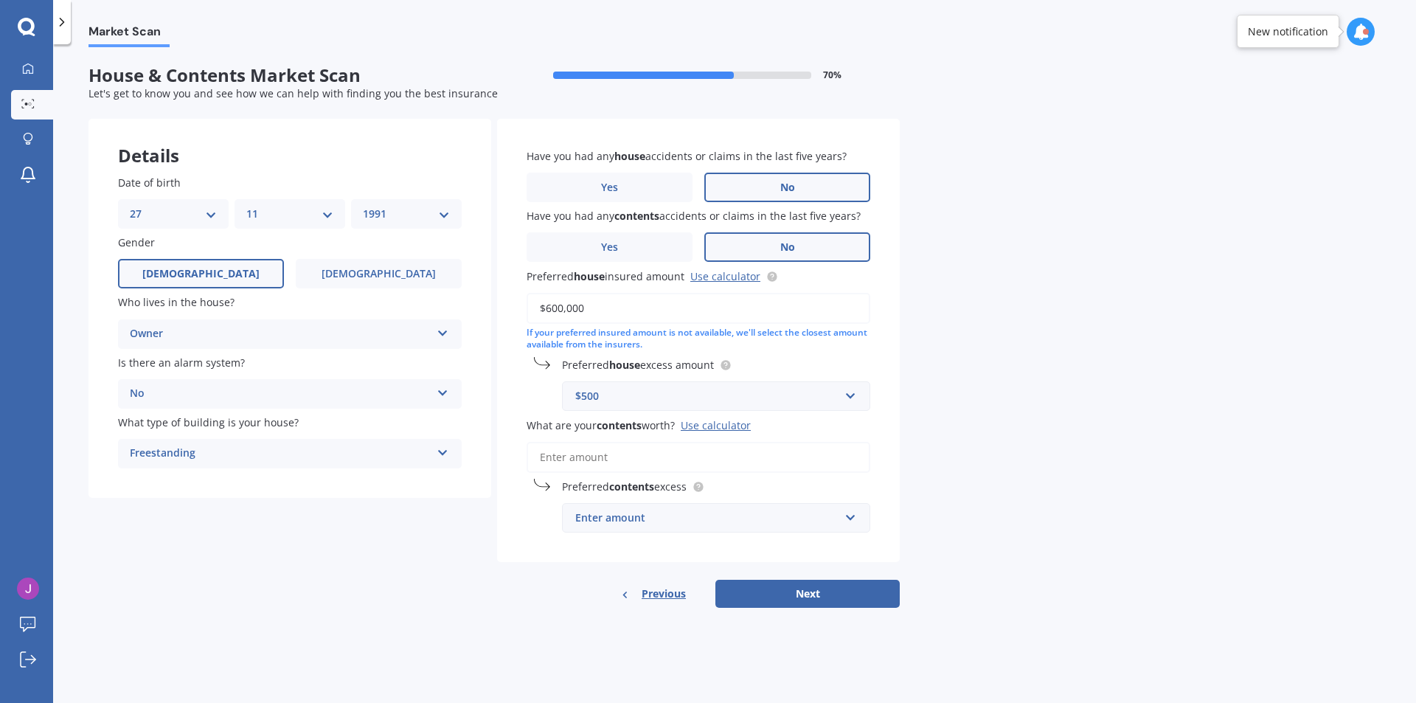
click at [1084, 384] on div "Market Scan House & Contents Market Scan 70 % Let's get to know you and see how…" at bounding box center [734, 376] width 1363 height 659
click at [730, 423] on div "Use calculator" at bounding box center [716, 425] width 70 height 14
click at [730, 442] on input "What are your contents worth? Use calculator" at bounding box center [699, 457] width 344 height 31
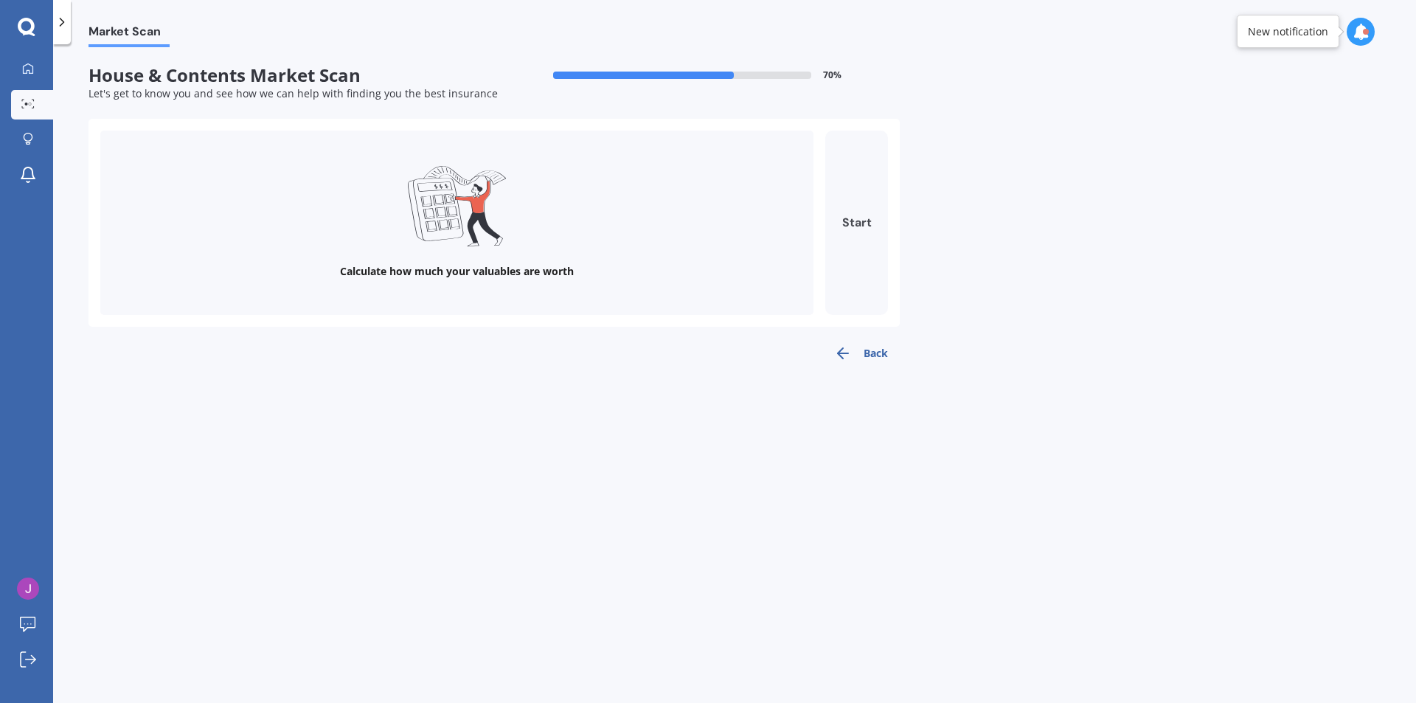
click at [861, 233] on button "Start" at bounding box center [856, 223] width 63 height 184
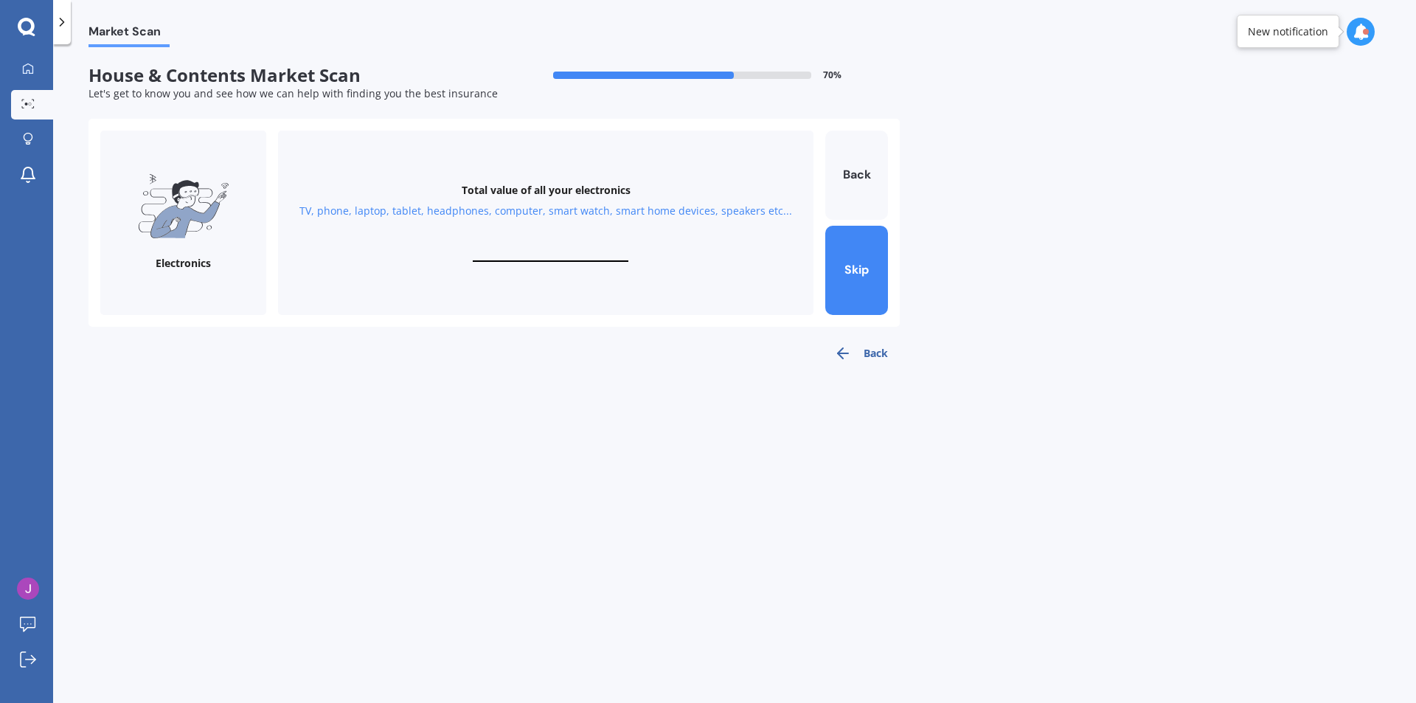
click at [572, 254] on input "text" at bounding box center [551, 255] width 156 height 14
click at [862, 195] on button "Back" at bounding box center [856, 175] width 63 height 89
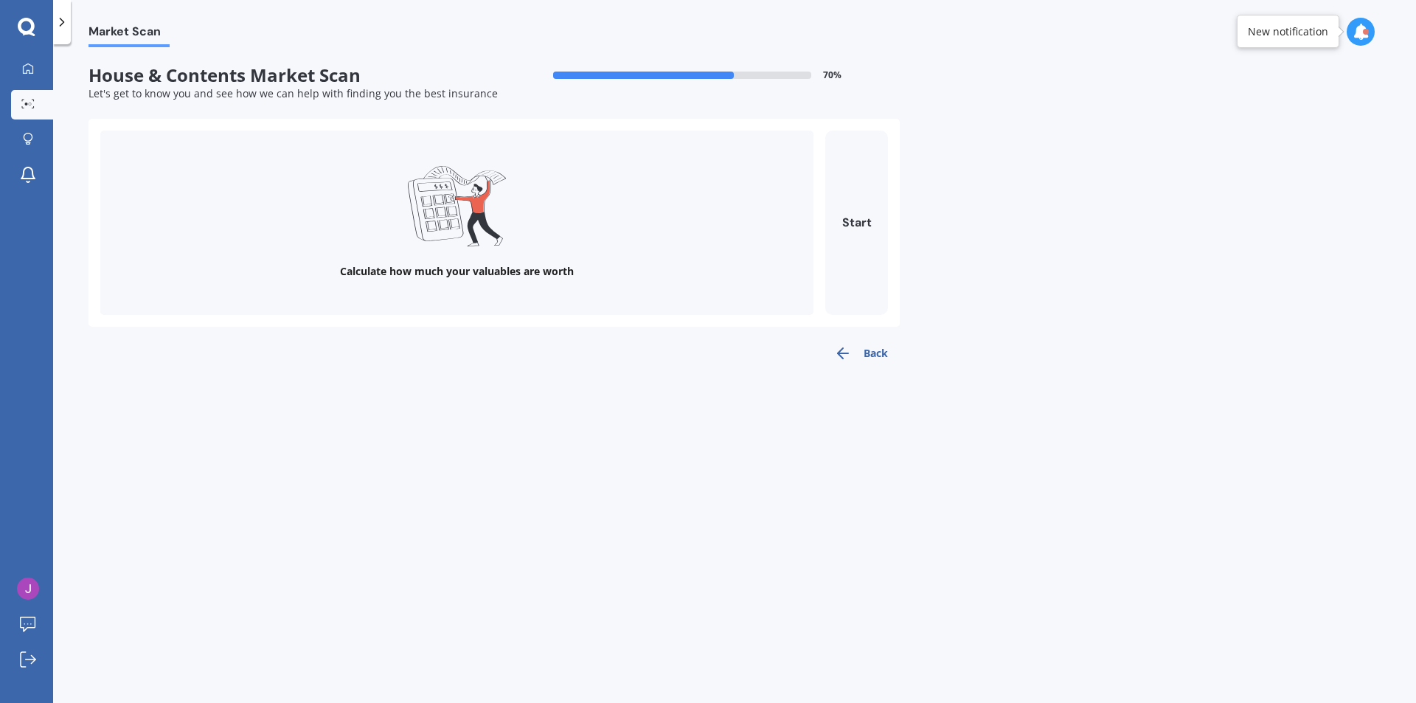
click at [865, 358] on button "Back" at bounding box center [860, 354] width 77 height 30
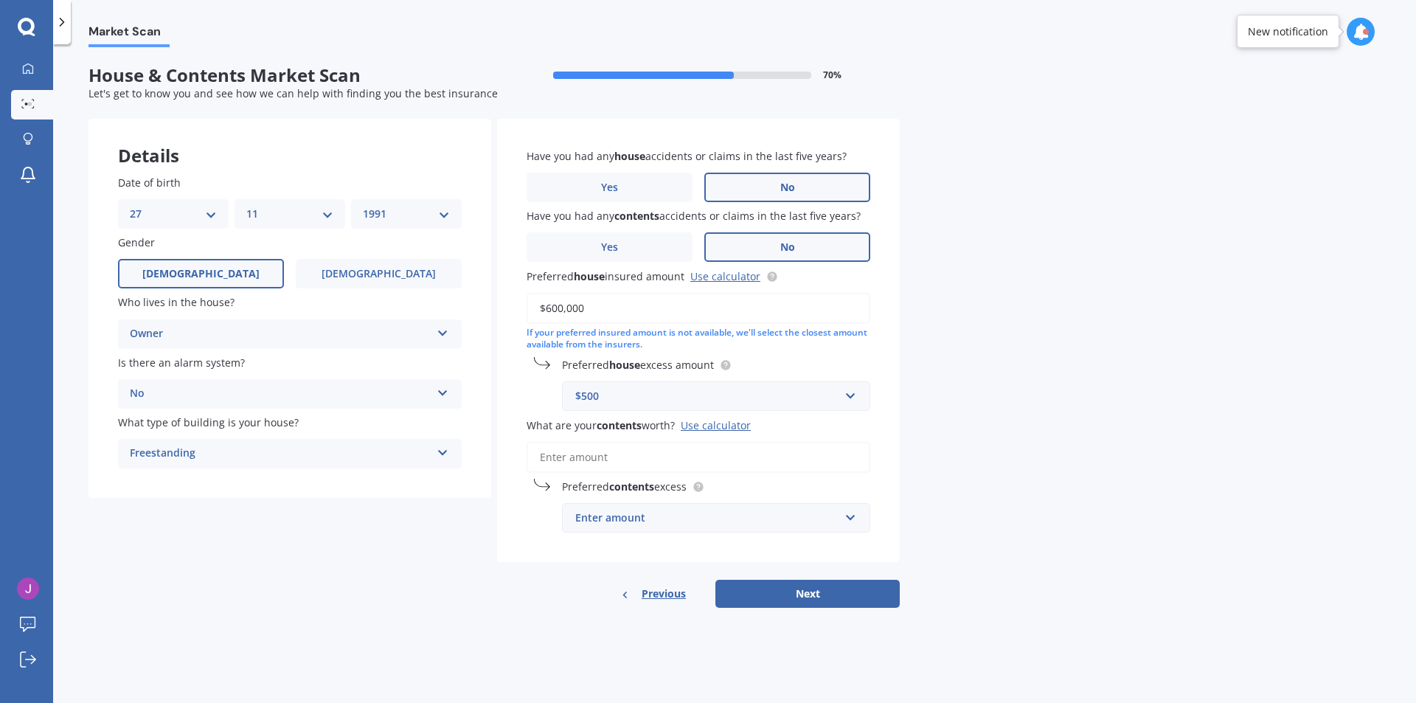
click at [651, 462] on input "What are your contents worth? Use calculator" at bounding box center [699, 457] width 344 height 31
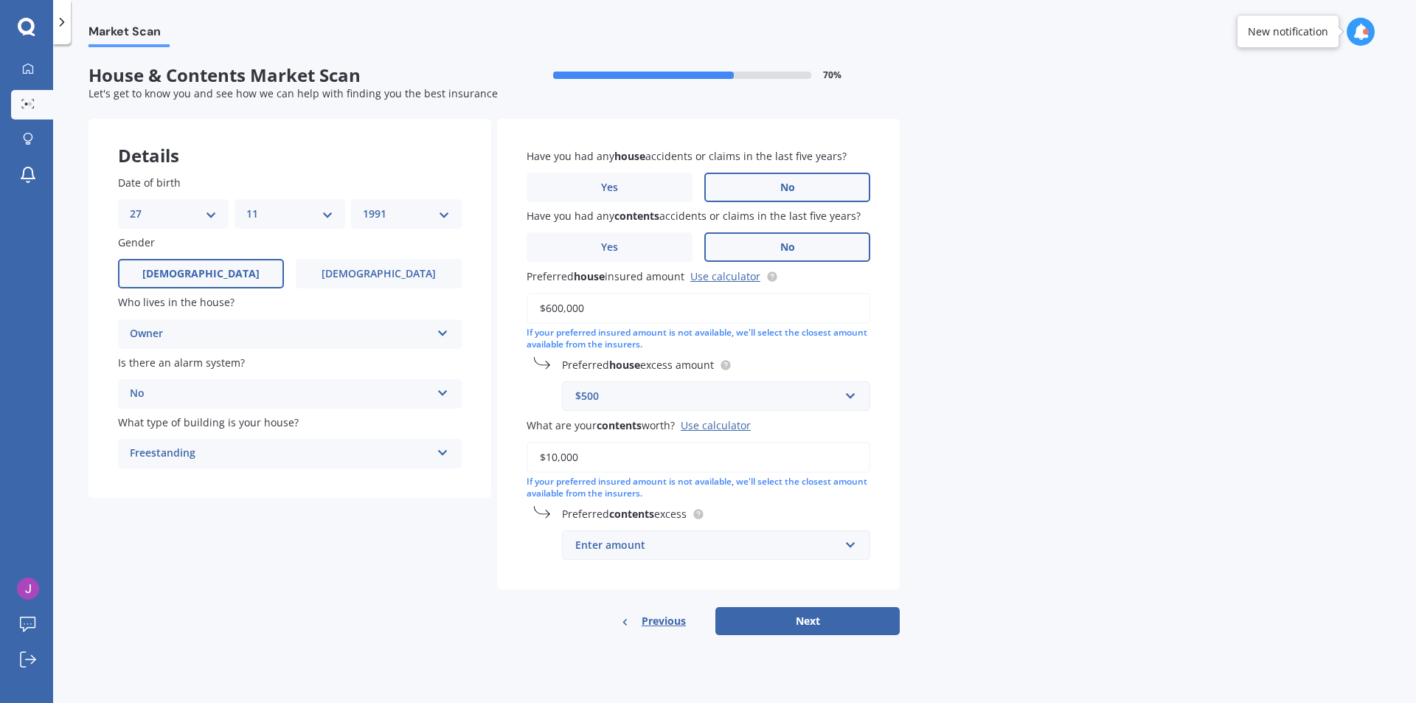
type input "$10,000"
click at [704, 543] on div "Enter amount" at bounding box center [707, 545] width 264 height 16
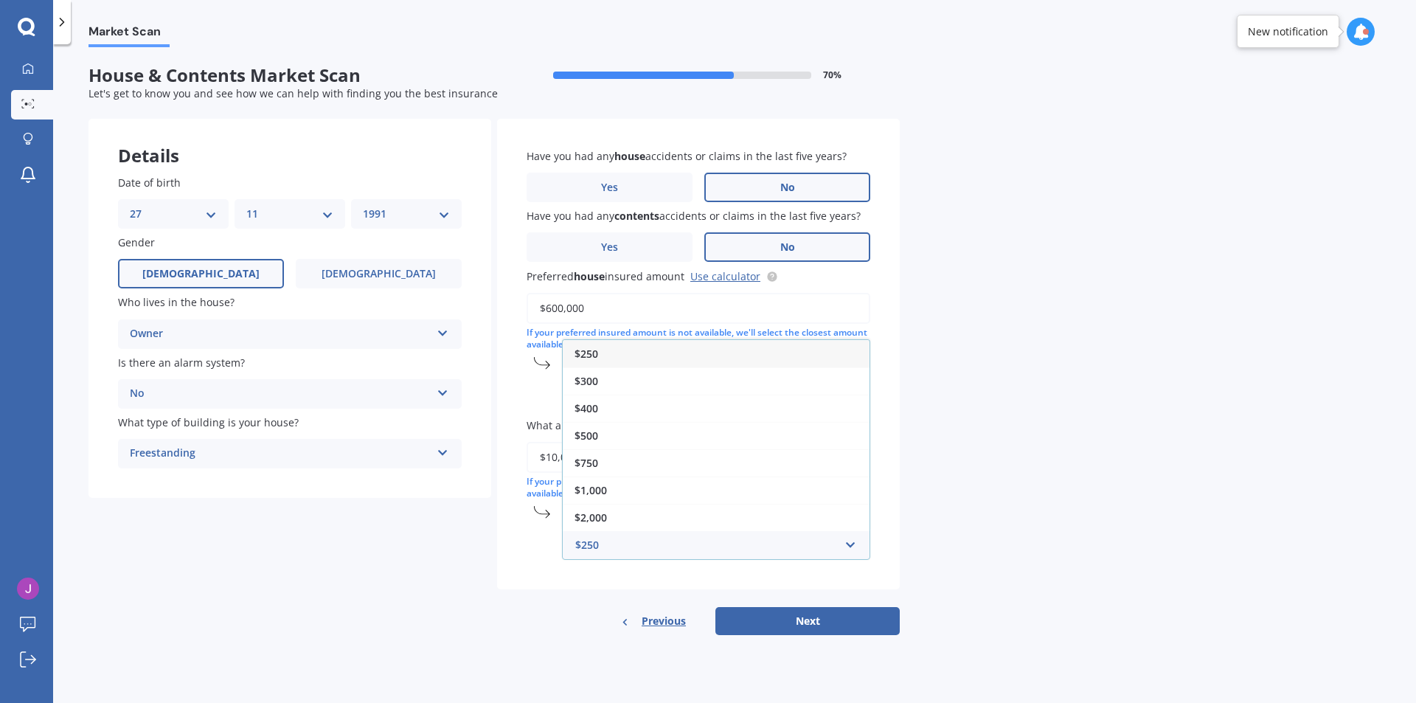
click at [633, 350] on div "$250" at bounding box center [716, 353] width 307 height 27
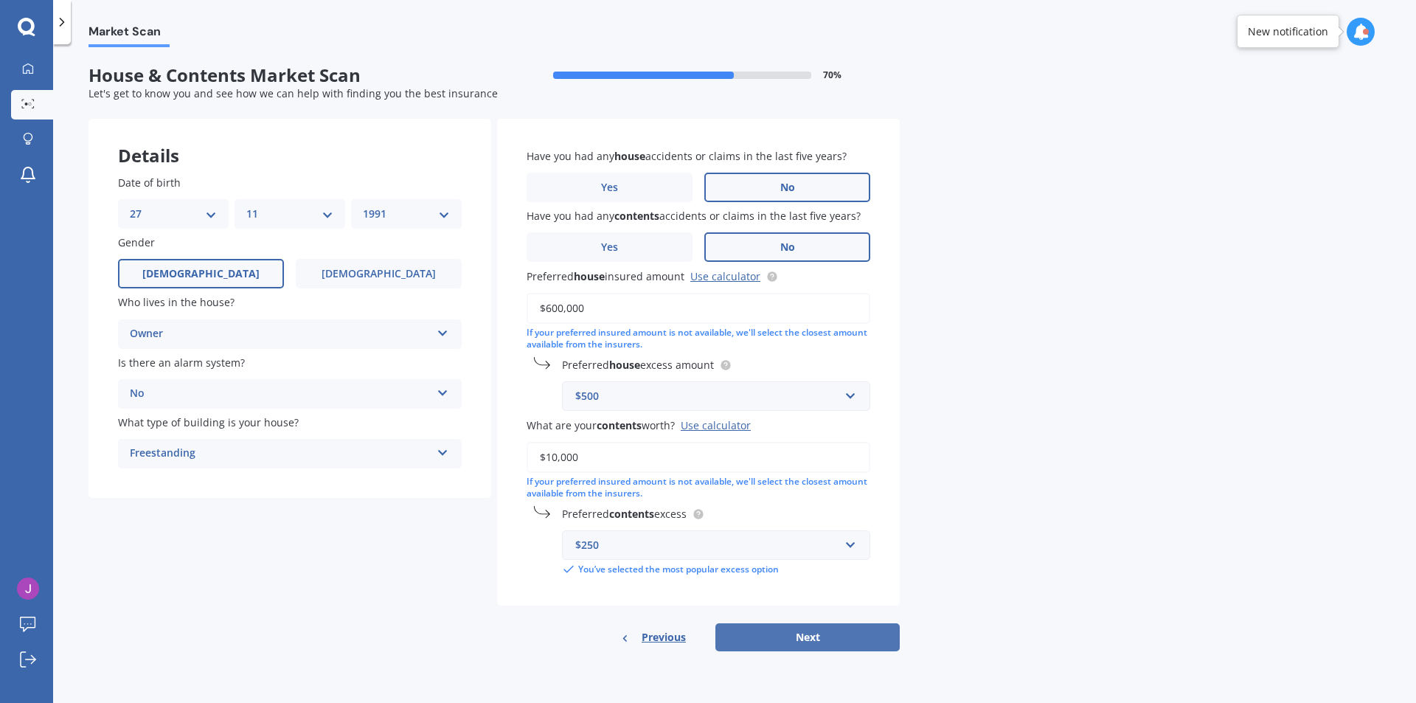
click at [819, 638] on button "Next" at bounding box center [808, 637] width 184 height 28
select select "27"
select select "11"
select select "1991"
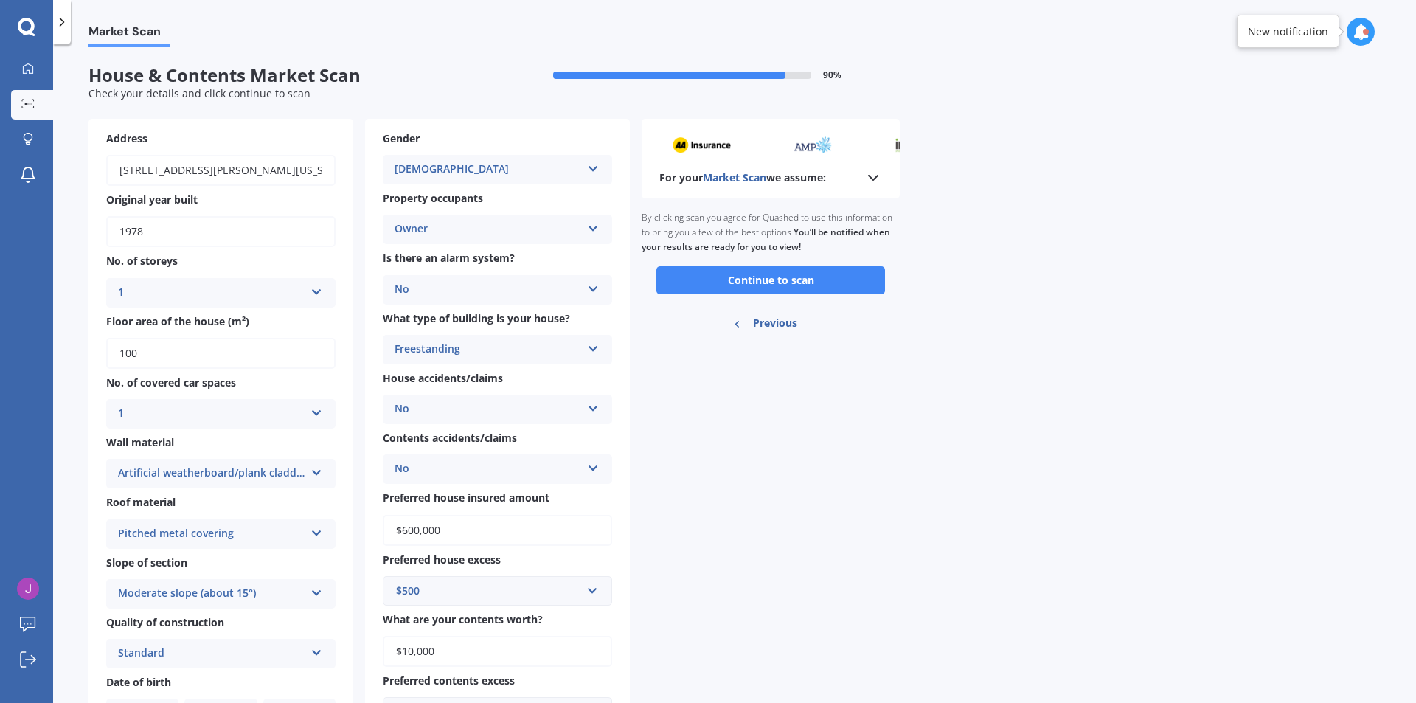
scroll to position [74, 0]
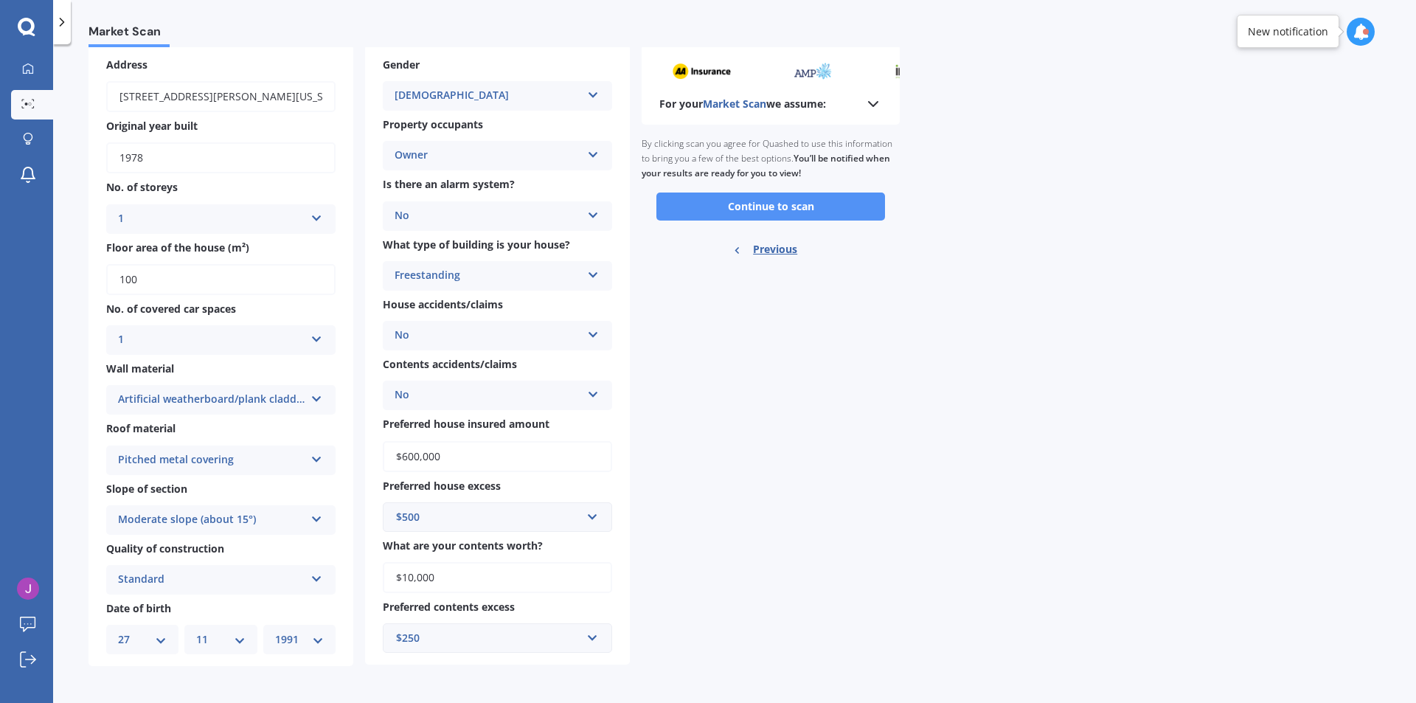
click at [815, 209] on button "Continue to scan" at bounding box center [770, 207] width 229 height 28
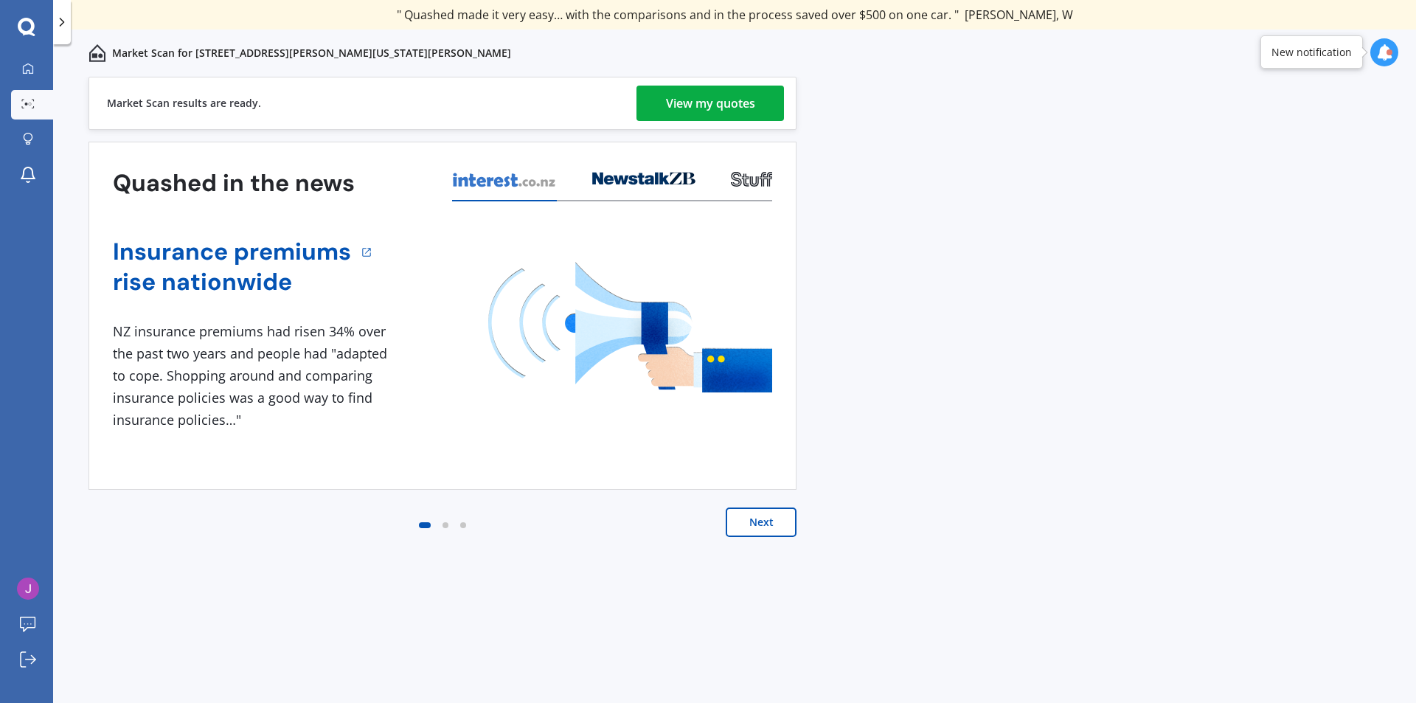
click at [741, 103] on div "View my quotes" at bounding box center [710, 103] width 89 height 35
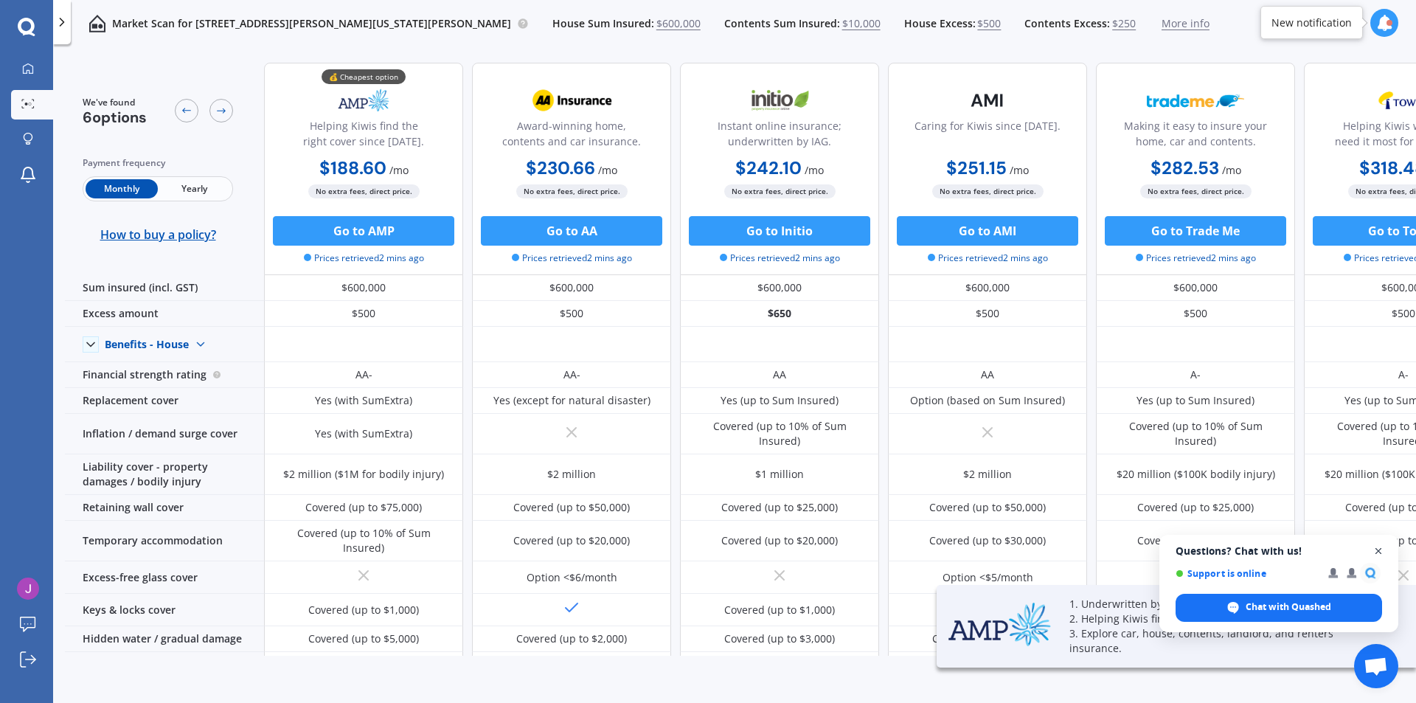
click at [1379, 547] on span "Close chat" at bounding box center [1379, 551] width 18 height 18
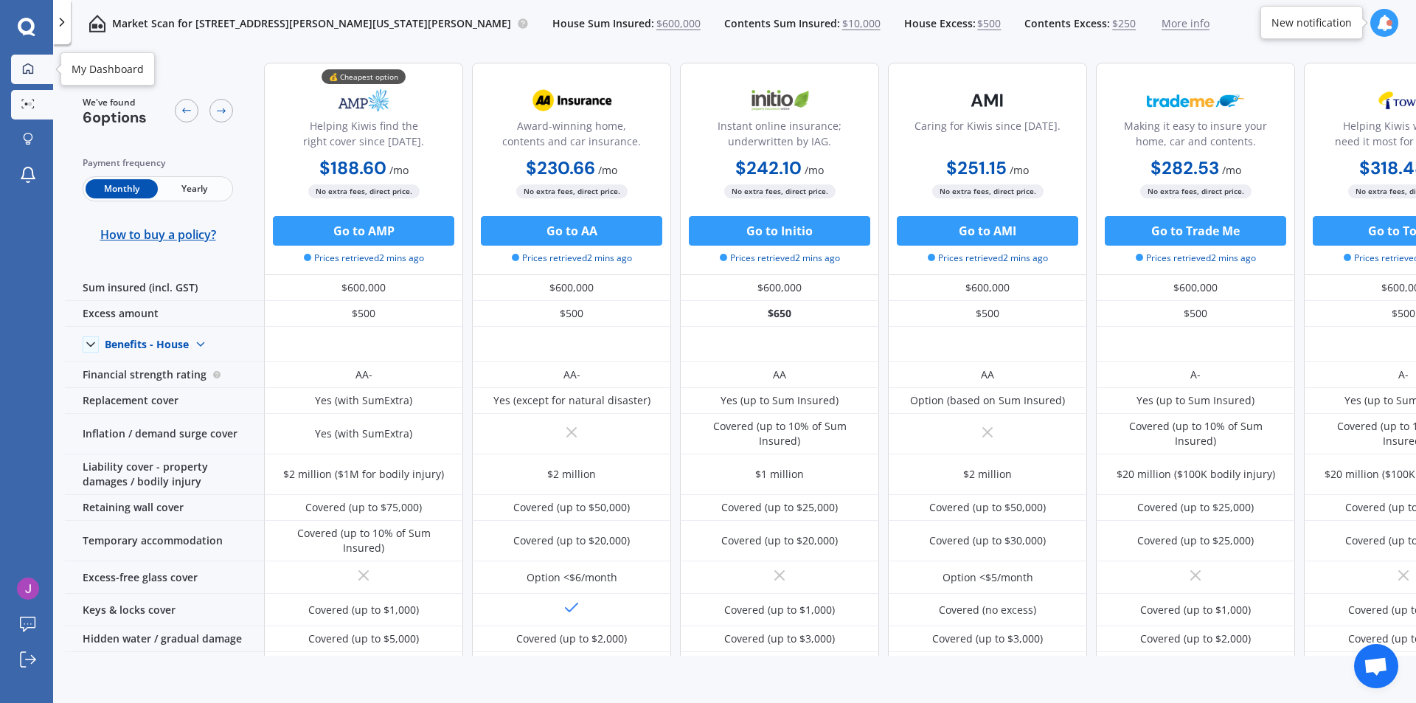
click at [38, 68] on div at bounding box center [28, 69] width 22 height 13
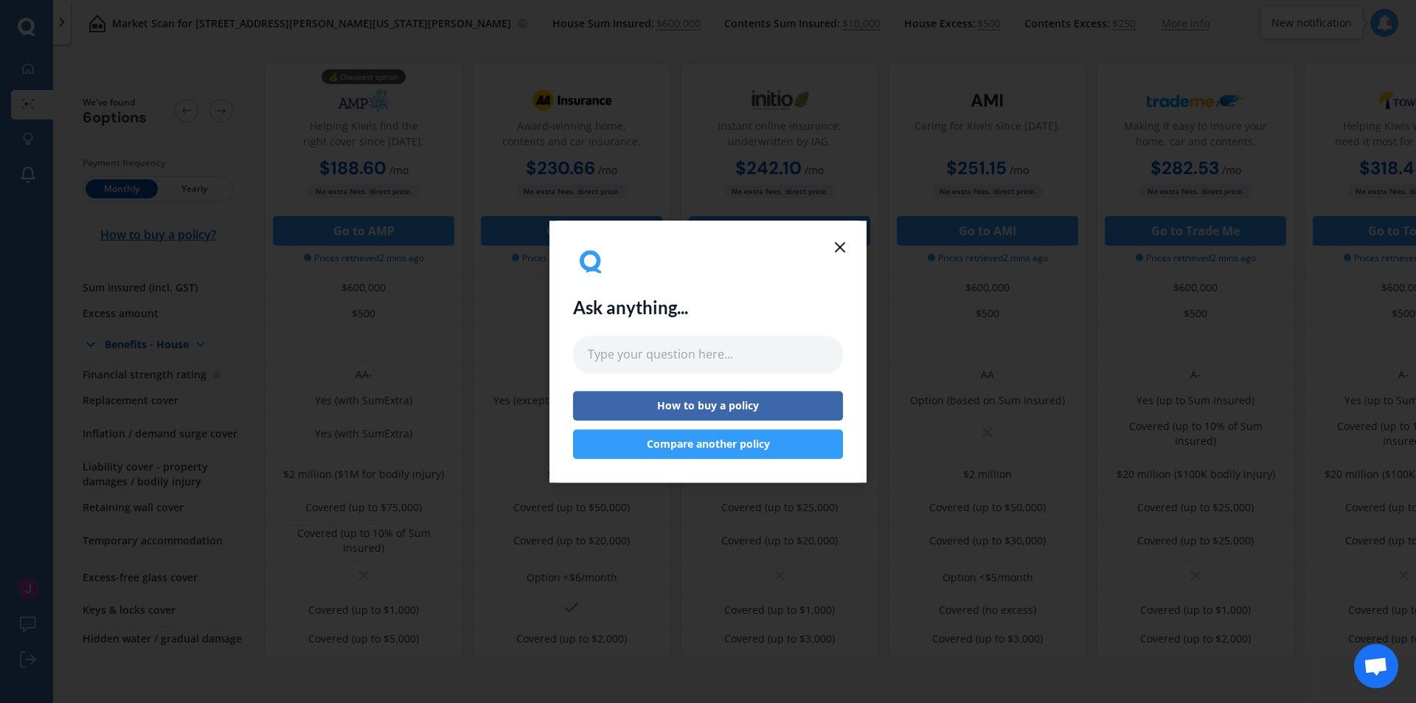
click at [839, 246] on line at bounding box center [840, 247] width 9 height 9
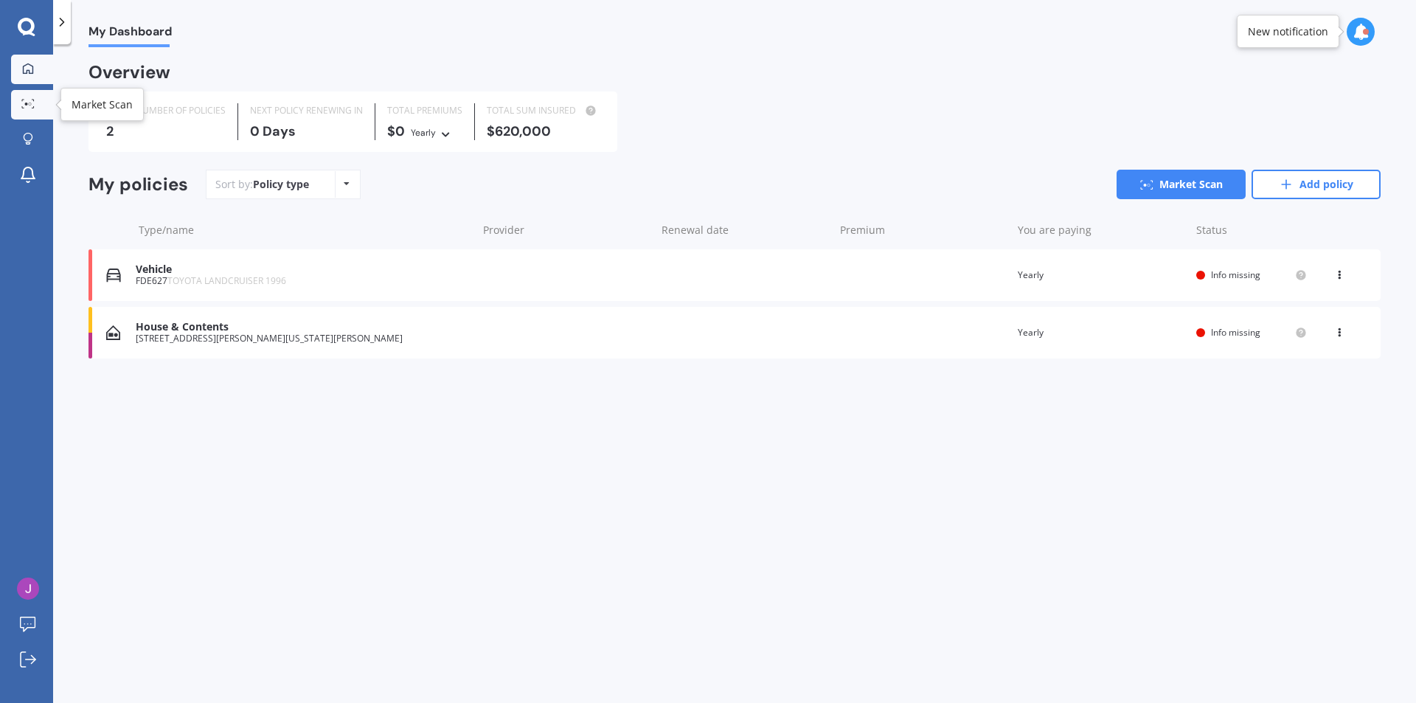
click at [33, 106] on icon at bounding box center [27, 104] width 13 height 10
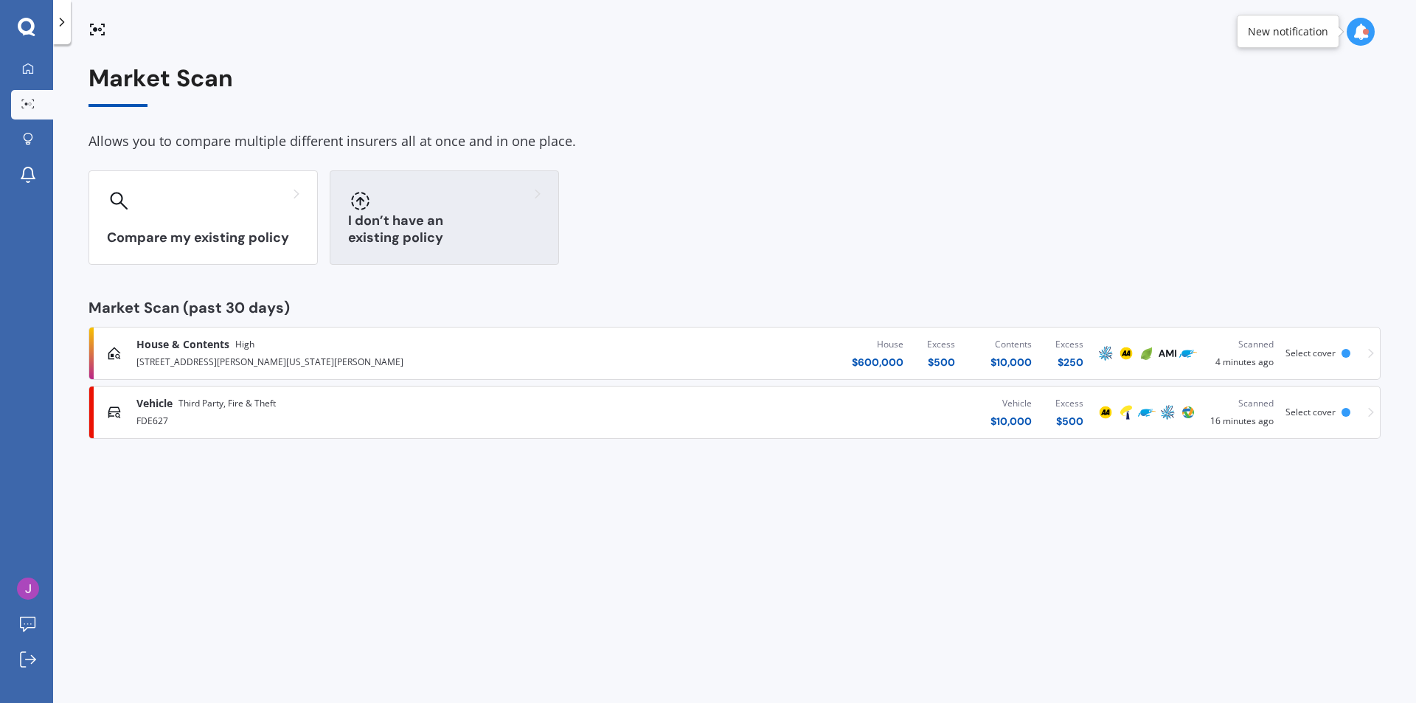
click at [398, 218] on div "I don’t have an existing policy" at bounding box center [444, 217] width 229 height 94
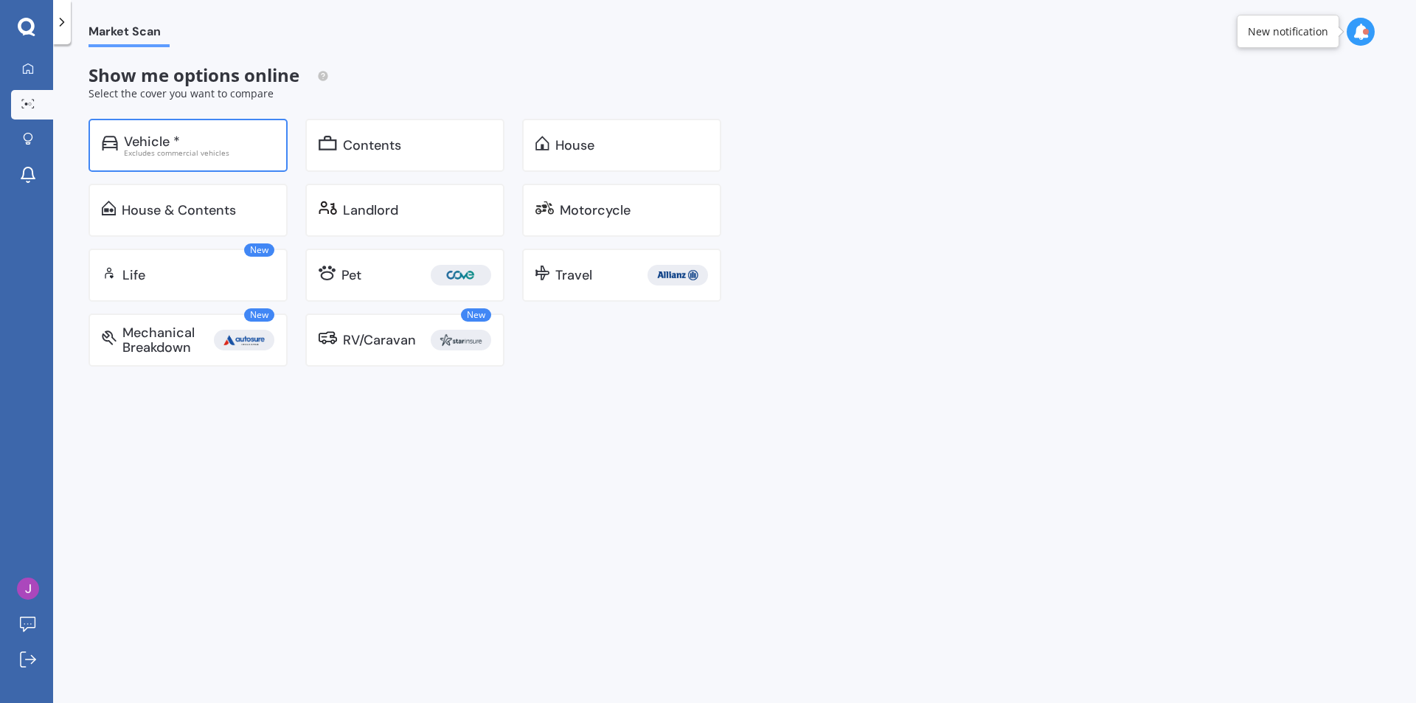
click at [220, 147] on div "Vehicle *" at bounding box center [199, 141] width 150 height 15
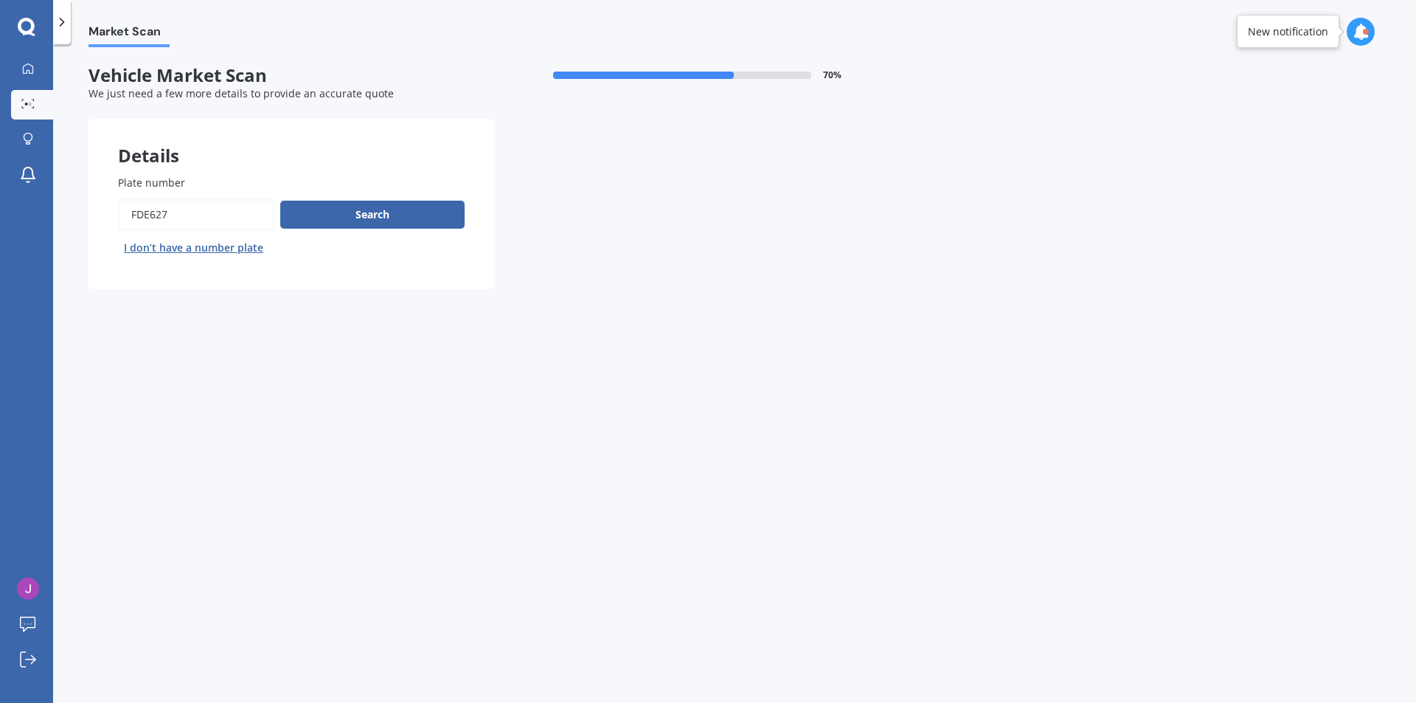
drag, startPoint x: 232, startPoint y: 218, endPoint x: 109, endPoint y: 216, distance: 122.5
click at [109, 216] on div "Plate number Search I don’t have a number plate" at bounding box center [292, 217] width 406 height 144
type input "kcy699"
click at [325, 226] on button "Search" at bounding box center [372, 215] width 184 height 28
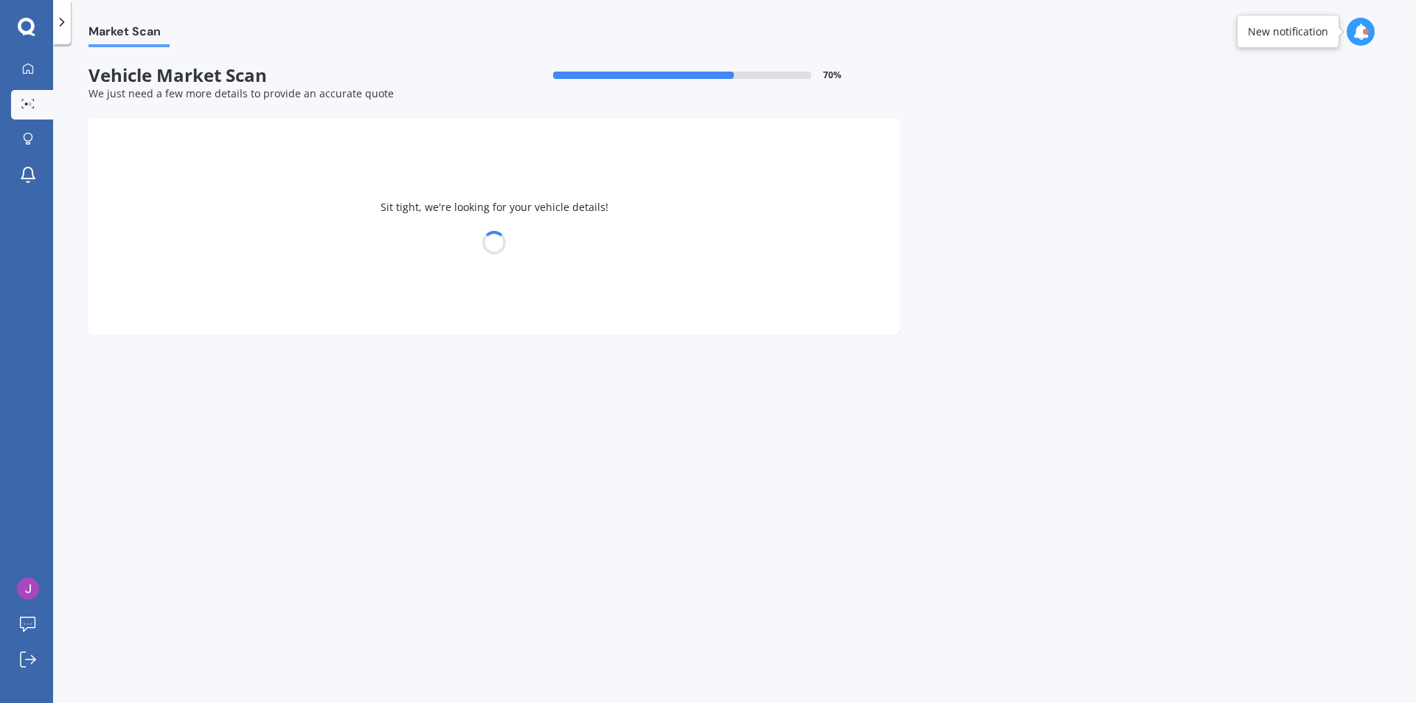
select select "27"
select select "11"
select select "1991"
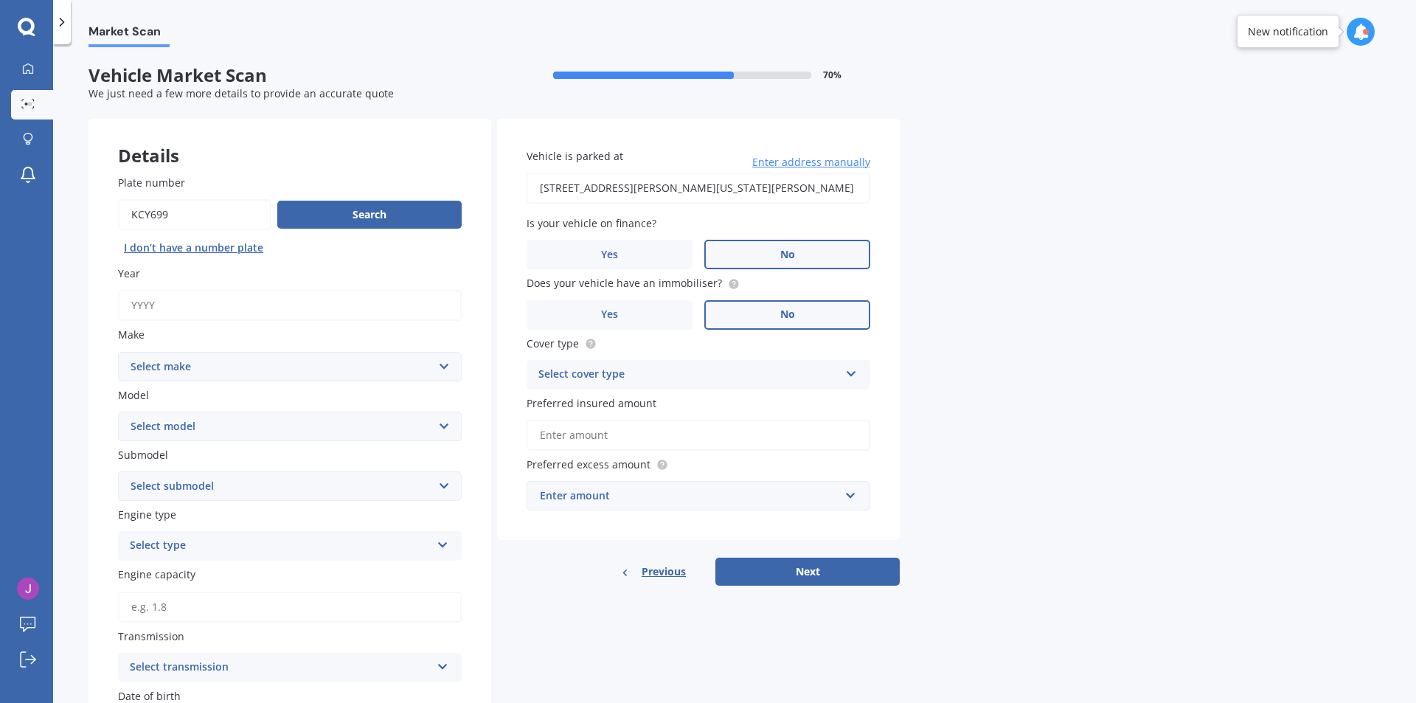
click at [212, 209] on input "Plate number" at bounding box center [194, 214] width 153 height 31
type input "k"
click at [218, 215] on input "Plate number" at bounding box center [194, 214] width 153 height 31
click at [252, 163] on div "Plate number Search I don’t have a number plate Year Make Select make AC ALFA R…" at bounding box center [290, 578] width 403 height 866
click at [172, 213] on input "Plate number" at bounding box center [194, 214] width 153 height 31
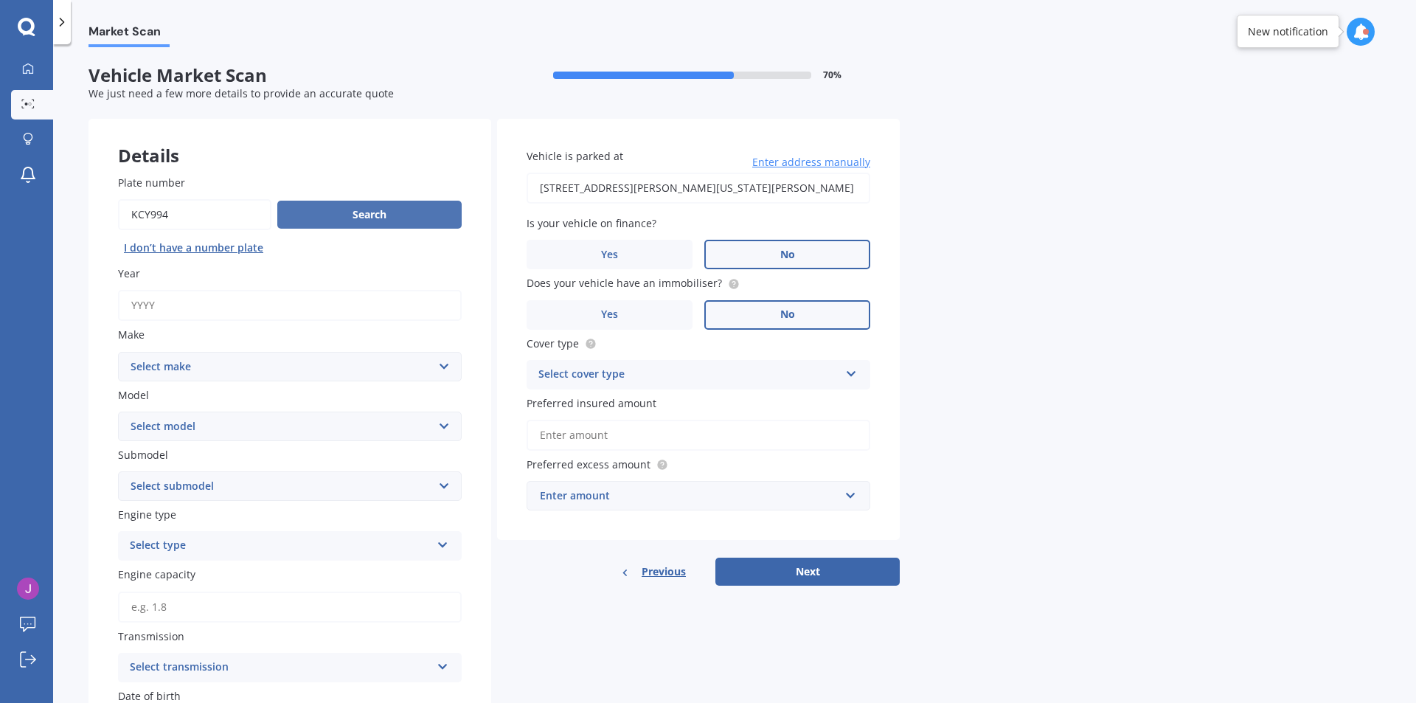
type input "kcy994"
click at [378, 208] on button "Search" at bounding box center [369, 215] width 184 height 28
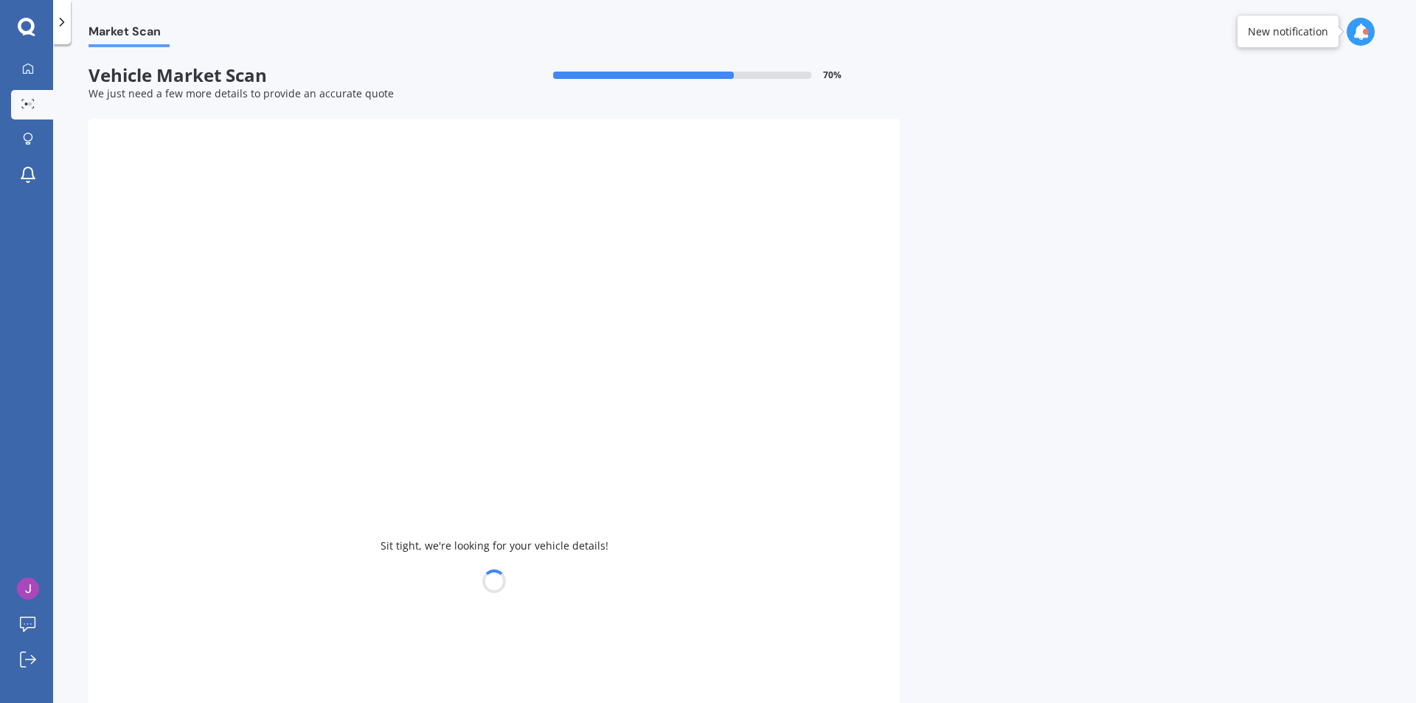
type input "2007"
select select "NISSAN"
select select "DUALIS"
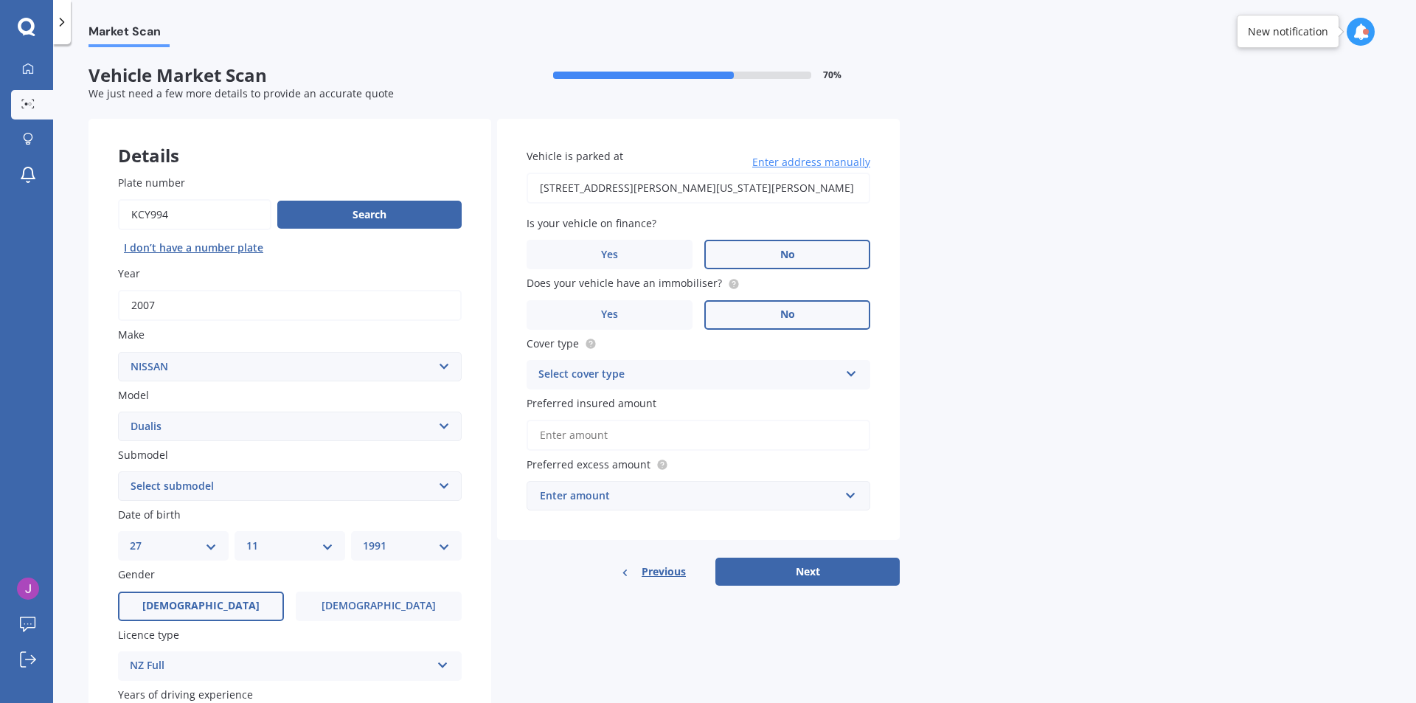
click at [212, 551] on select "DD 01 02 03 04 05 06 07 08 09 10 11 12 13 14 15 16 17 18 19 20 21 22 23 24 25 2…" at bounding box center [173, 546] width 87 height 16
select select "25"
click at [130, 538] on select "DD 01 02 03 04 05 06 07 08 09 10 11 12 13 14 15 16 17 18 19 20 21 22 23 24 25 2…" at bounding box center [173, 546] width 87 height 16
click at [330, 548] on select "MM 01 02 03 04 05 06 07 08 09 10 11 12" at bounding box center [289, 546] width 87 height 16
select select "01"
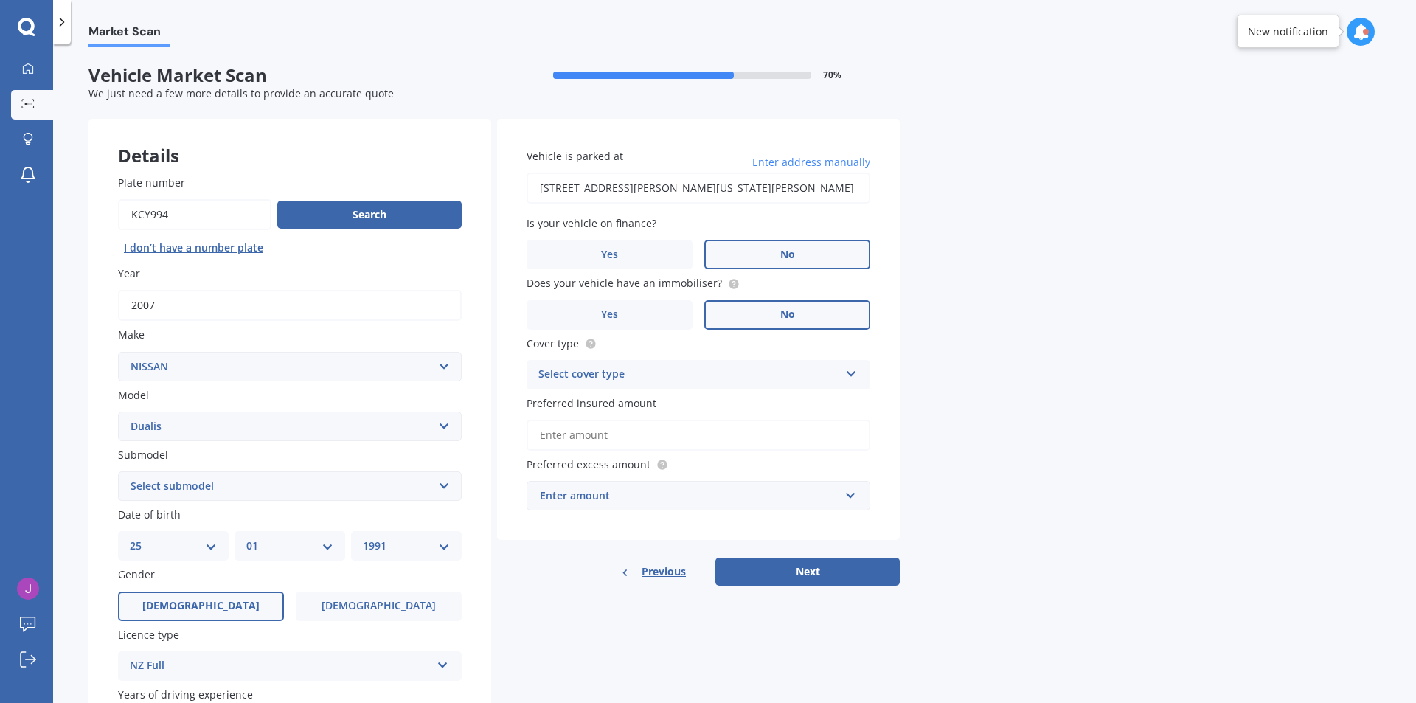
click at [246, 538] on select "MM 01 02 03 04 05 06 07 08 09 10 11 12" at bounding box center [289, 546] width 87 height 16
click at [445, 554] on select "YYYY 2025 2024 2023 2022 2021 2020 2019 2018 2017 2016 2015 2014 2013 2012 2011…" at bounding box center [406, 546] width 87 height 16
select select "1992"
click at [363, 538] on select "YYYY 2025 2024 2023 2022 2021 2020 2019 2018 2017 2016 2015 2014 2013 2012 2011…" at bounding box center [406, 546] width 87 height 16
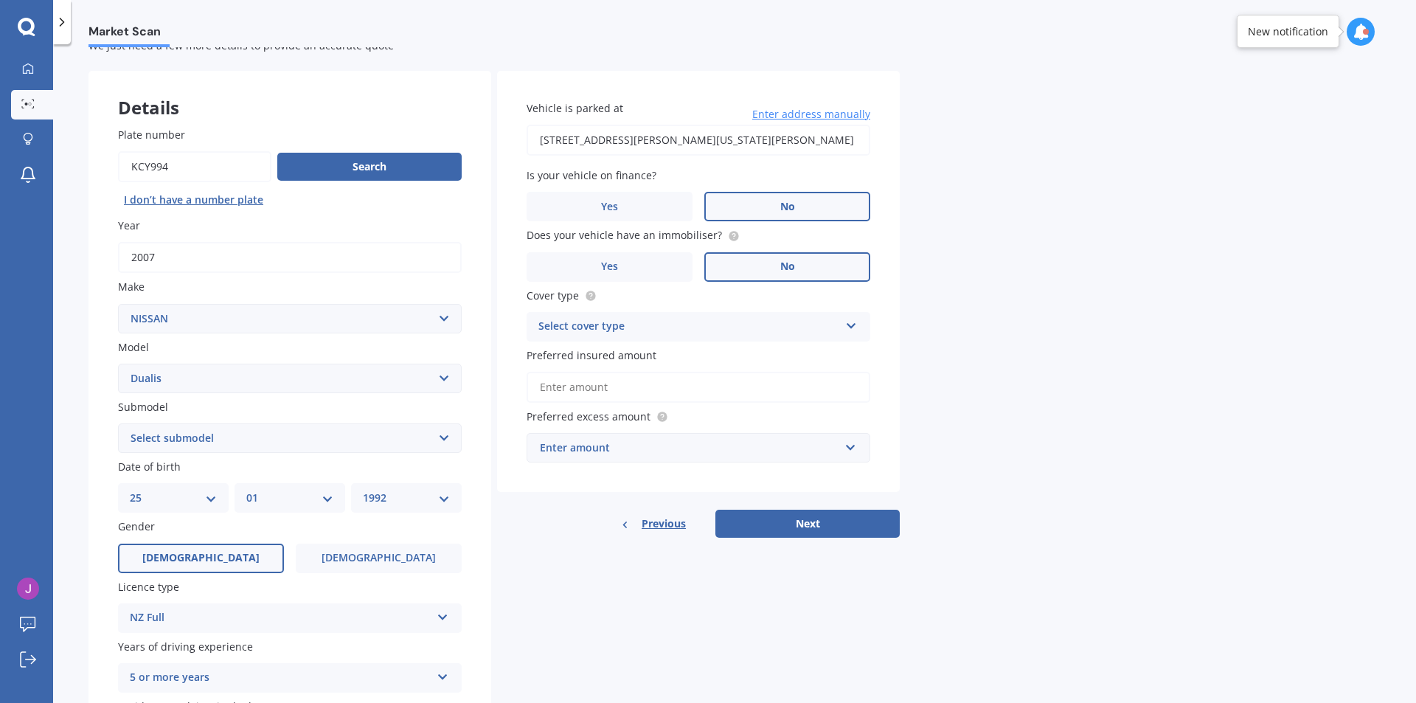
scroll to position [74, 0]
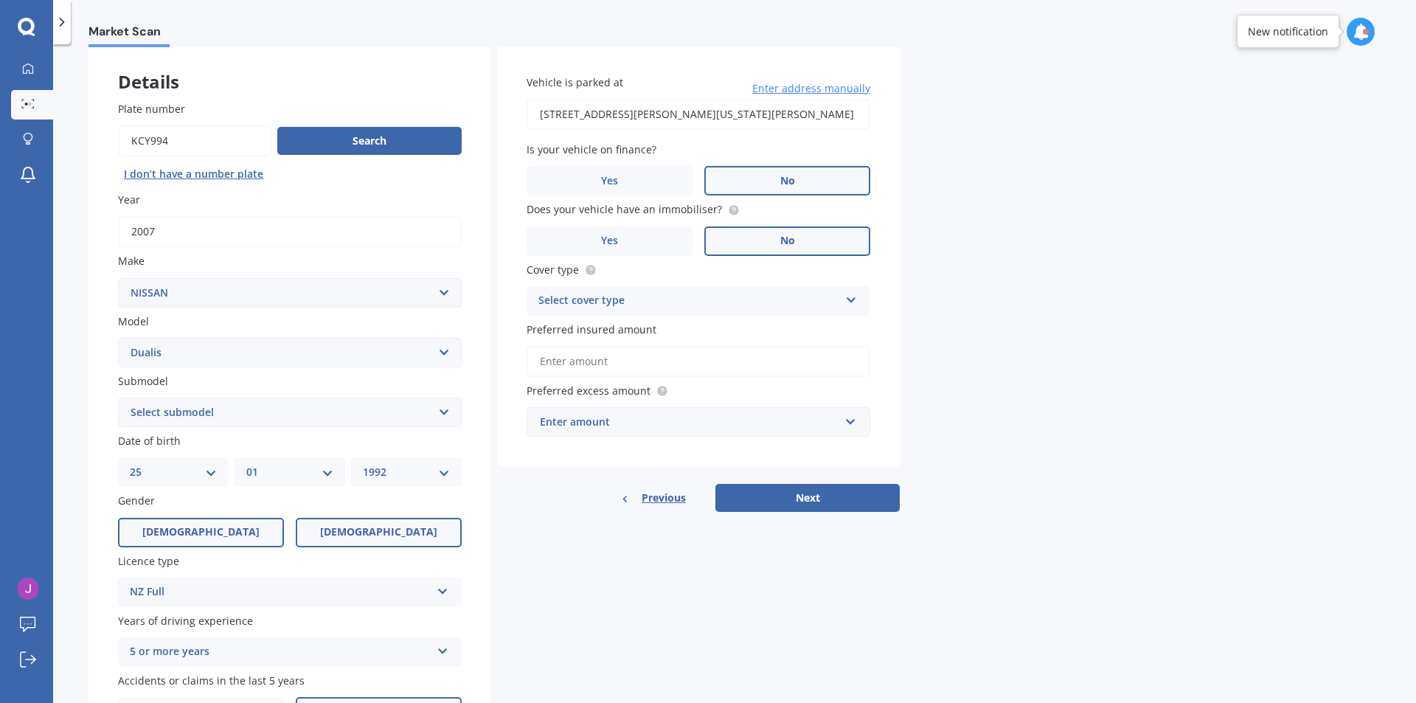
click at [369, 526] on span "[DEMOGRAPHIC_DATA]" at bounding box center [378, 532] width 117 height 13
click at [0, 0] on input "[DEMOGRAPHIC_DATA]" at bounding box center [0, 0] width 0 height 0
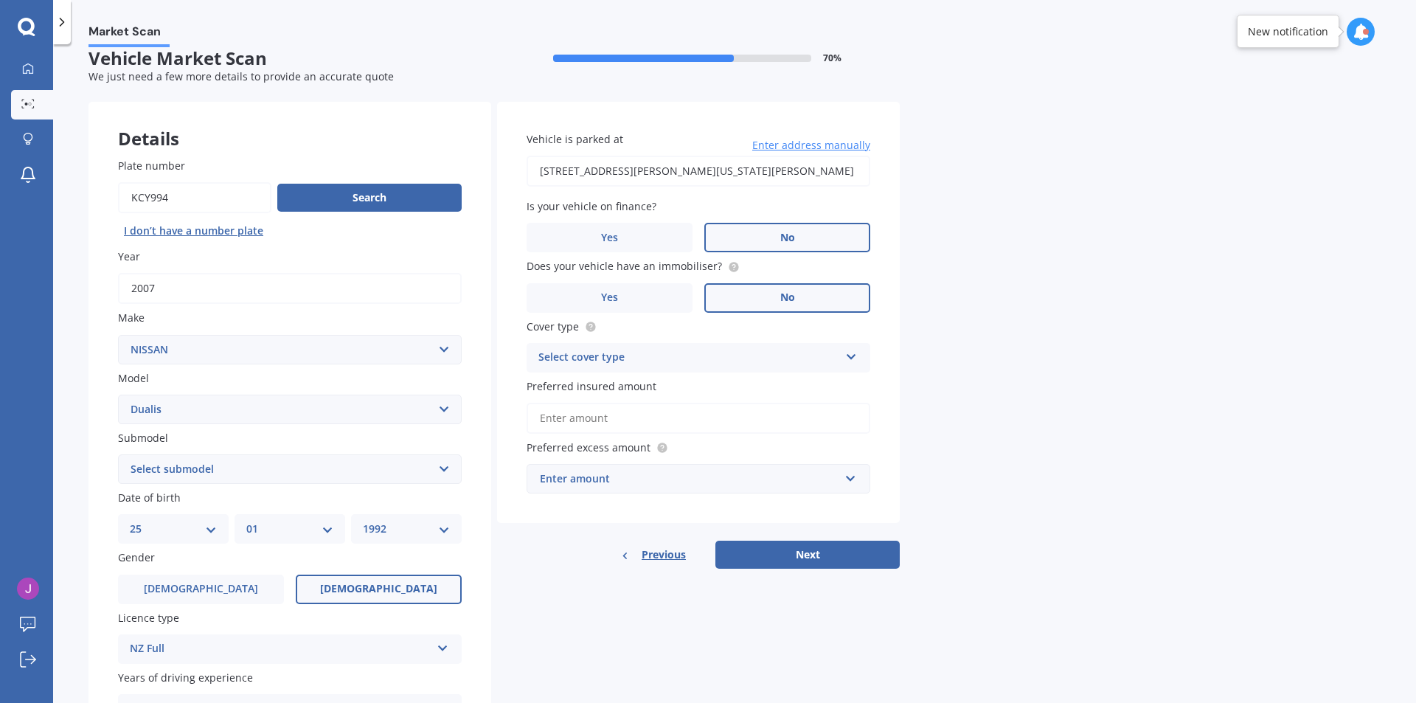
scroll to position [0, 0]
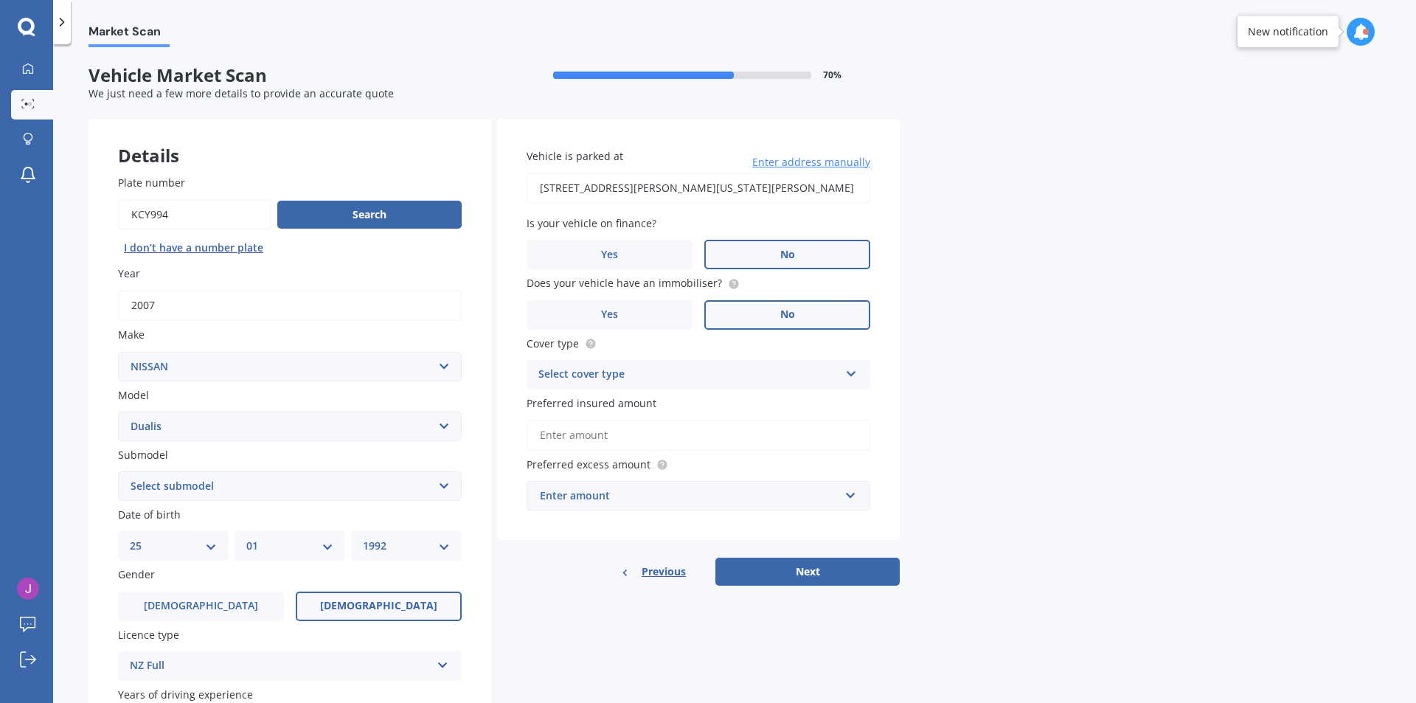
click at [765, 377] on div "Select cover type" at bounding box center [688, 375] width 301 height 18
click at [707, 422] on div "Third Party, Fire & Theft" at bounding box center [698, 430] width 342 height 27
click at [699, 429] on input "Preferred insured amount" at bounding box center [699, 435] width 344 height 31
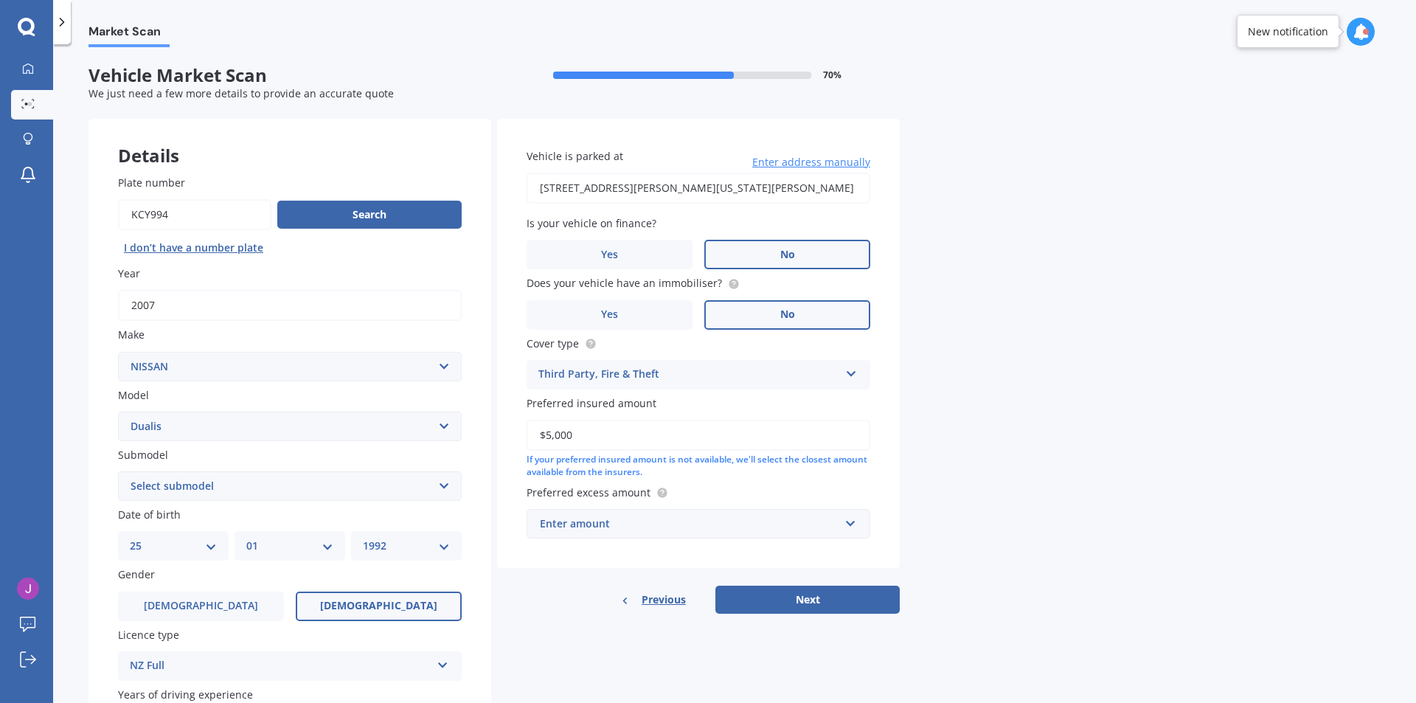
type input "$5,000"
click at [830, 533] on input "text" at bounding box center [693, 524] width 330 height 28
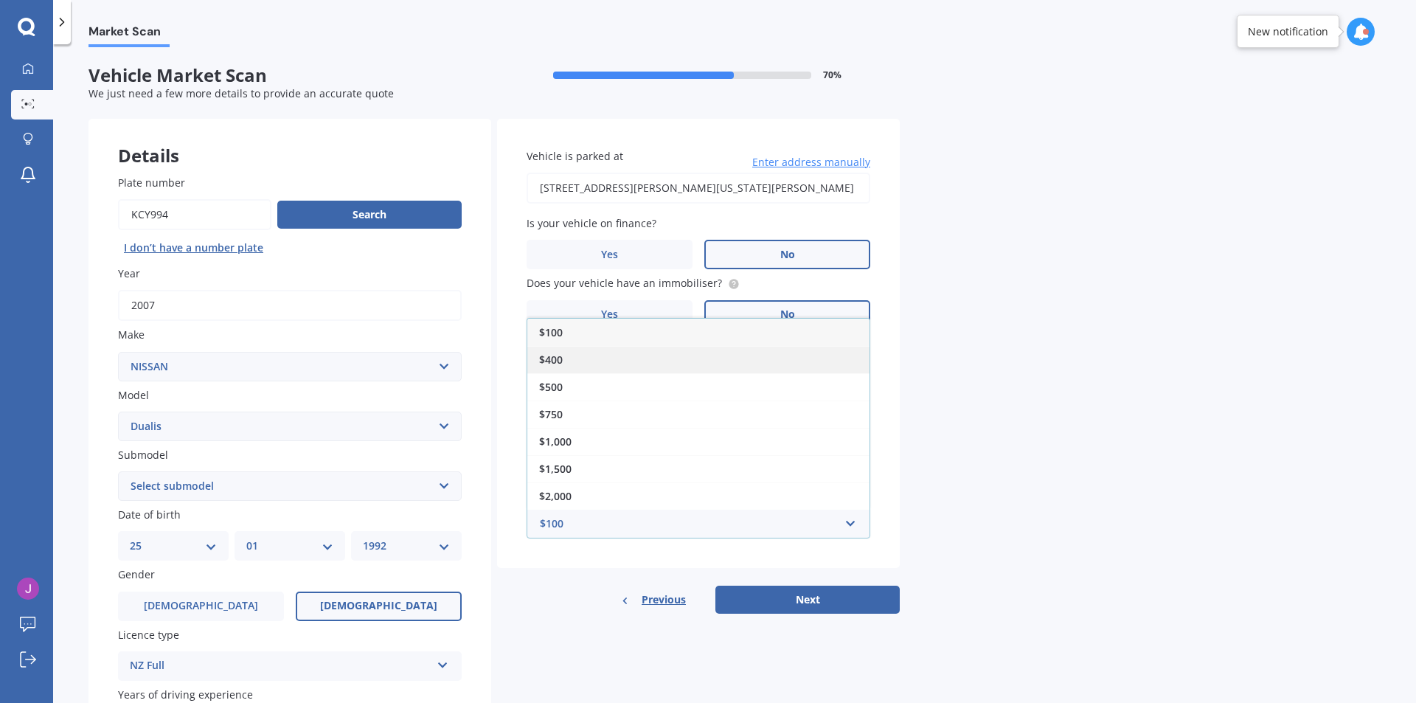
click at [575, 361] on div "$400" at bounding box center [698, 359] width 342 height 27
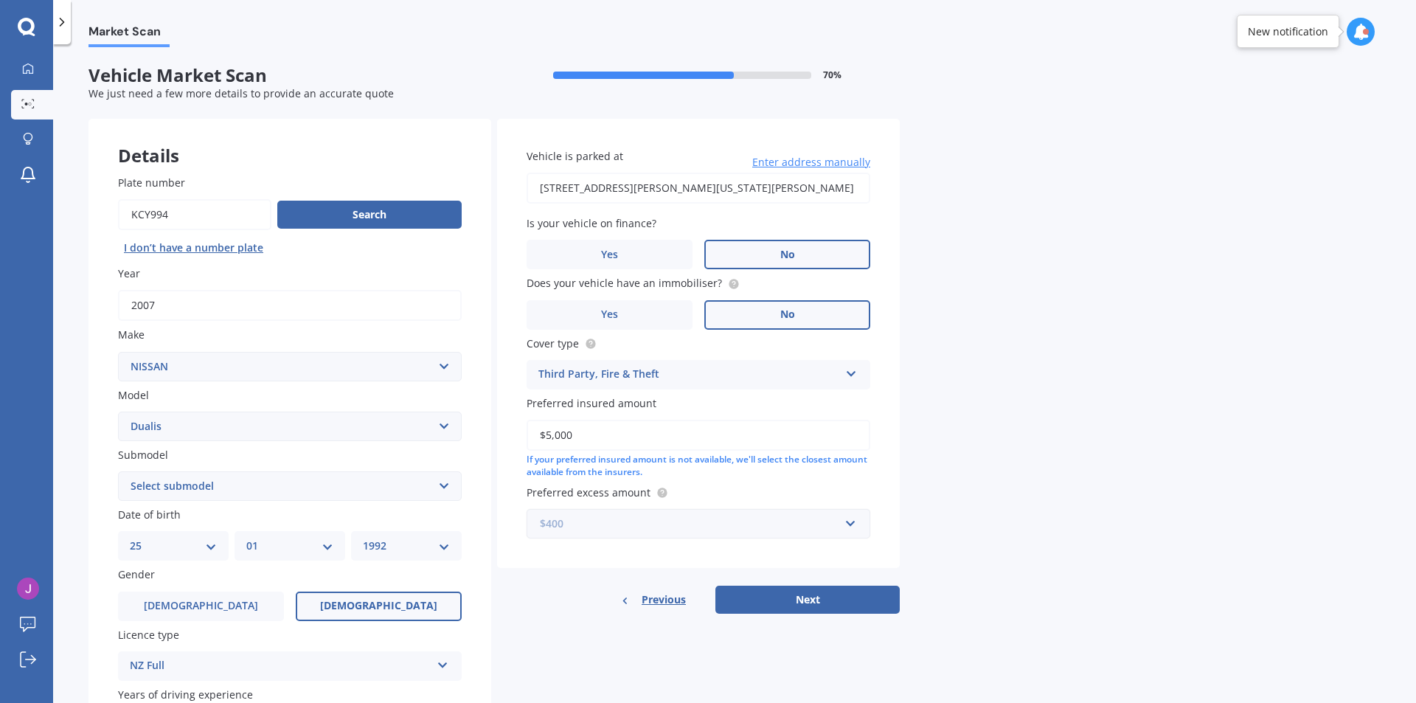
click at [805, 534] on input "text" at bounding box center [693, 524] width 330 height 28
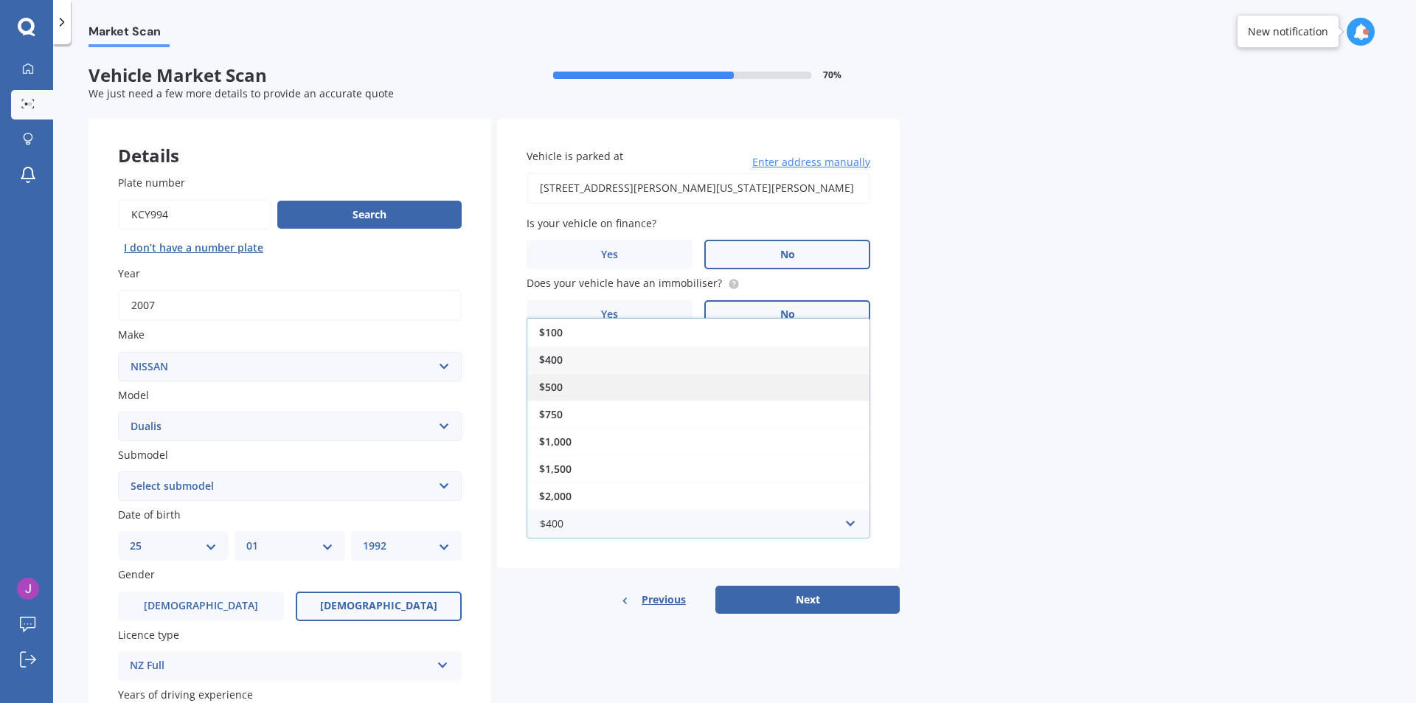
click at [621, 380] on div "$500" at bounding box center [698, 386] width 342 height 27
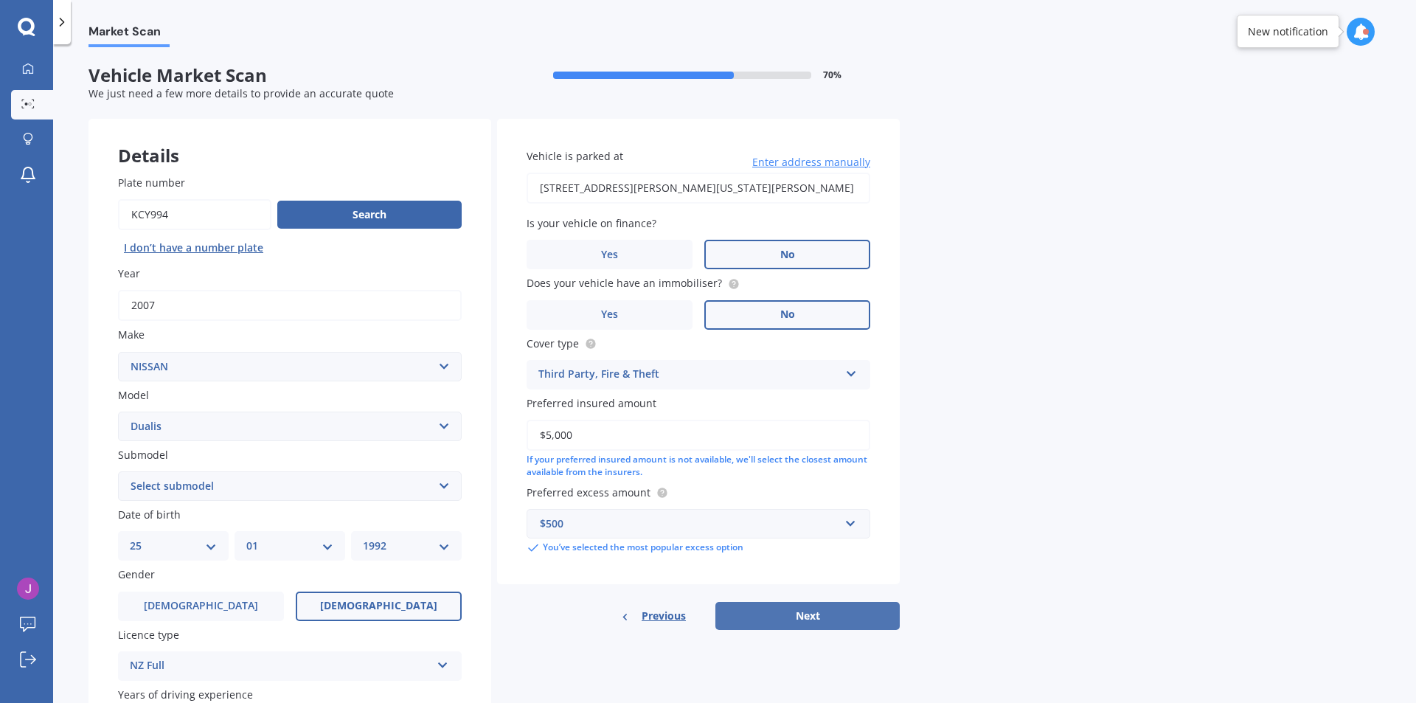
click at [793, 621] on button "Next" at bounding box center [808, 616] width 184 height 28
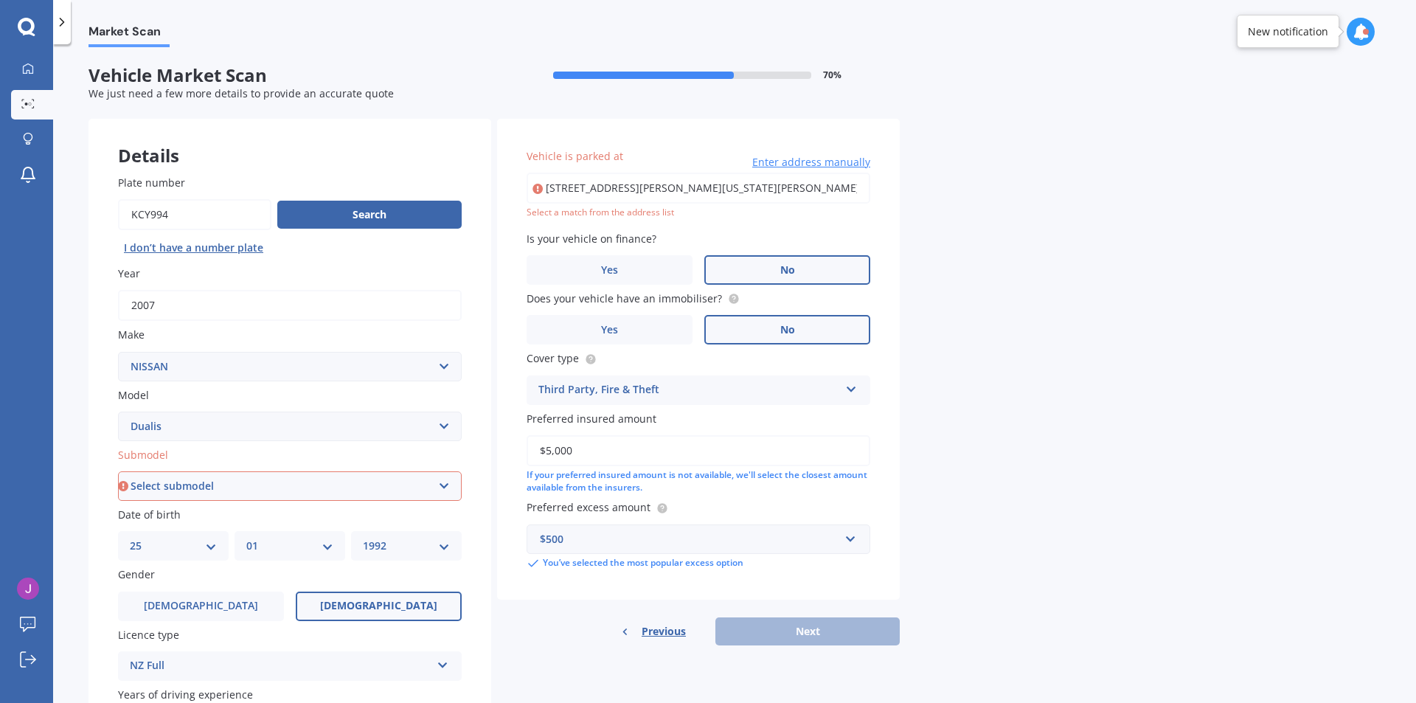
click at [444, 487] on select "Select submodel (All) Petrol 2WD" at bounding box center [290, 486] width 344 height 30
select select "PETROL 2WD"
click at [118, 471] on select "Select submodel (All) Petrol 2WD" at bounding box center [290, 486] width 344 height 30
type input "[STREET_ADDRESS][PERSON_NAME][US_STATE][PERSON_NAME]"
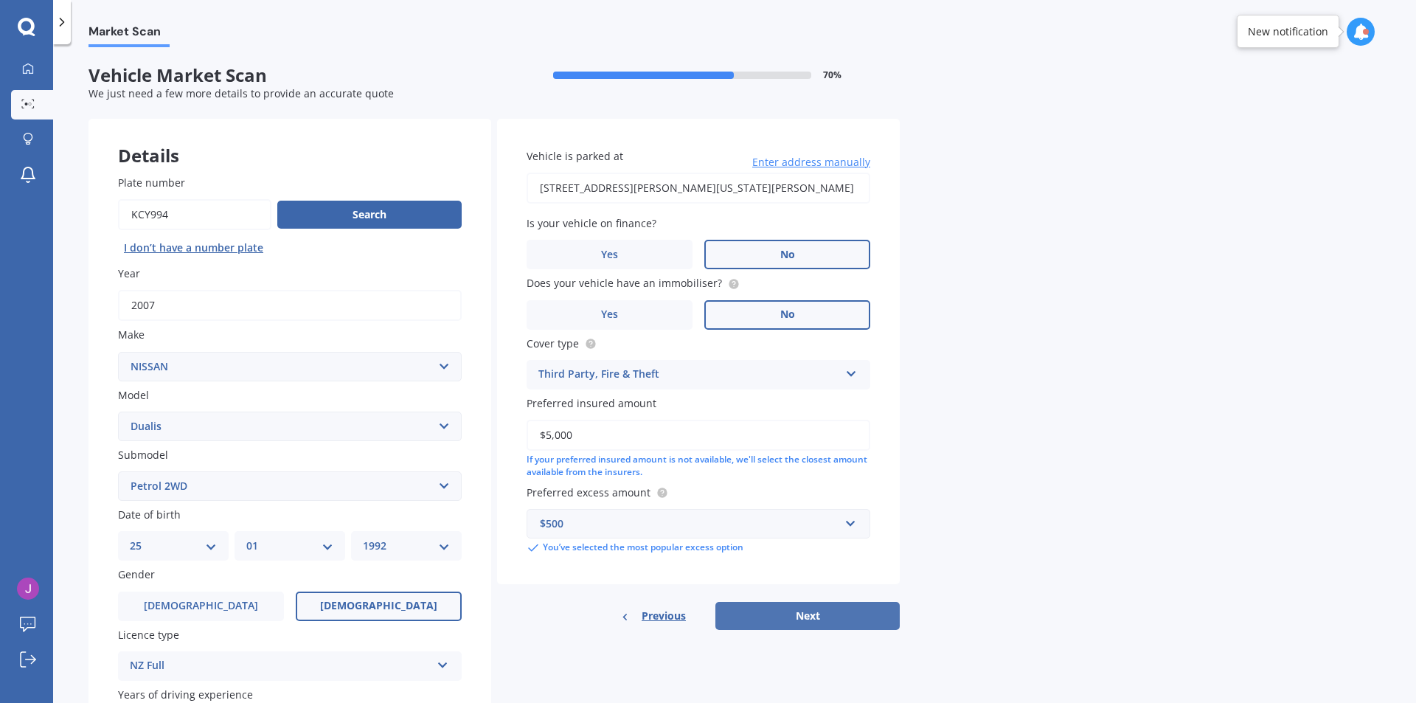
click at [782, 620] on button "Next" at bounding box center [808, 616] width 184 height 28
select select "25"
select select "01"
select select "1992"
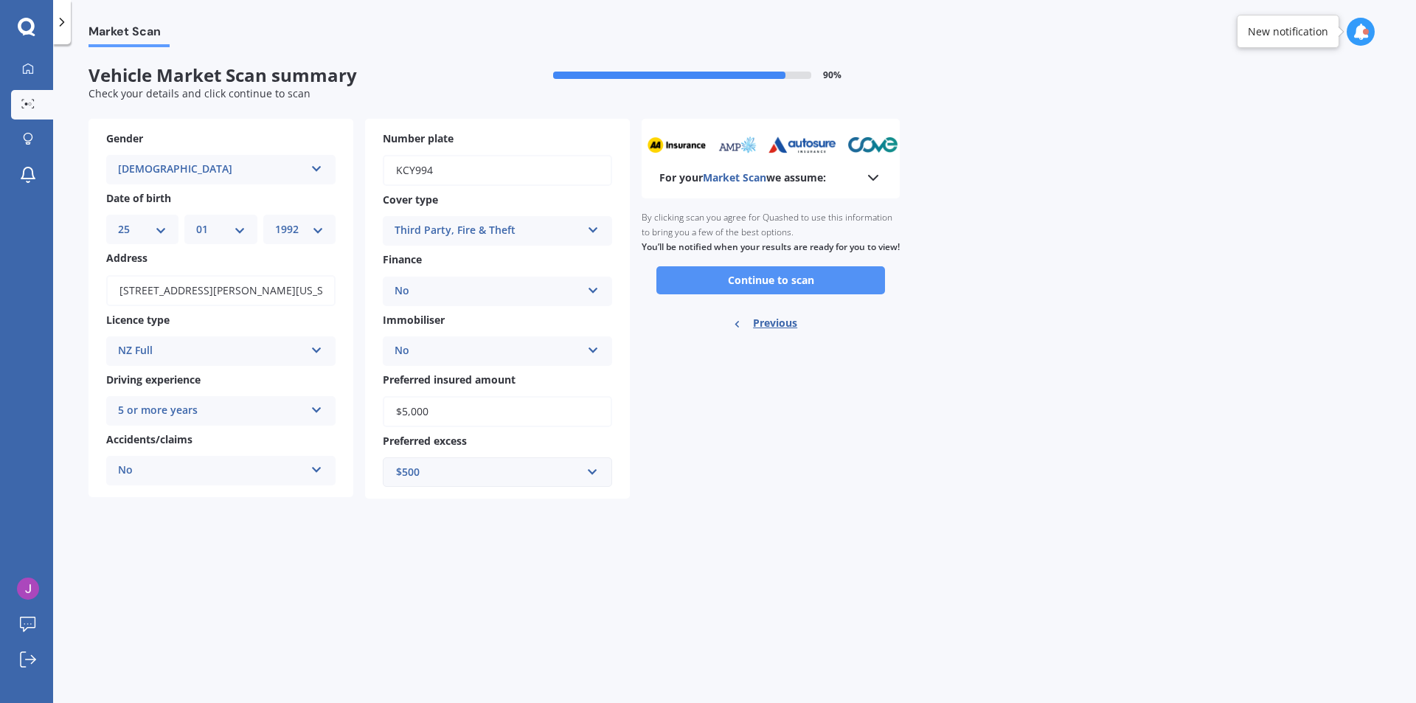
click at [745, 294] on button "Continue to scan" at bounding box center [770, 280] width 229 height 28
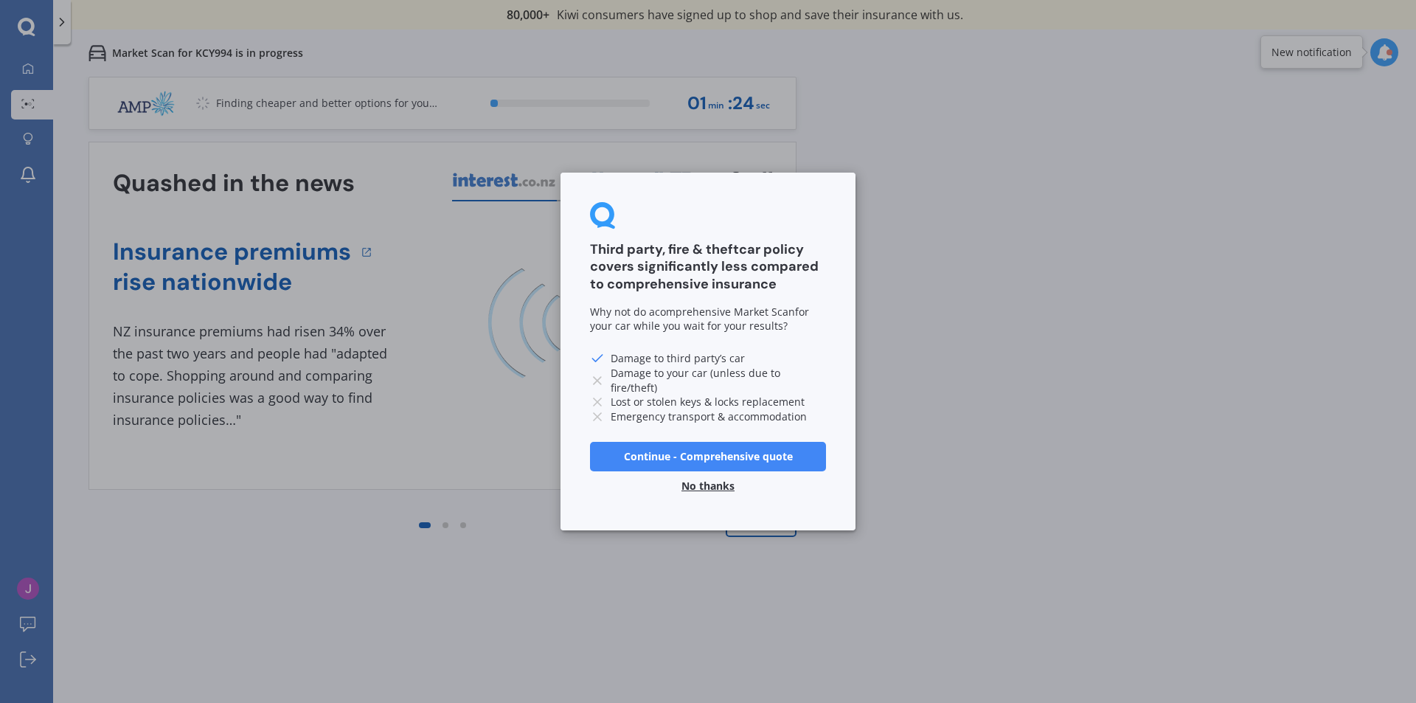
click at [712, 489] on button "No thanks" at bounding box center [708, 486] width 71 height 30
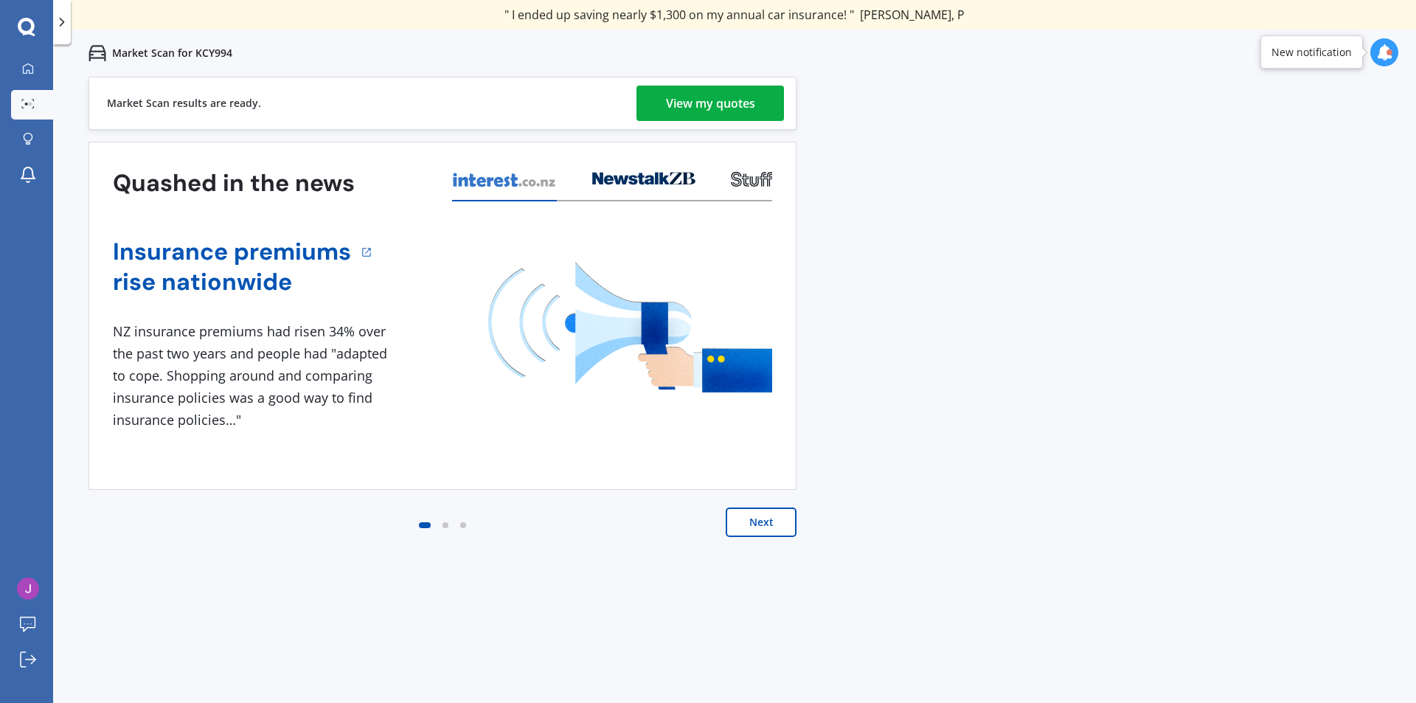
click at [710, 108] on div "View my quotes" at bounding box center [710, 103] width 89 height 35
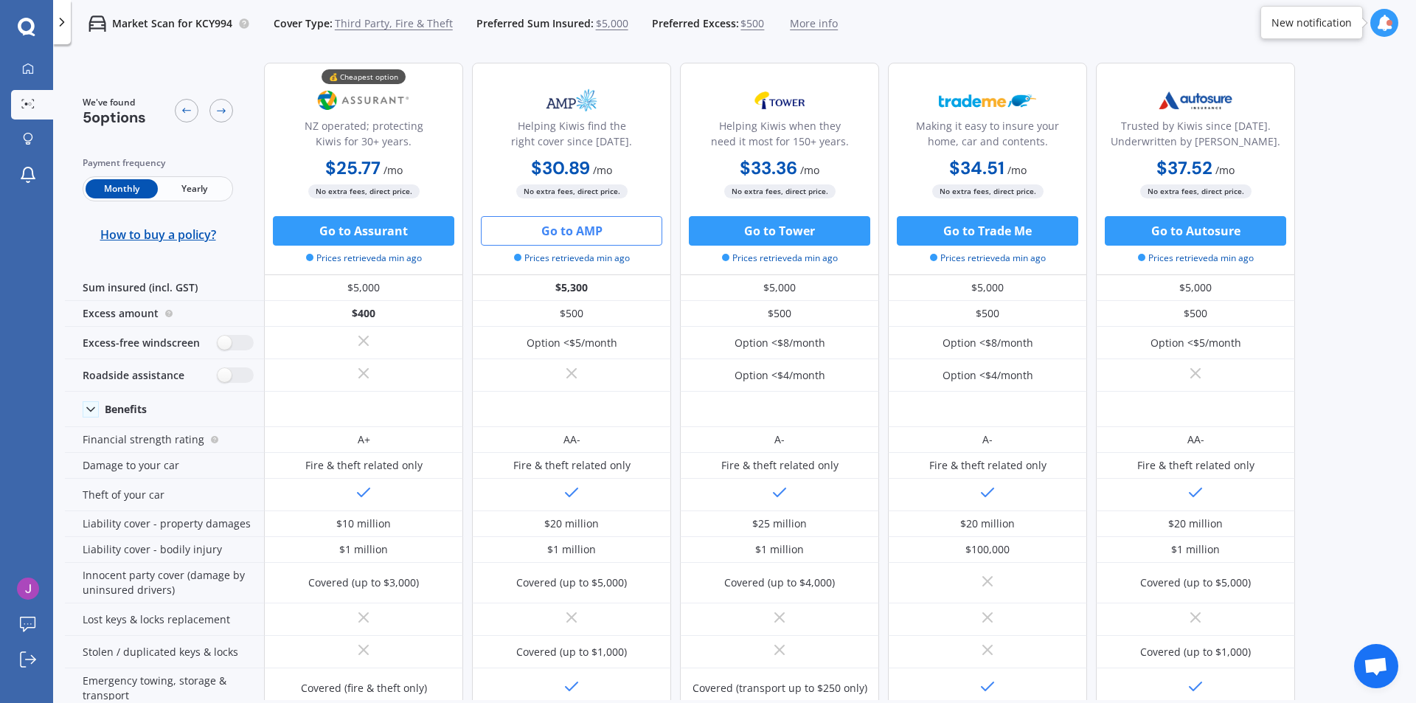
click at [552, 235] on button "Go to AMP" at bounding box center [571, 231] width 181 height 30
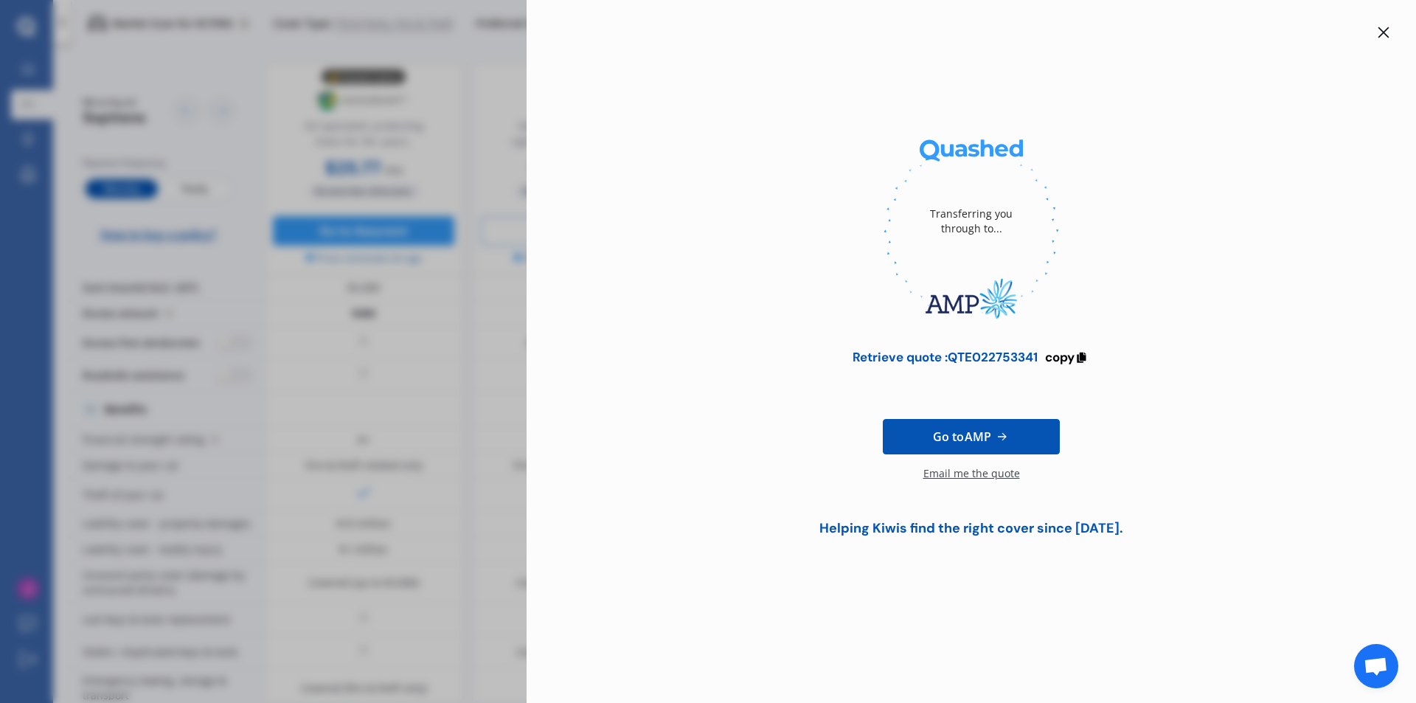
click at [1376, 34] on div at bounding box center [1384, 33] width 18 height 18
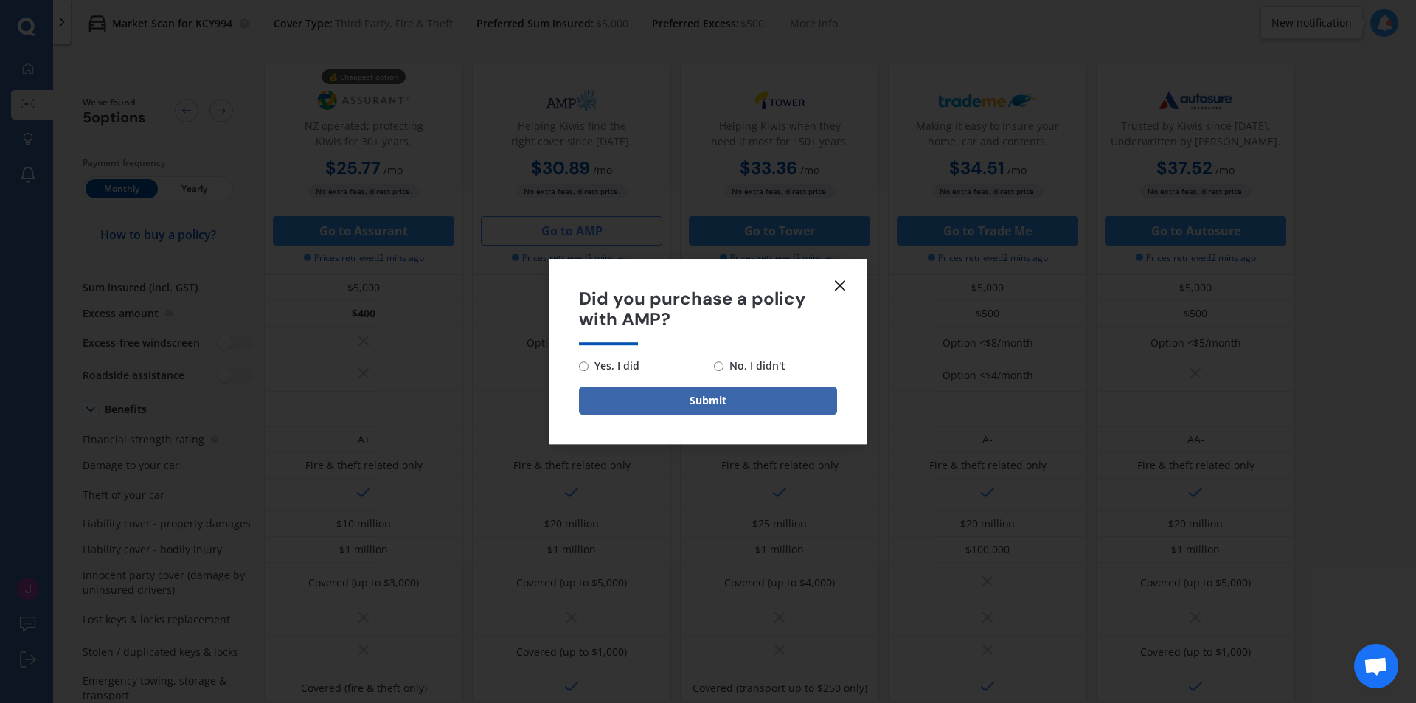
click at [845, 277] on icon at bounding box center [840, 286] width 18 height 18
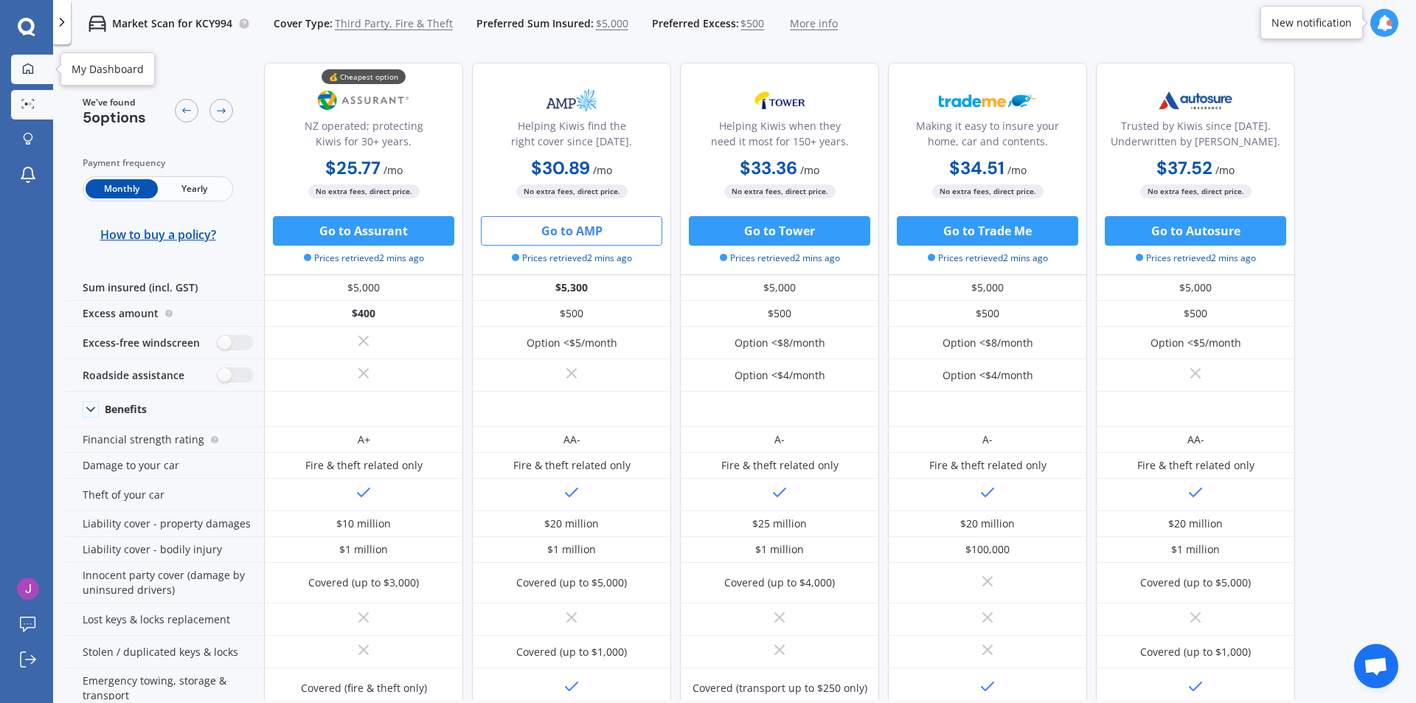
click at [41, 79] on link "My Dashboard" at bounding box center [32, 70] width 42 height 30
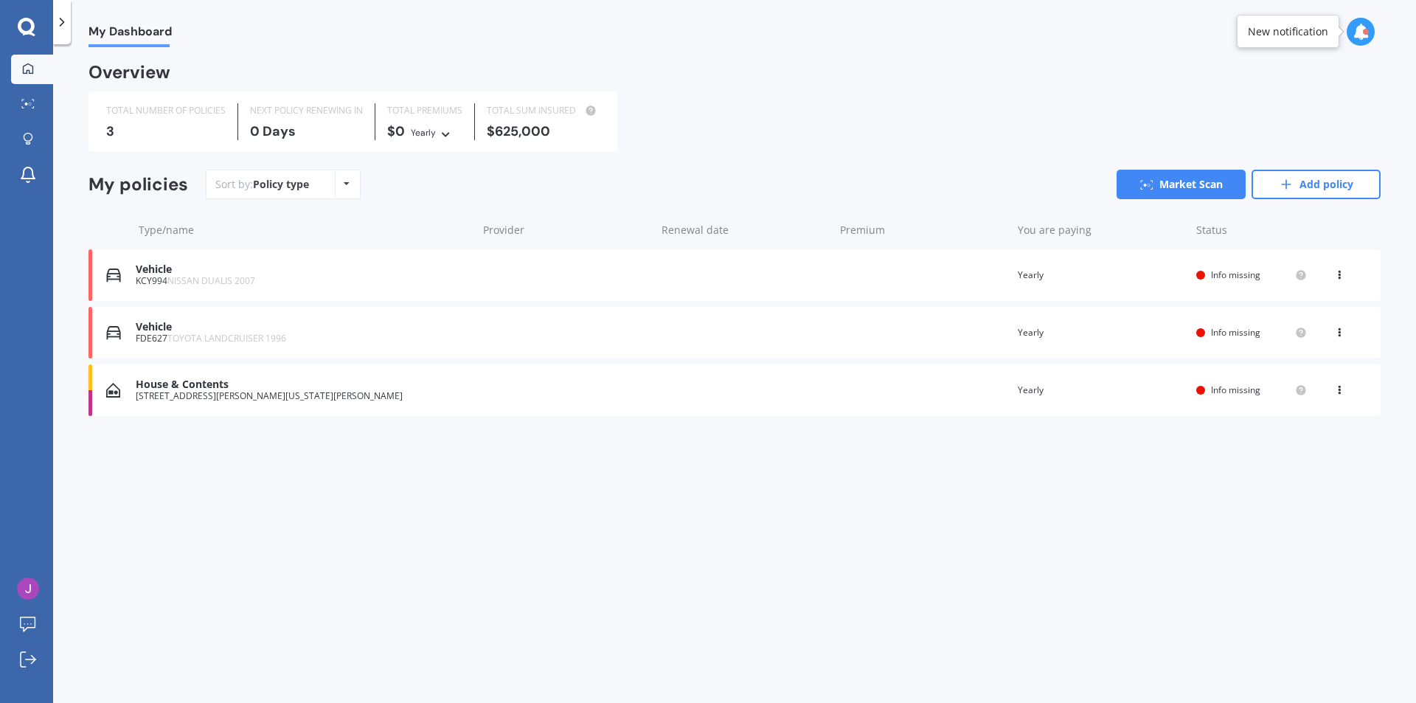
click at [89, 384] on div at bounding box center [91, 390] width 4 height 52
click at [254, 281] on span "NISSAN DUALIS 2007" at bounding box center [211, 280] width 88 height 13
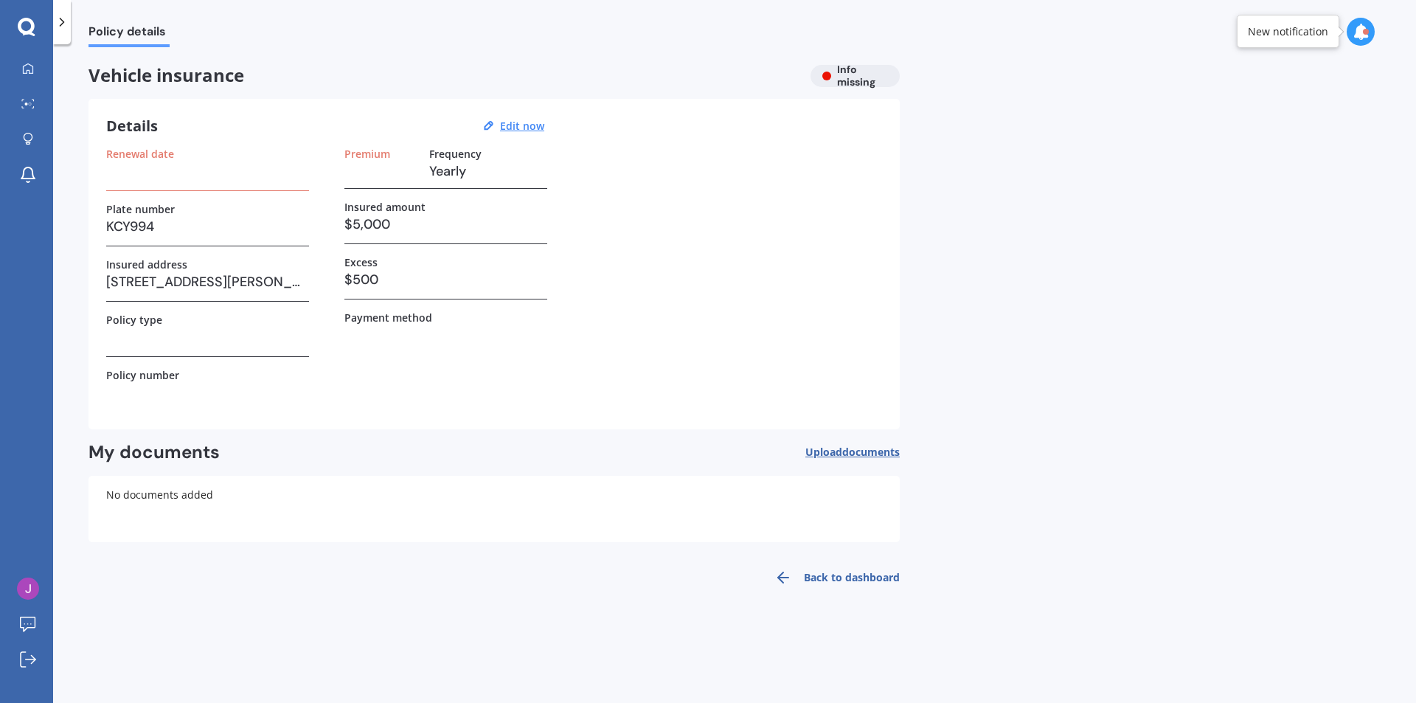
click at [389, 167] on h3 at bounding box center [380, 171] width 73 height 22
click at [804, 574] on link "Back to dashboard" at bounding box center [833, 577] width 134 height 35
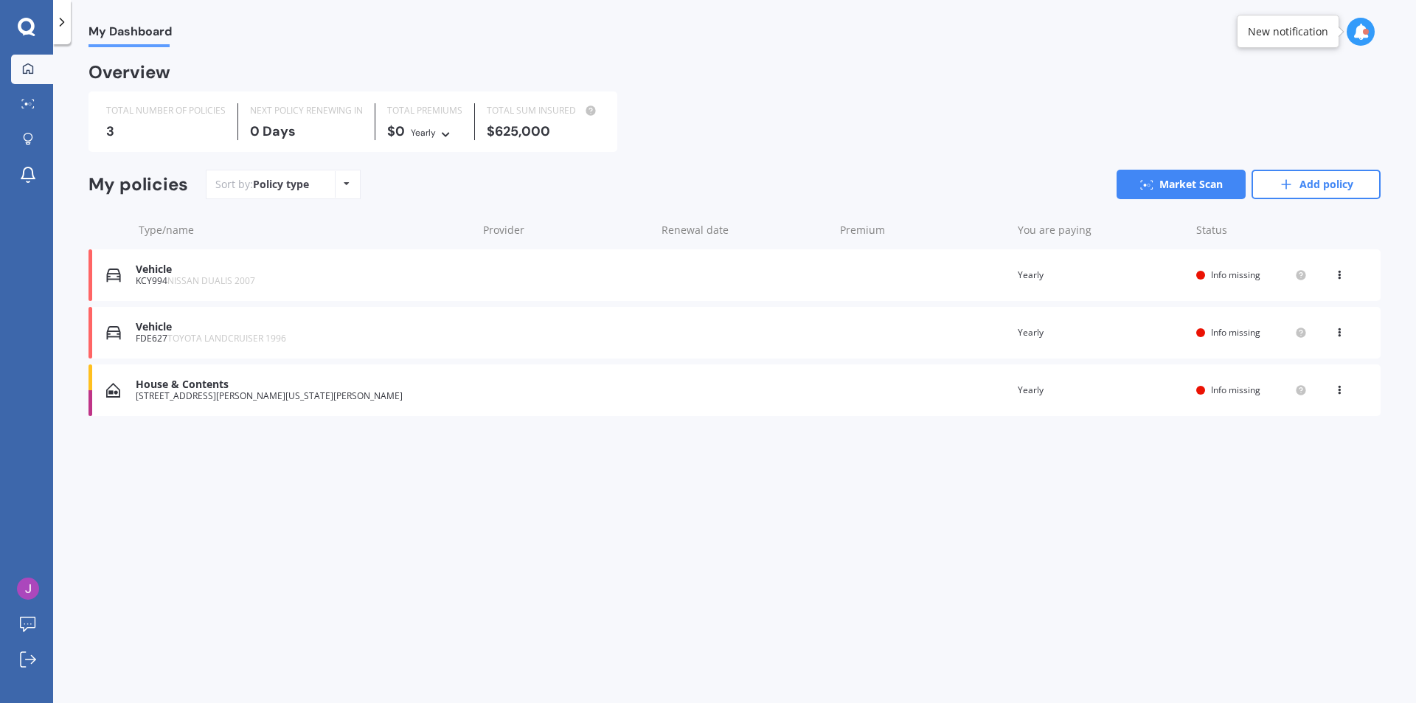
click at [1333, 392] on div "View option View policy Delete" at bounding box center [1341, 390] width 44 height 15
click at [234, 530] on div "My Dashboard Overview TOTAL NUMBER OF POLICIES 3 NEXT POLICY RENEWING [DATE] TO…" at bounding box center [734, 376] width 1363 height 659
click at [754, 100] on div "TOTAL NUMBER OF POLICIES 3 NEXT POLICY RENEWING [DATE] TOTAL PREMIUMS $0 Yearly…" at bounding box center [735, 121] width 1292 height 60
click at [570, 474] on div "My Dashboard Overview TOTAL NUMBER OF POLICIES 3 NEXT POLICY RENEWING [DATE] TO…" at bounding box center [734, 376] width 1363 height 659
